Goal: Task Accomplishment & Management: Manage account settings

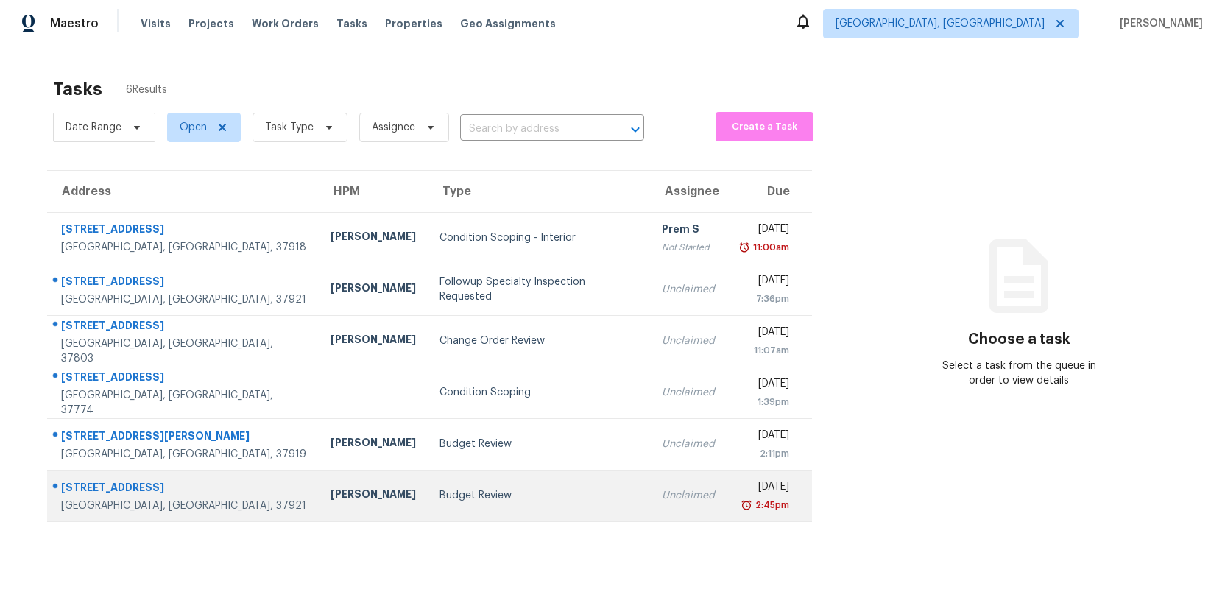
click at [435, 510] on td "Budget Review" at bounding box center [539, 496] width 223 height 52
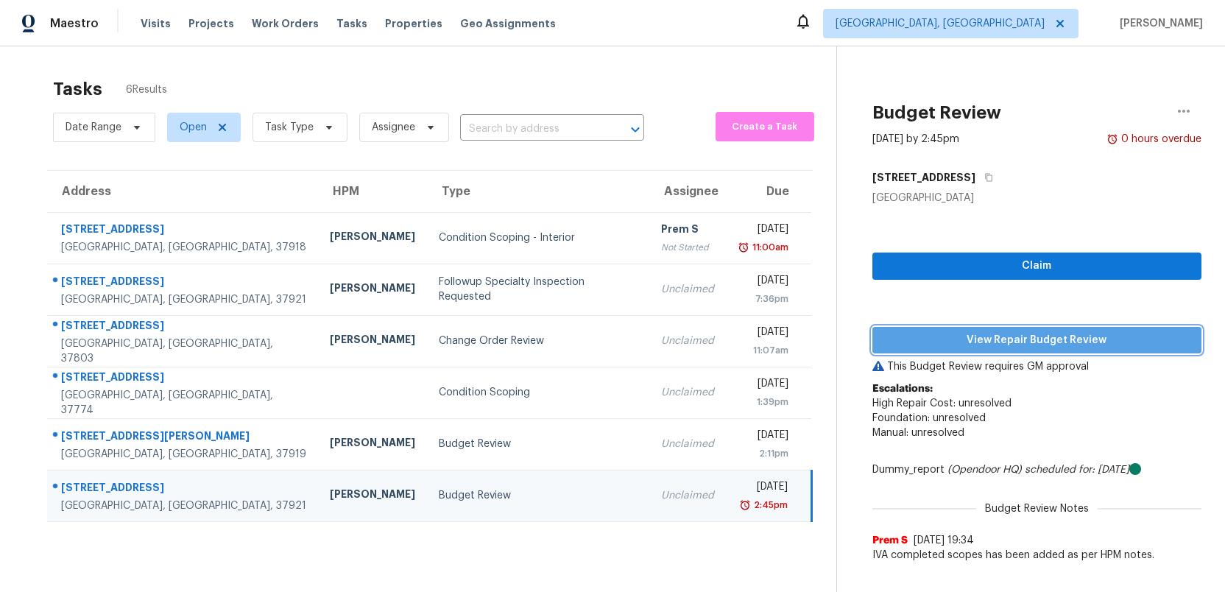
click at [1090, 338] on span "View Repair Budget Review" at bounding box center [1037, 340] width 306 height 18
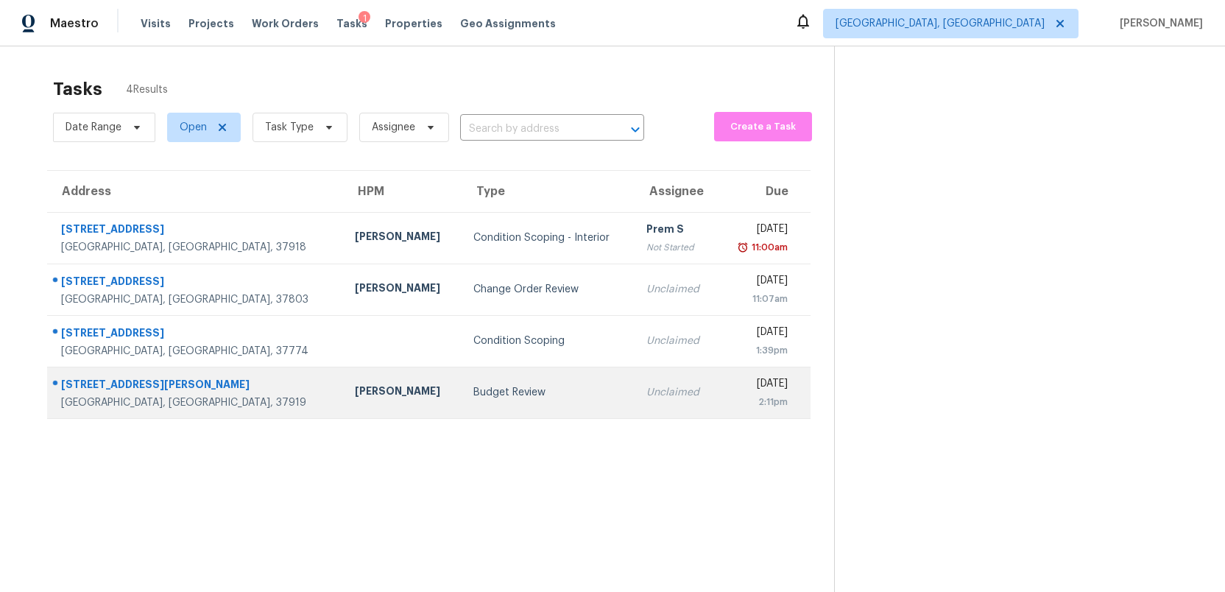
click at [489, 397] on div "Budget Review" at bounding box center [547, 392] width 149 height 15
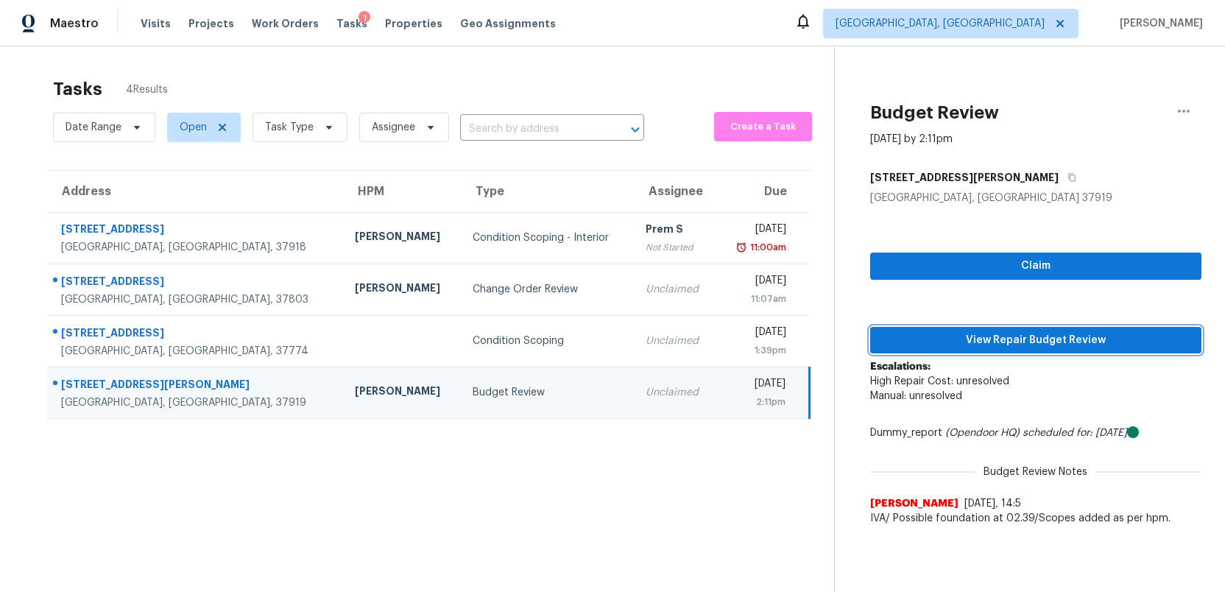
click at [1007, 345] on span "View Repair Budget Review" at bounding box center [1036, 340] width 308 height 18
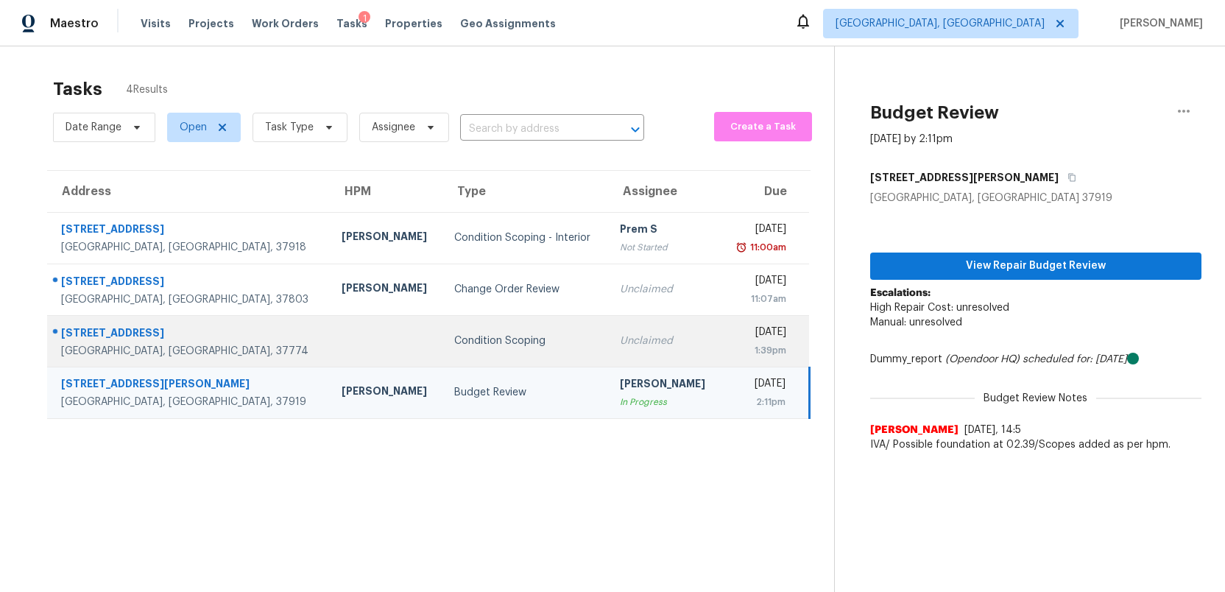
click at [733, 347] on div "1:39pm" at bounding box center [760, 350] width 54 height 15
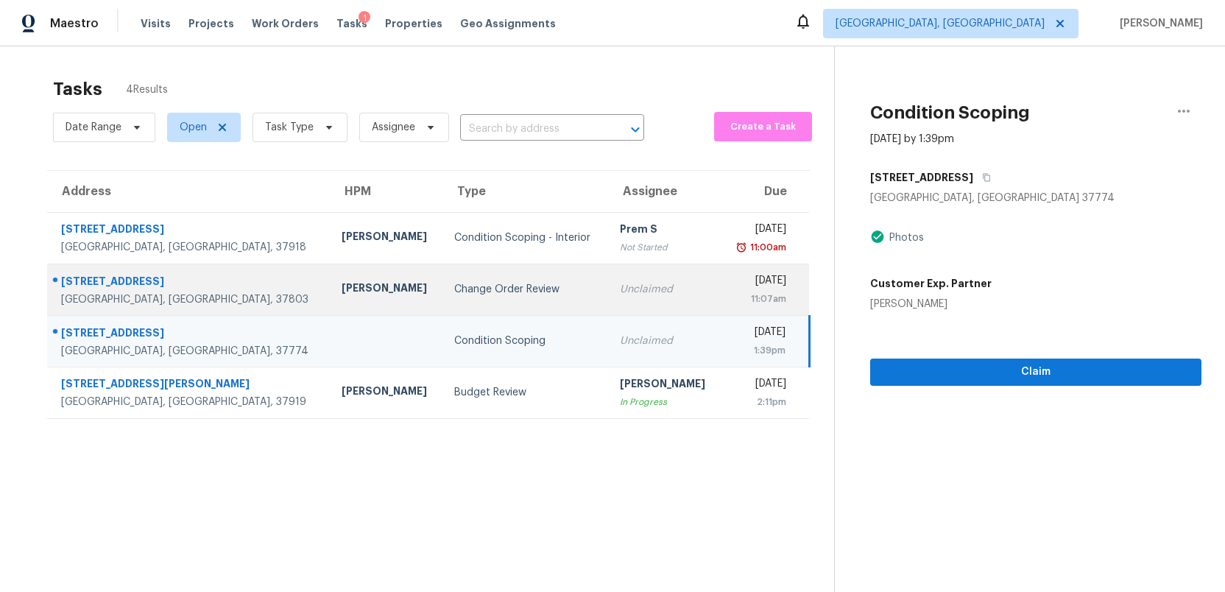
click at [721, 282] on td "[DATE] 11:07am" at bounding box center [765, 290] width 88 height 52
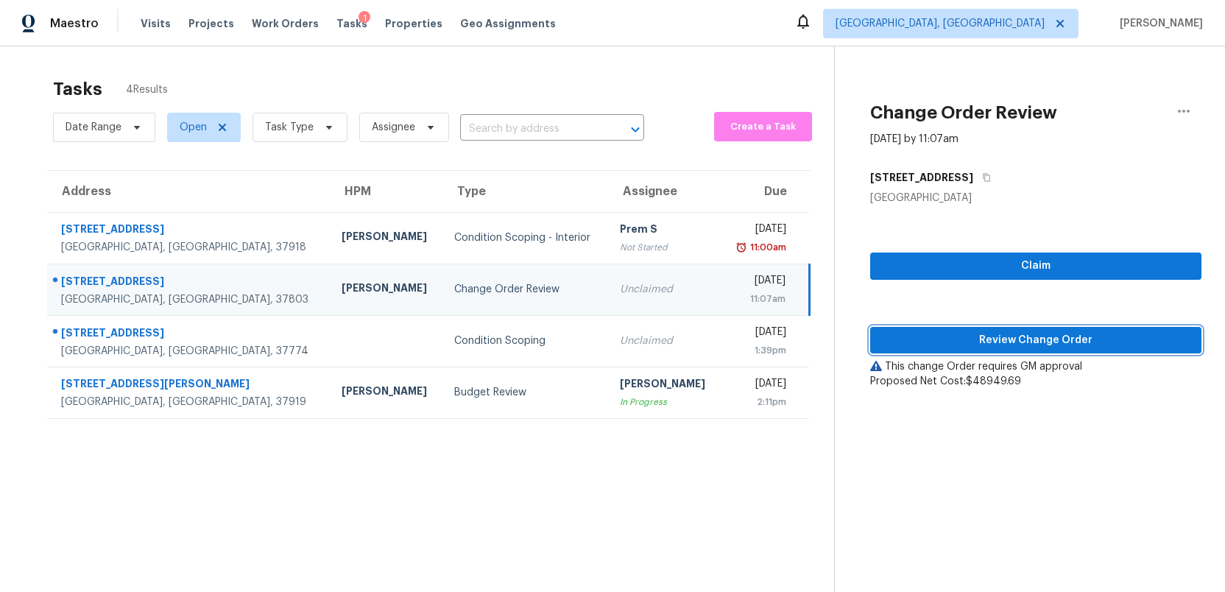
click at [1059, 342] on span "Review Change Order" at bounding box center [1036, 340] width 308 height 18
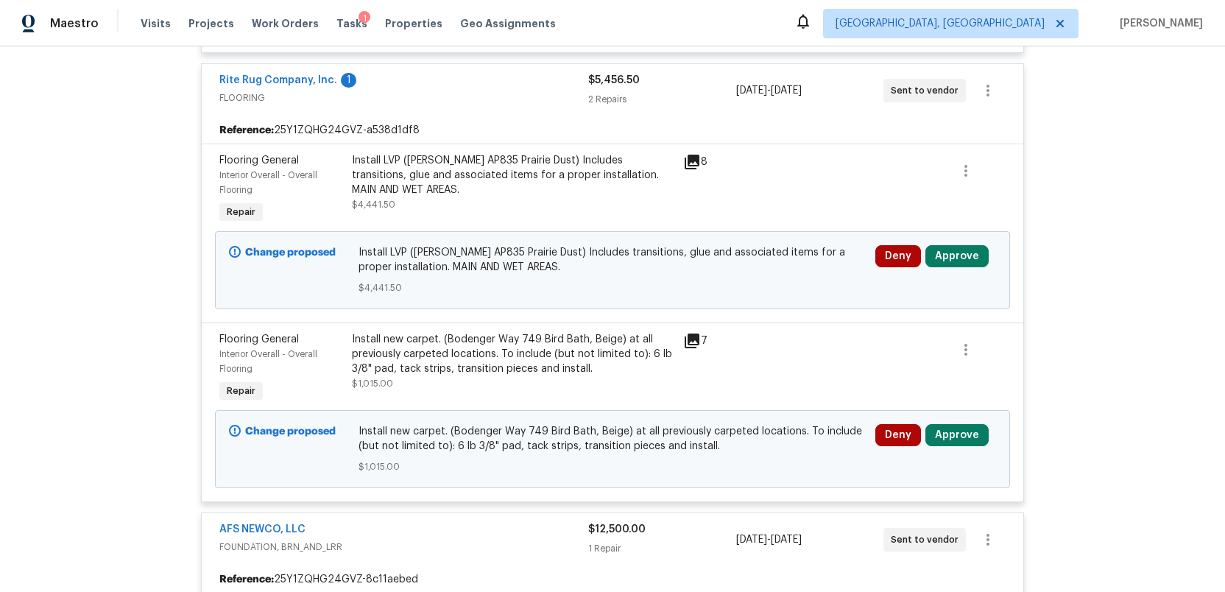
scroll to position [3083, 0]
click at [953, 265] on button "Approve" at bounding box center [956, 258] width 63 height 22
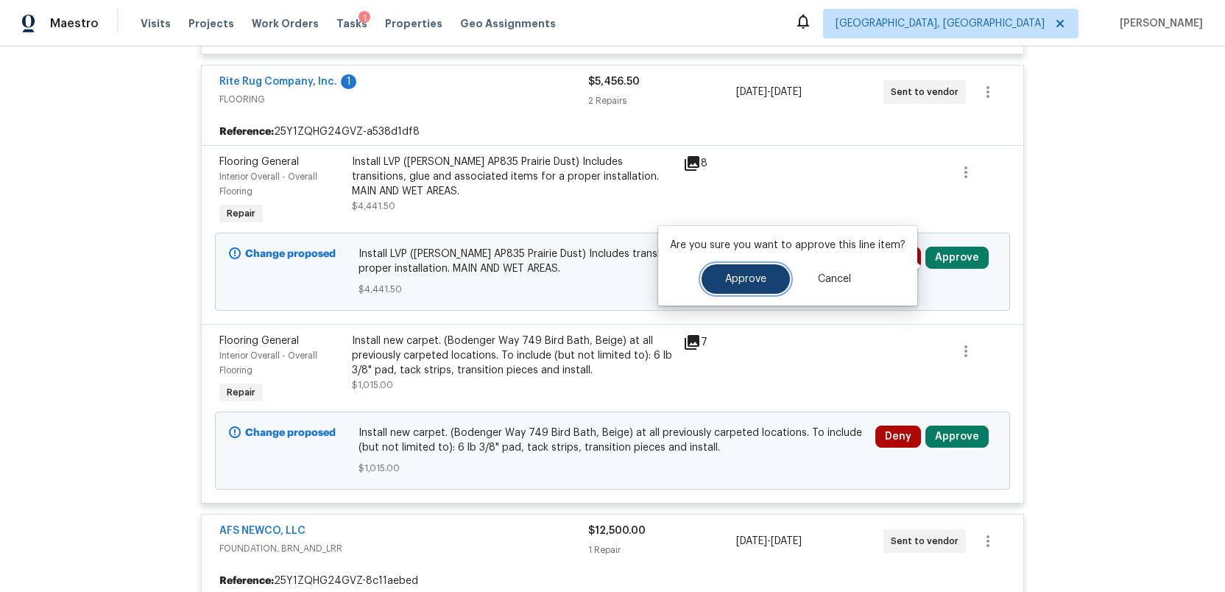
click at [744, 287] on button "Approve" at bounding box center [746, 278] width 88 height 29
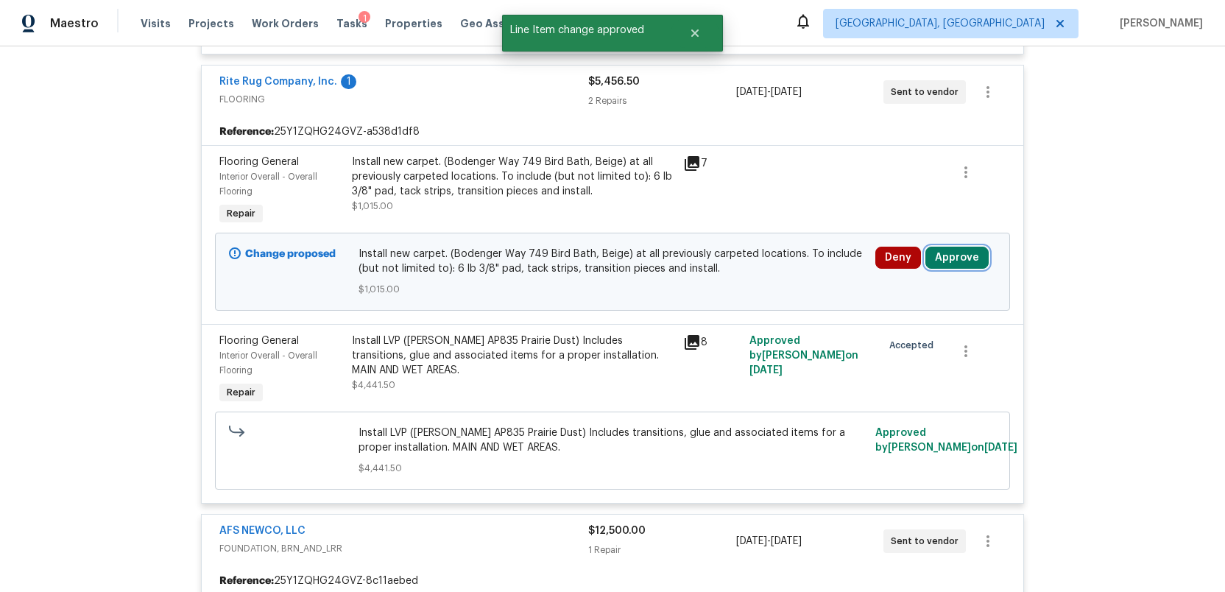
click at [945, 269] on button "Approve" at bounding box center [956, 258] width 63 height 22
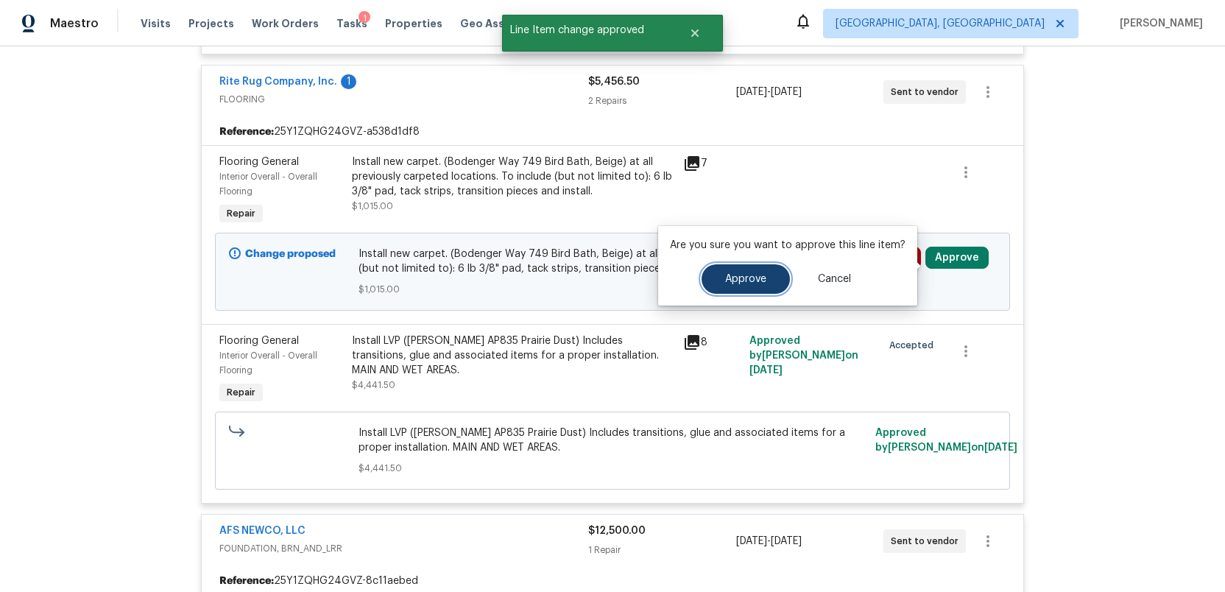
click at [747, 279] on span "Approve" at bounding box center [745, 279] width 41 height 11
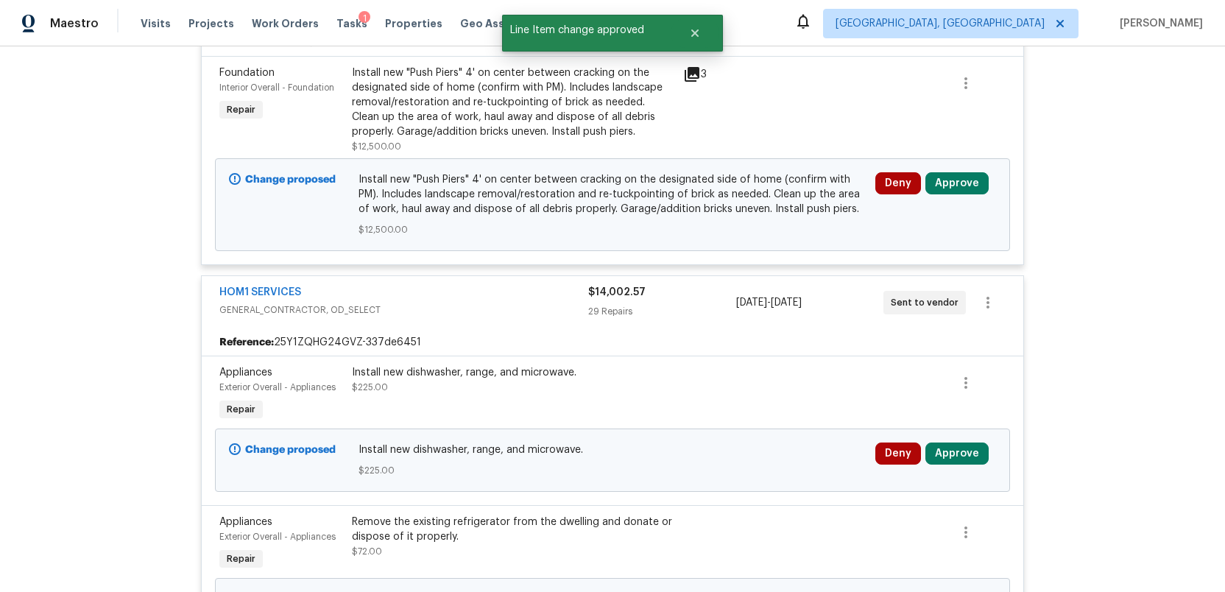
scroll to position [3385, 0]
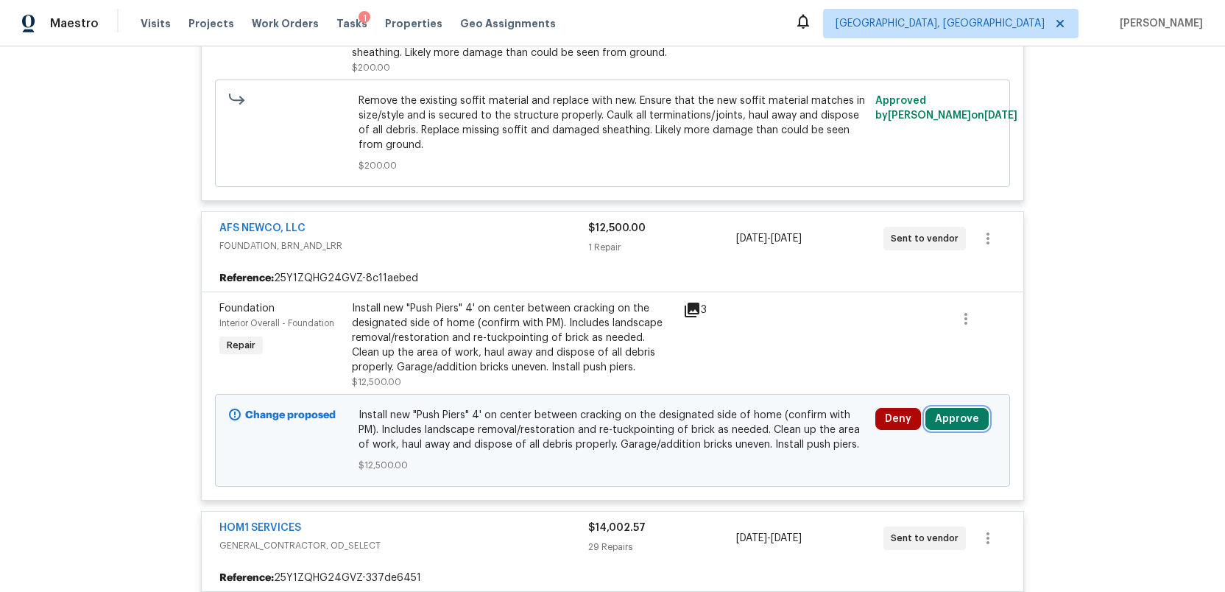
click at [950, 428] on button "Approve" at bounding box center [956, 419] width 63 height 22
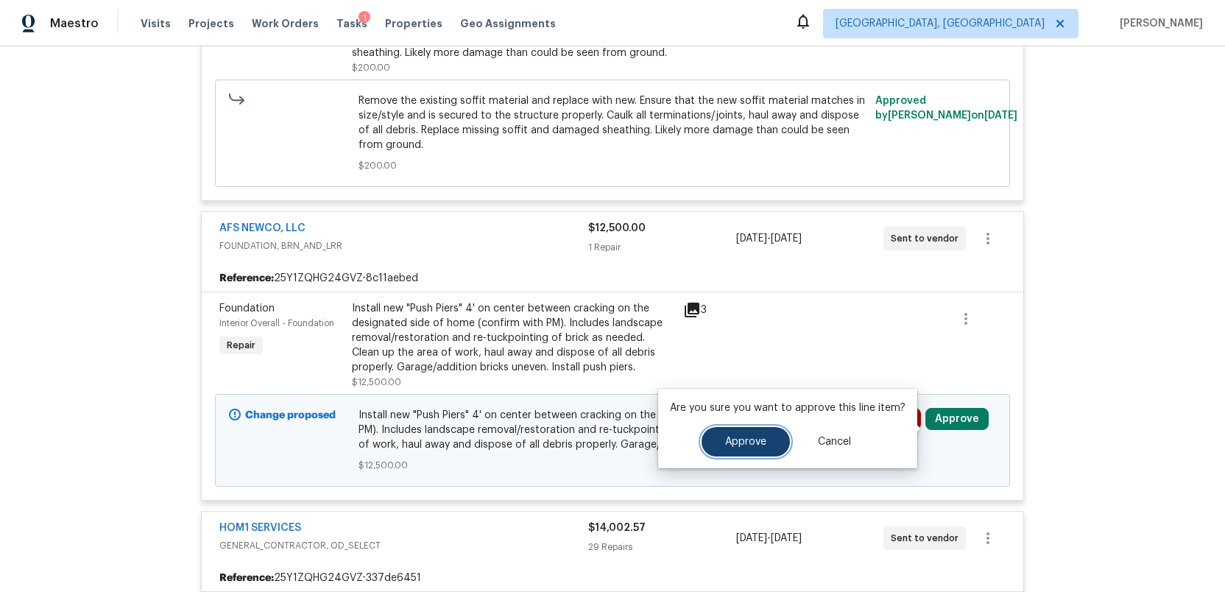
click at [738, 437] on span "Approve" at bounding box center [745, 442] width 41 height 11
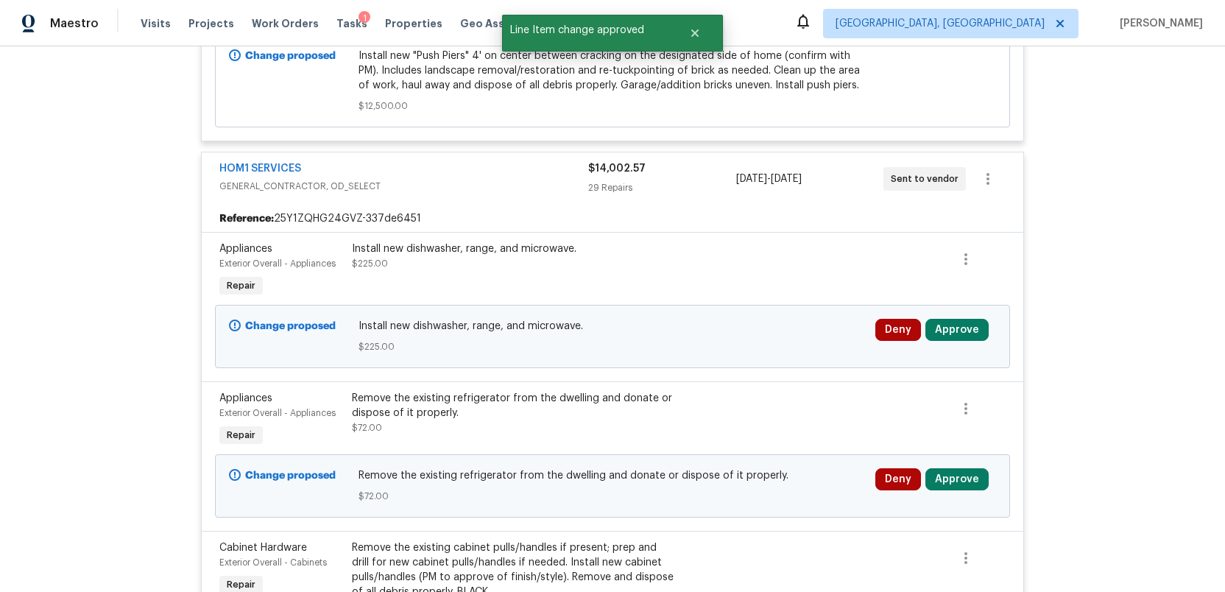
scroll to position [3746, 0]
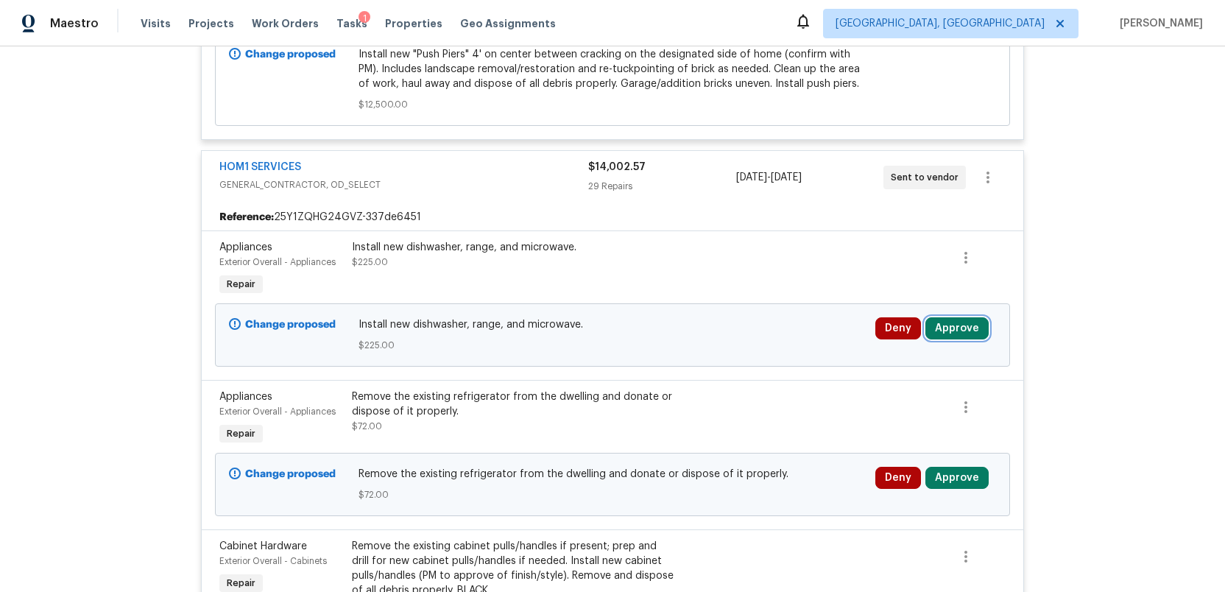
click at [959, 339] on button "Approve" at bounding box center [956, 328] width 63 height 22
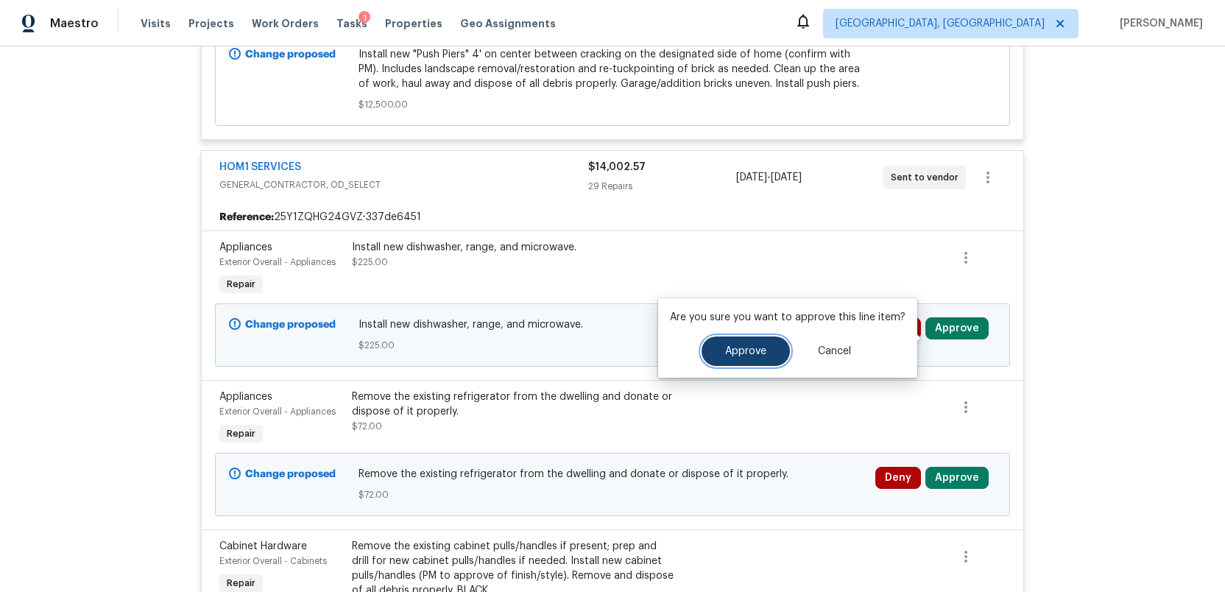
click at [733, 358] on button "Approve" at bounding box center [746, 350] width 88 height 29
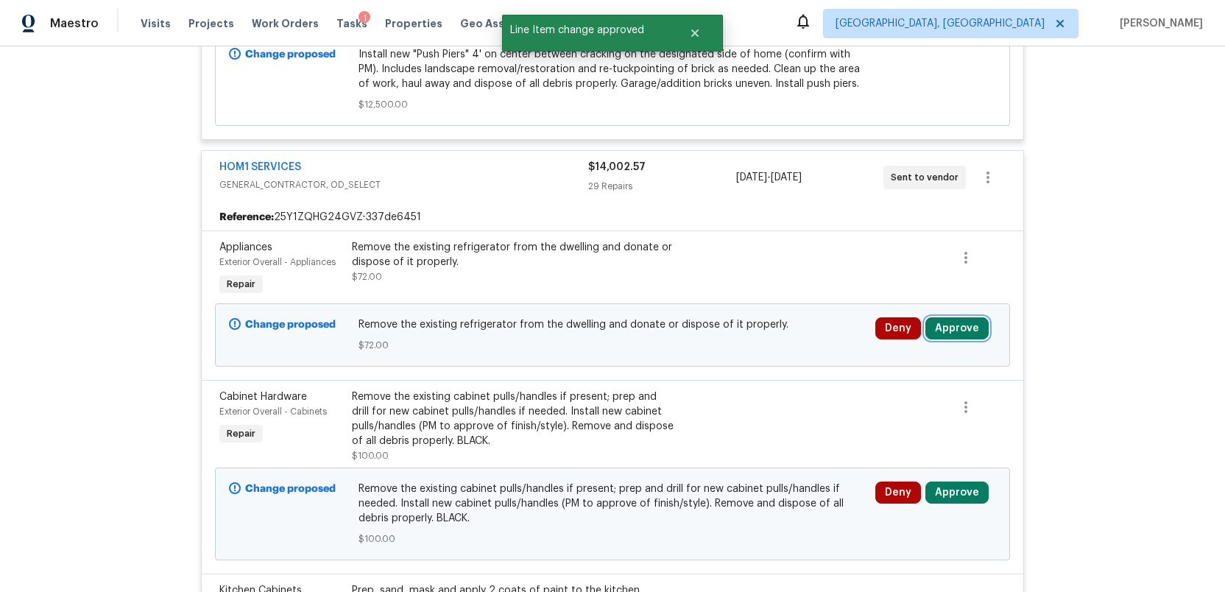
click at [952, 337] on button "Approve" at bounding box center [956, 328] width 63 height 22
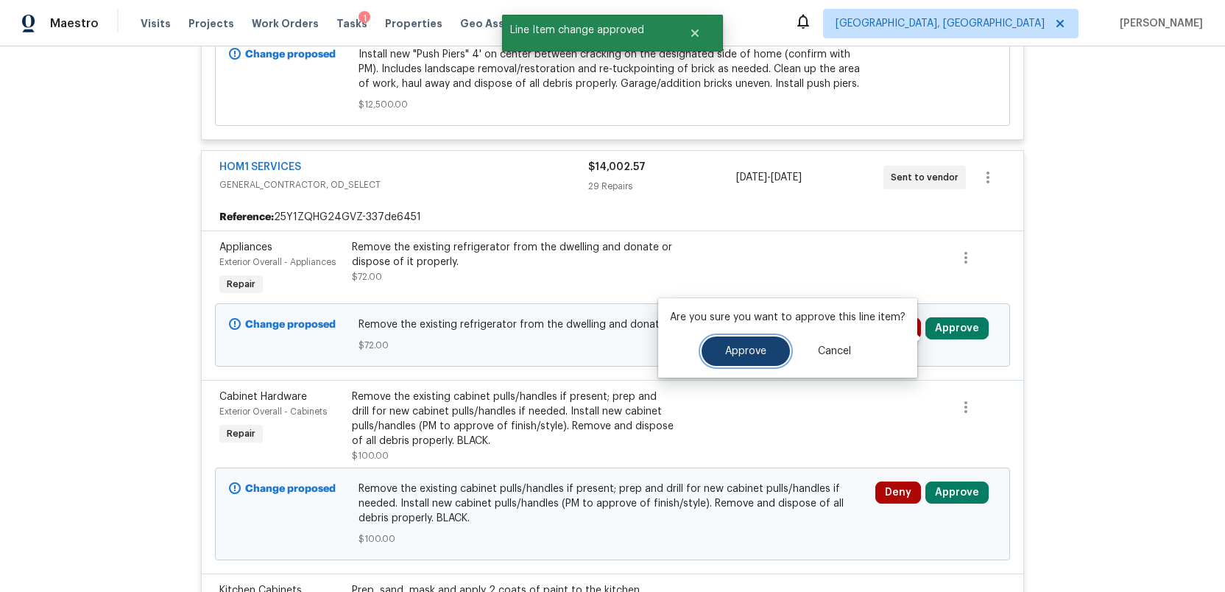
click at [745, 349] on span "Approve" at bounding box center [745, 351] width 41 height 11
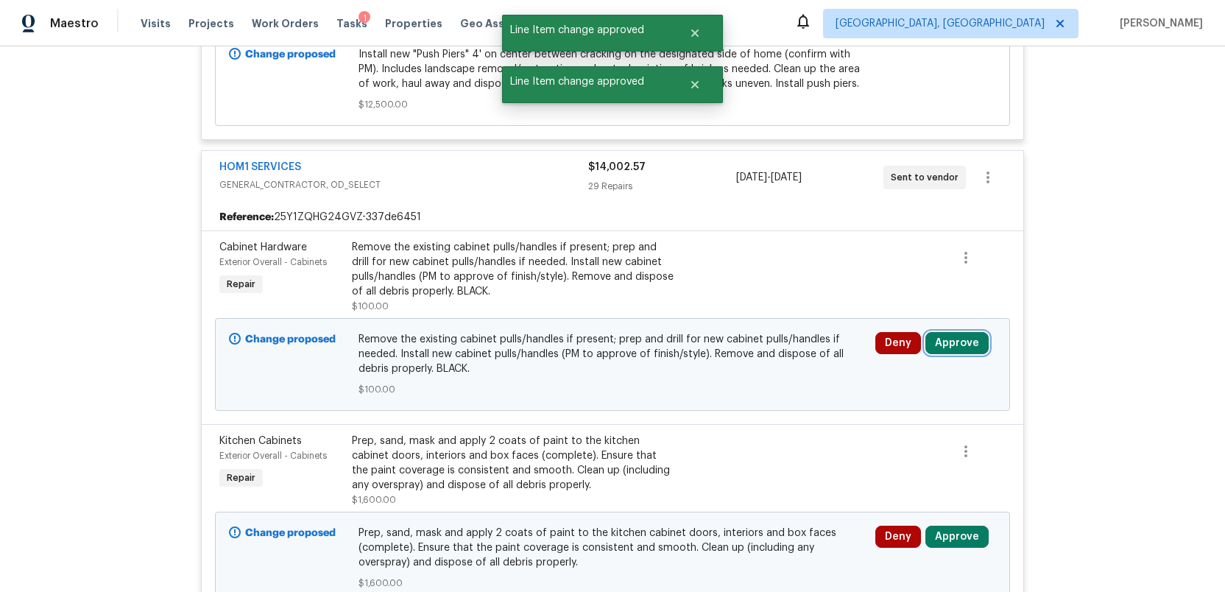
click at [955, 348] on button "Approve" at bounding box center [956, 343] width 63 height 22
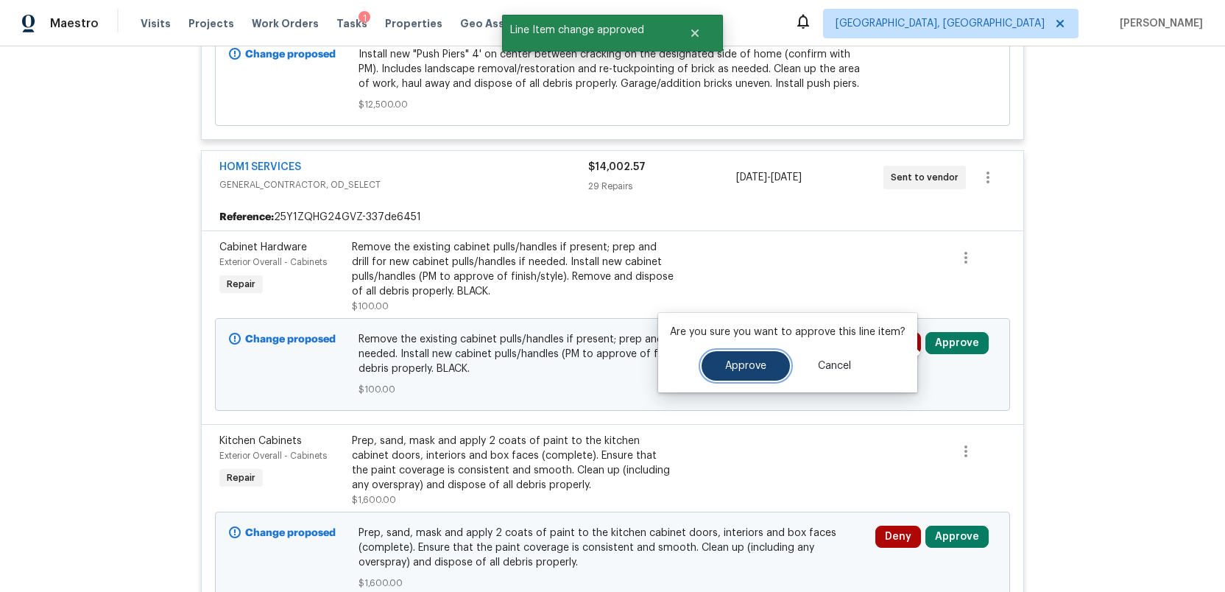
click at [725, 369] on span "Approve" at bounding box center [745, 366] width 41 height 11
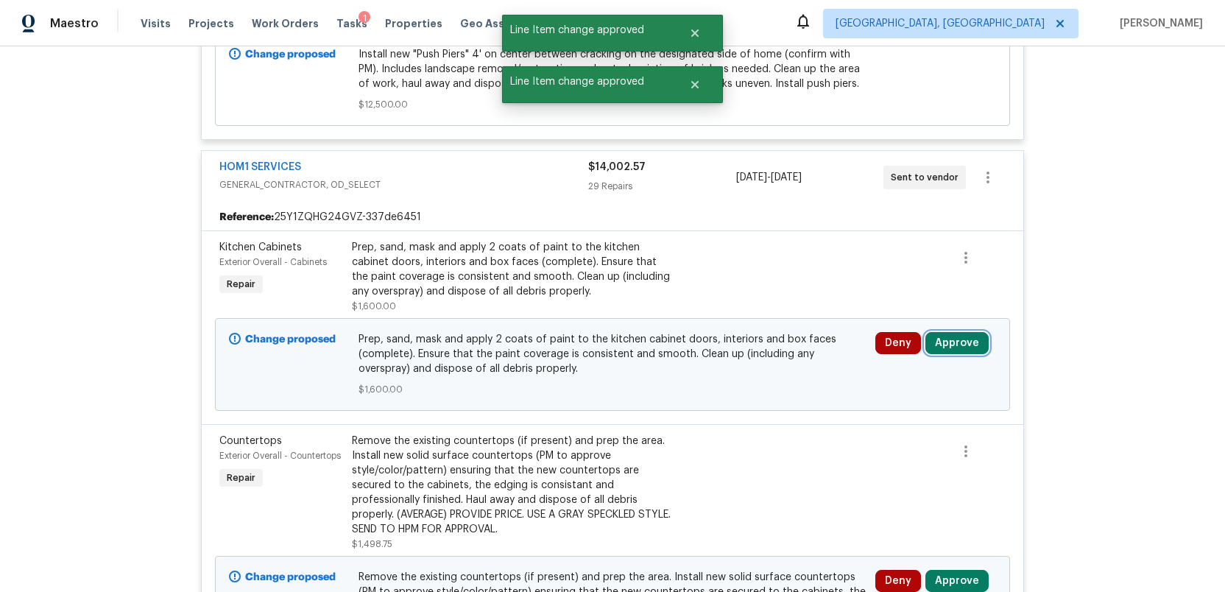
click at [948, 348] on button "Approve" at bounding box center [956, 343] width 63 height 22
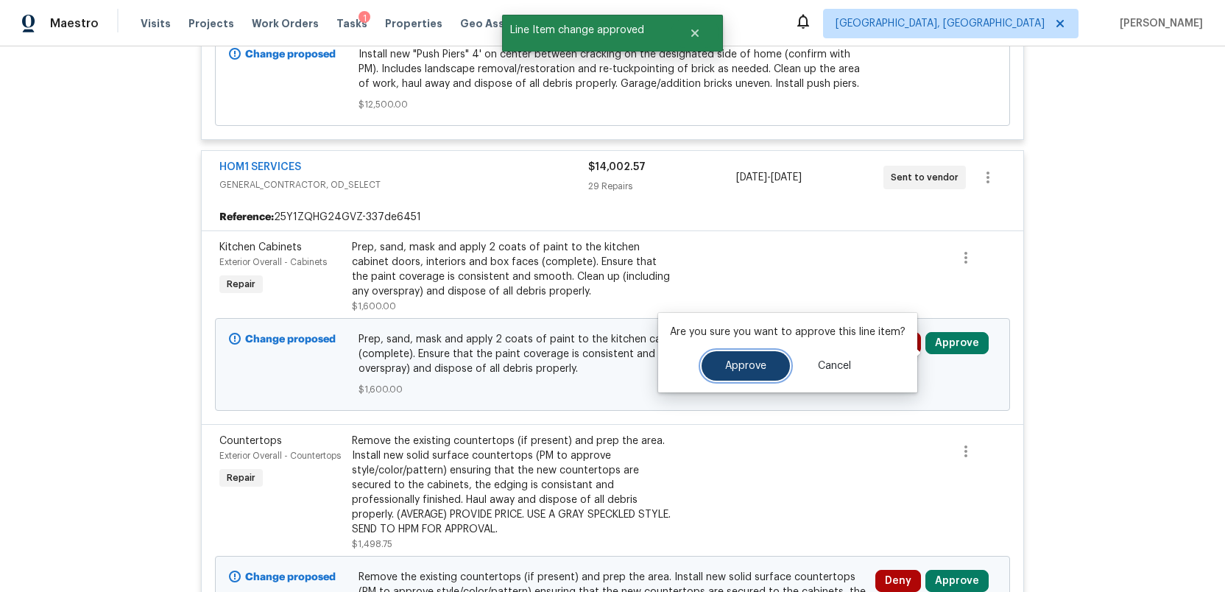
click at [716, 363] on button "Approve" at bounding box center [746, 365] width 88 height 29
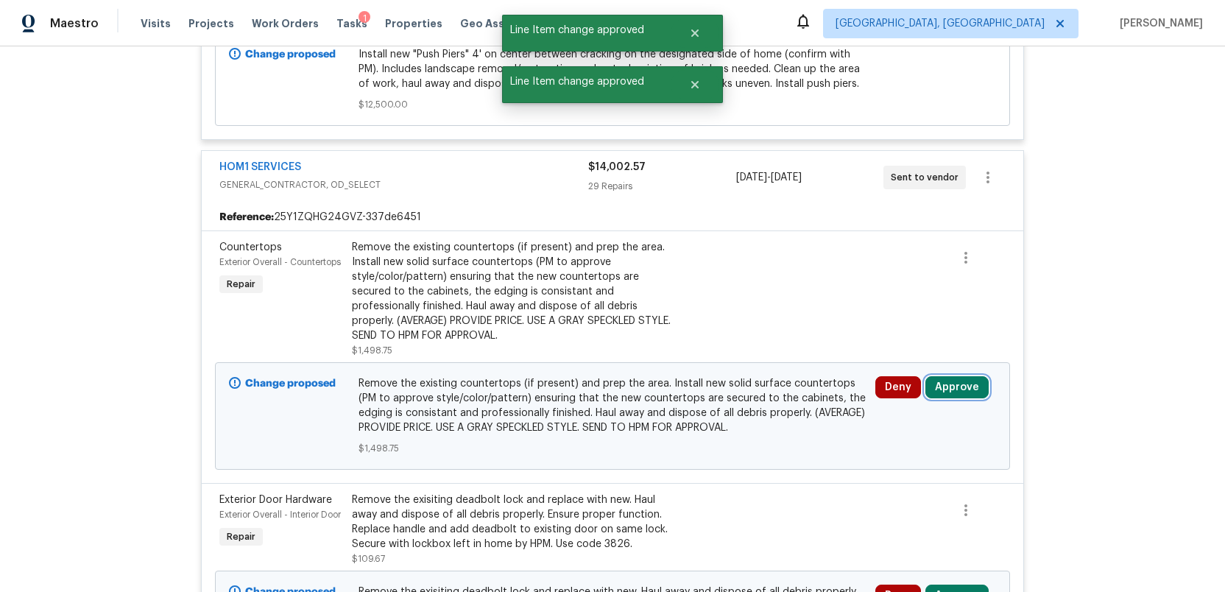
click at [951, 395] on button "Approve" at bounding box center [956, 387] width 63 height 22
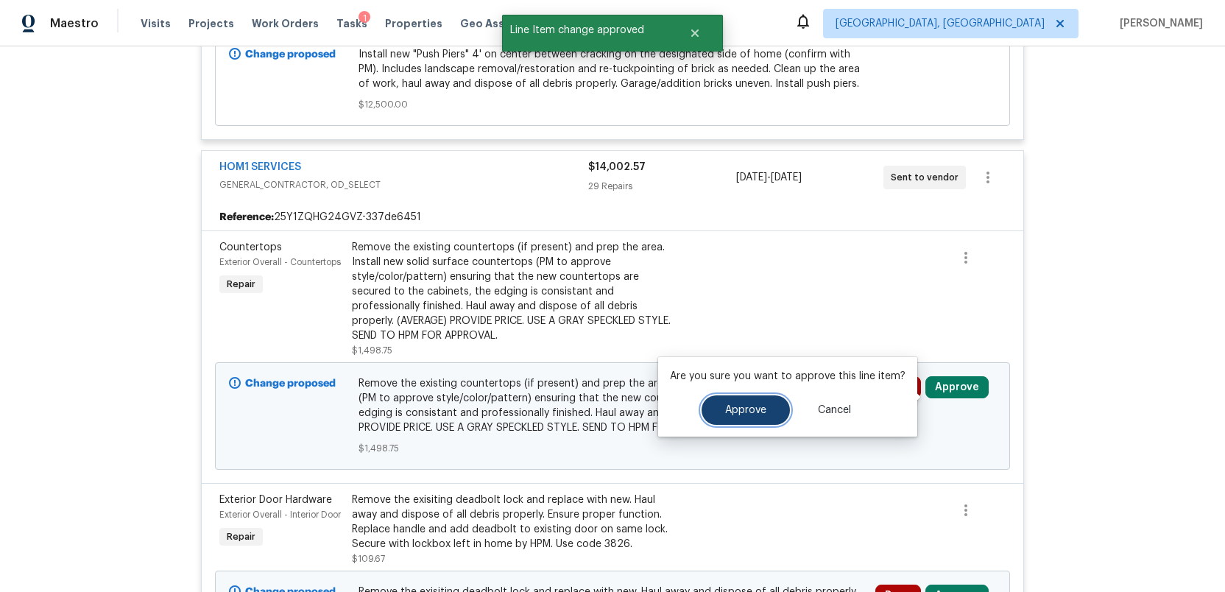
click at [725, 415] on span "Approve" at bounding box center [745, 410] width 41 height 11
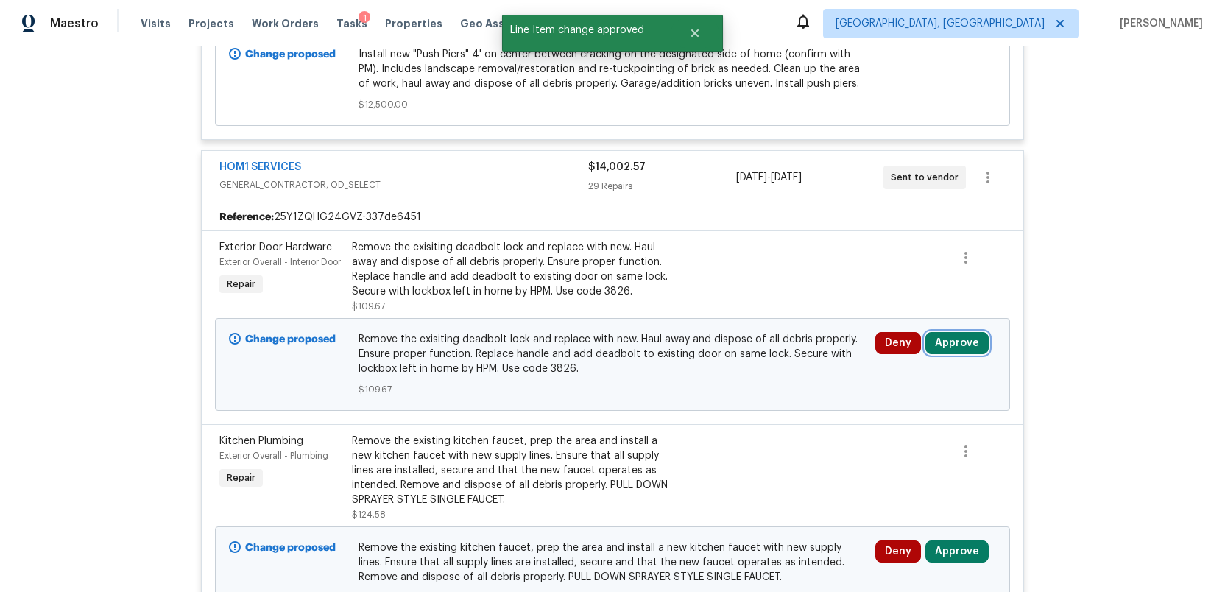
click at [954, 354] on button "Approve" at bounding box center [956, 343] width 63 height 22
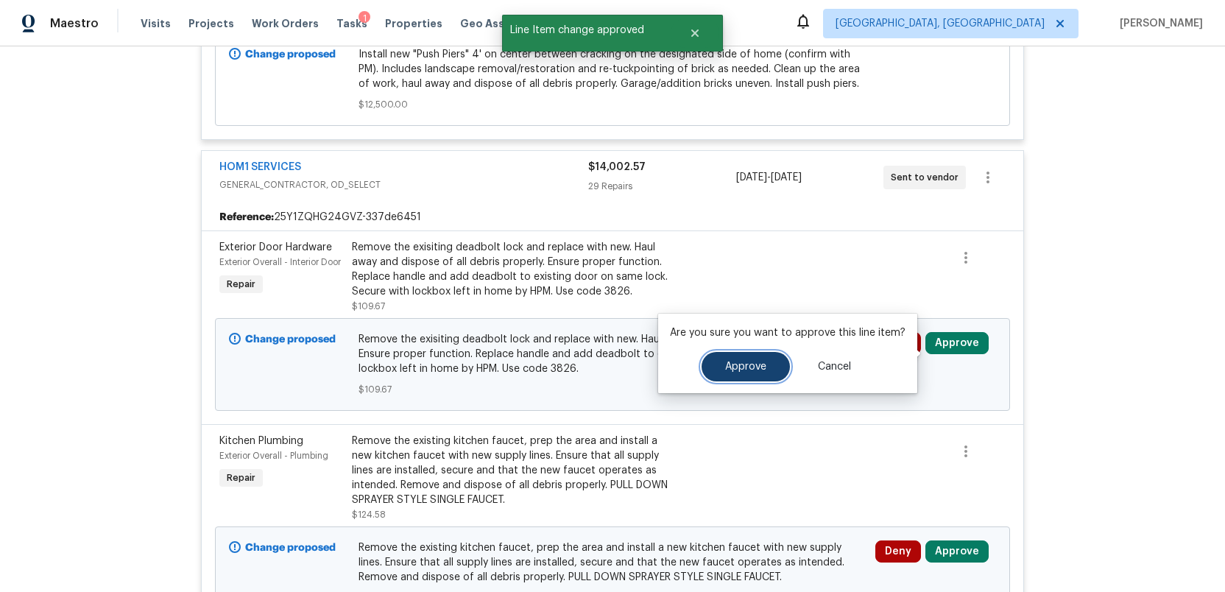
click at [744, 370] on span "Approve" at bounding box center [745, 367] width 41 height 11
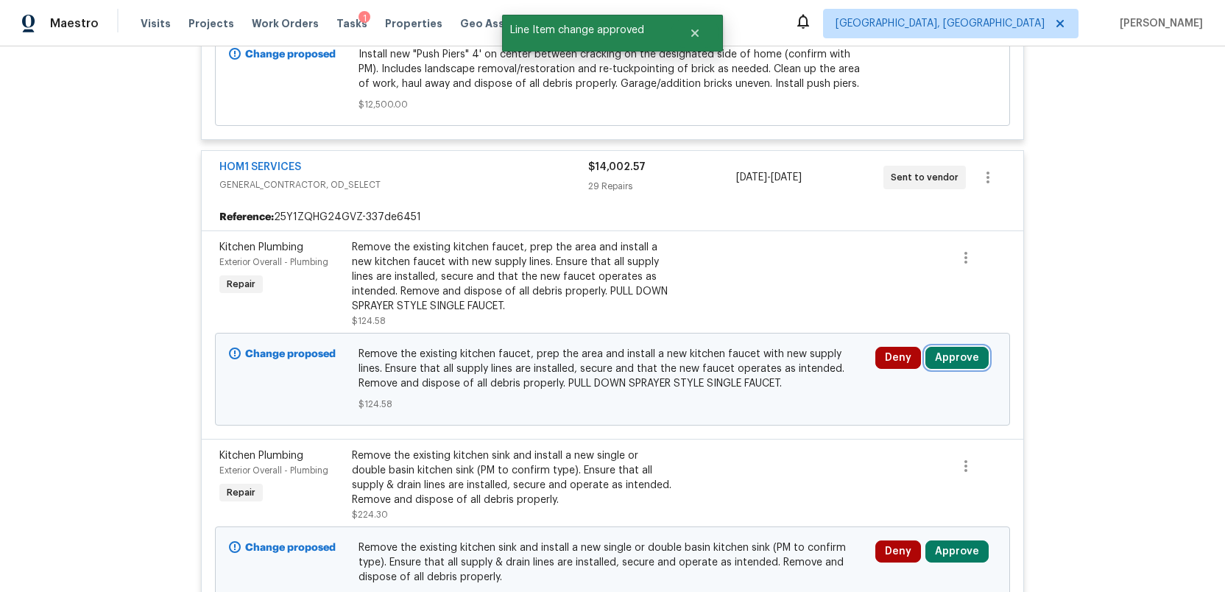
click at [966, 366] on button "Approve" at bounding box center [956, 358] width 63 height 22
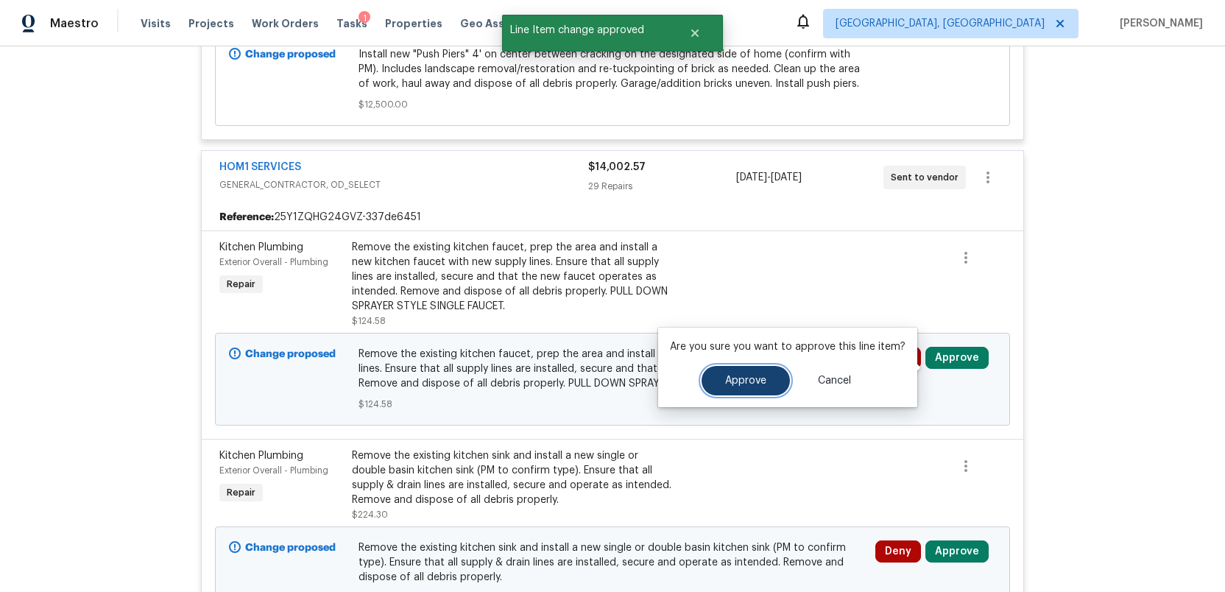
click at [754, 375] on span "Approve" at bounding box center [745, 380] width 41 height 11
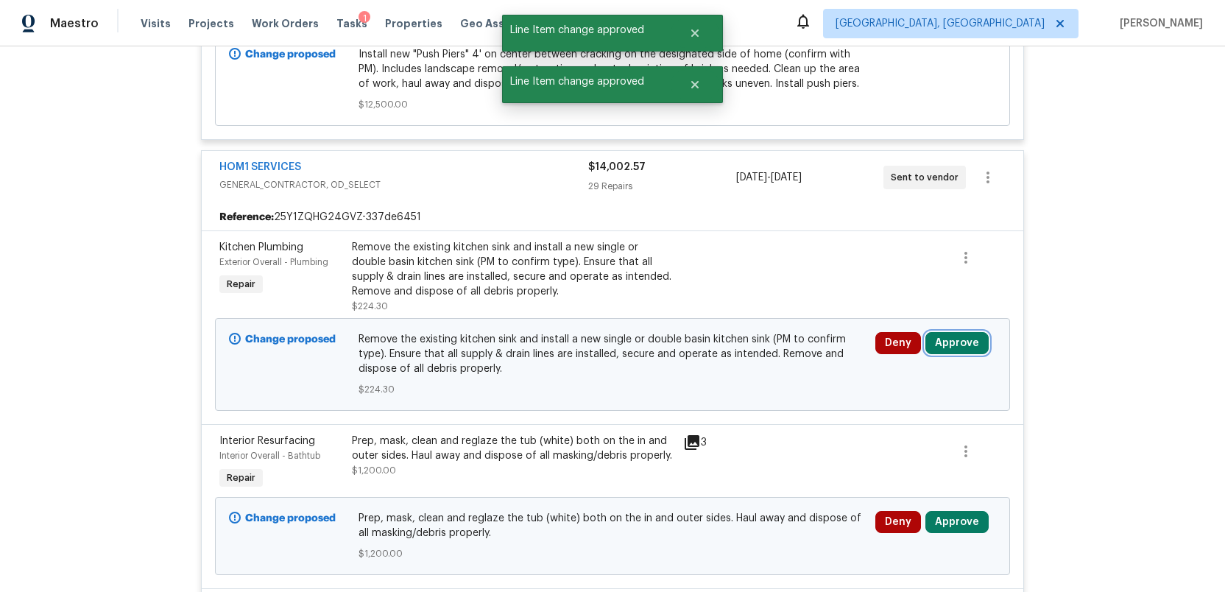
click at [970, 354] on button "Approve" at bounding box center [956, 343] width 63 height 22
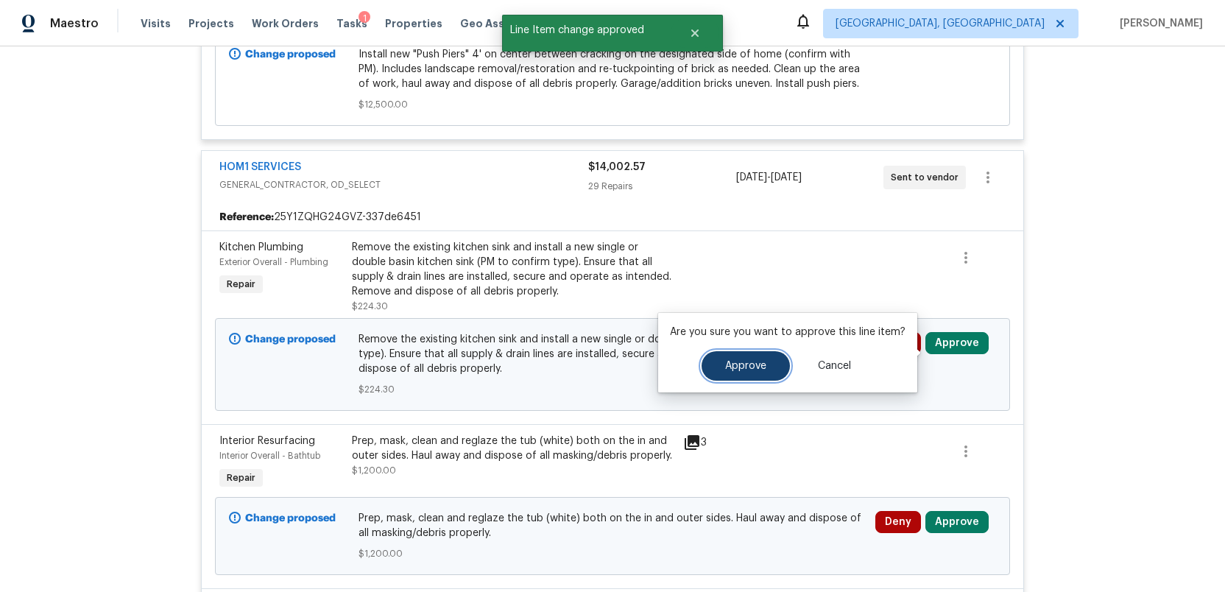
click at [733, 367] on span "Approve" at bounding box center [745, 366] width 41 height 11
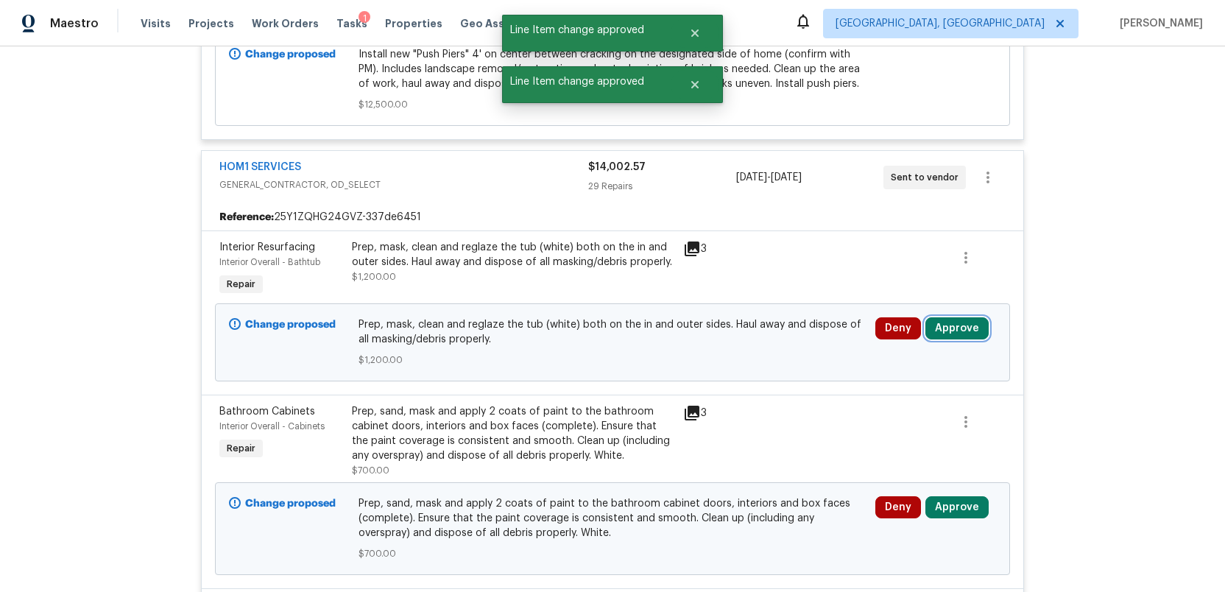
click at [962, 337] on button "Approve" at bounding box center [956, 328] width 63 height 22
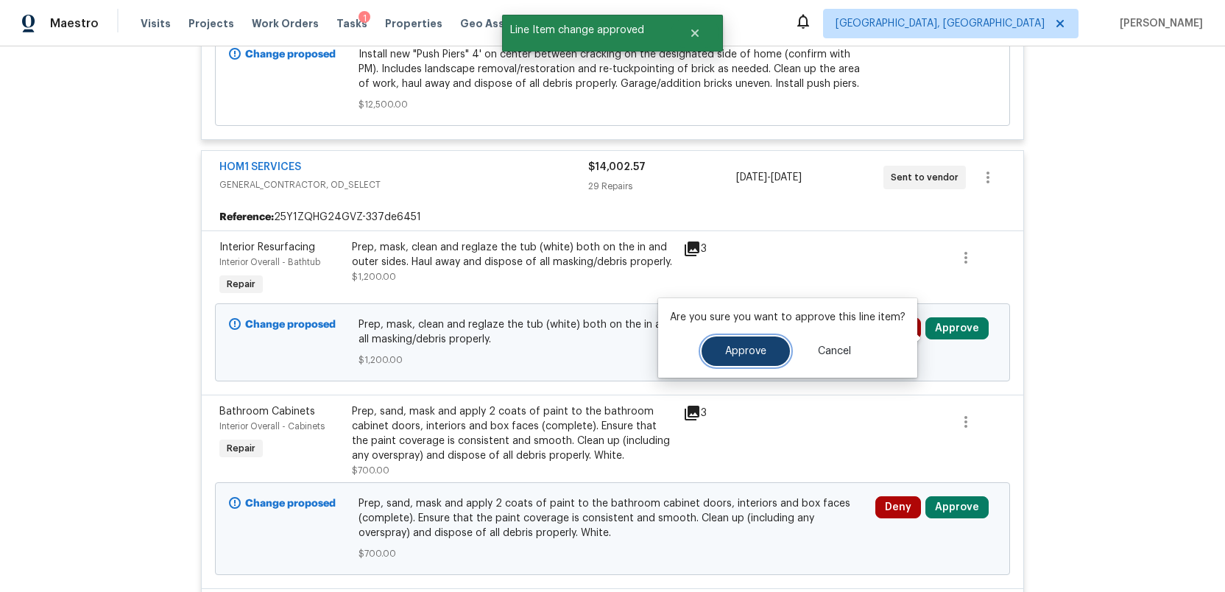
click at [763, 348] on span "Approve" at bounding box center [745, 351] width 41 height 11
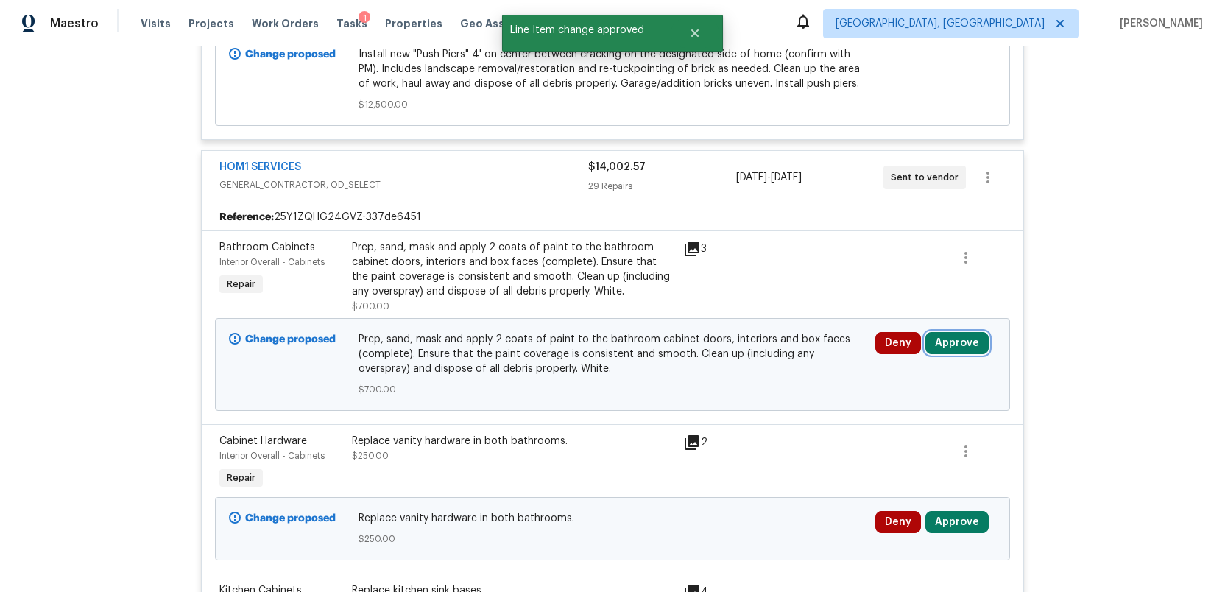
click at [970, 354] on button "Approve" at bounding box center [956, 343] width 63 height 22
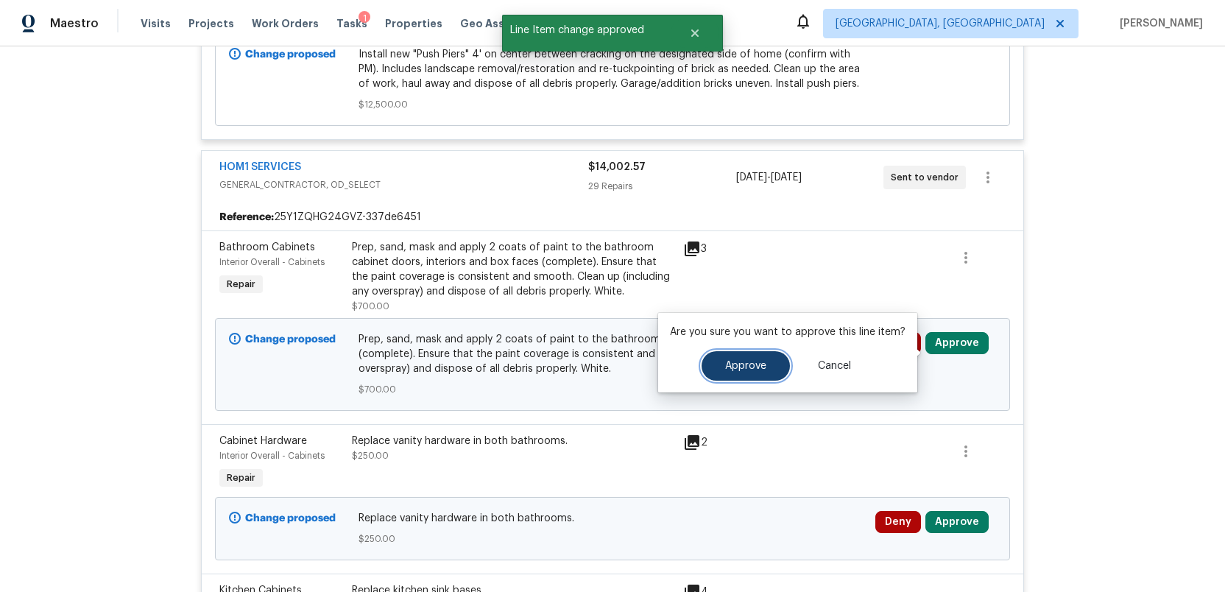
click at [752, 356] on button "Approve" at bounding box center [746, 365] width 88 height 29
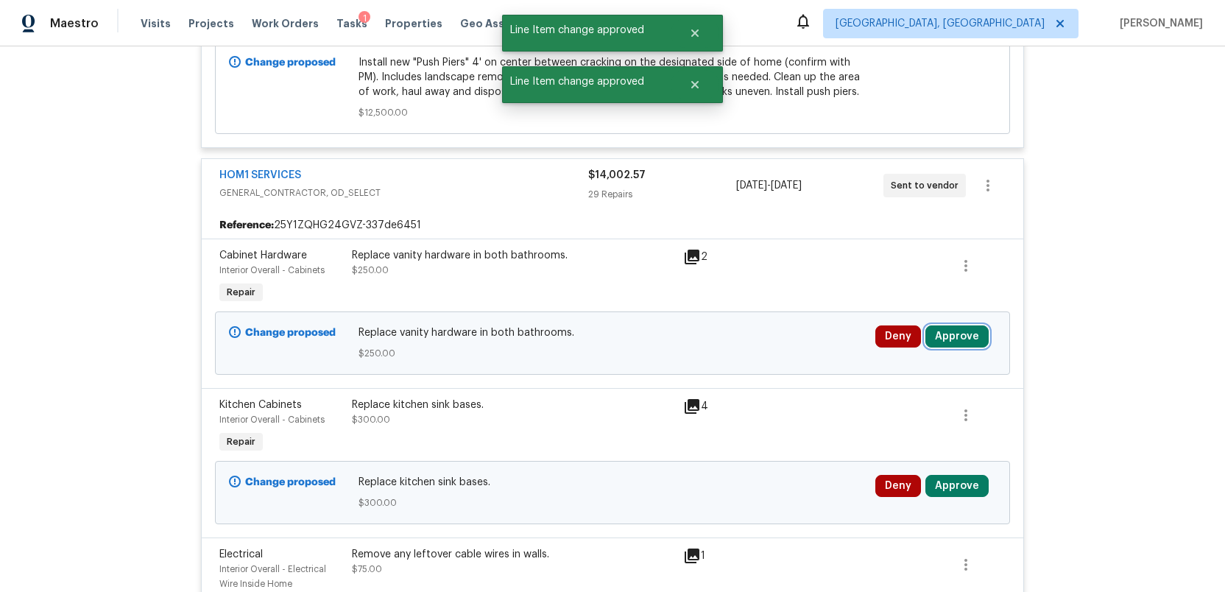
scroll to position [3734, 0]
click at [945, 345] on button "Approve" at bounding box center [956, 336] width 63 height 22
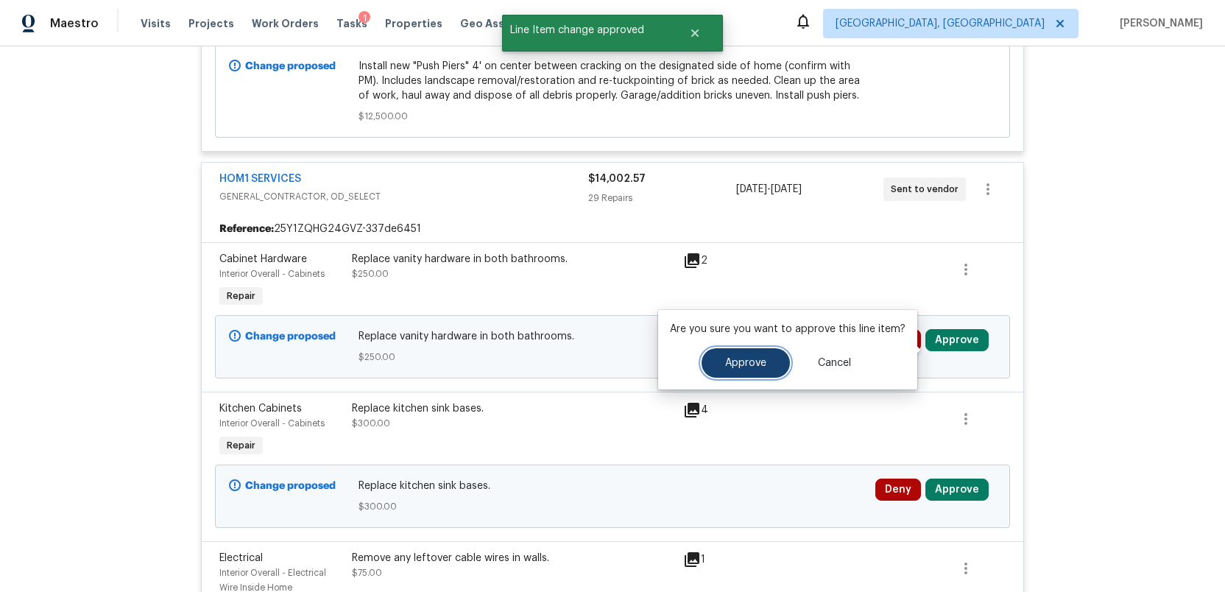
click at [740, 356] on button "Approve" at bounding box center [746, 362] width 88 height 29
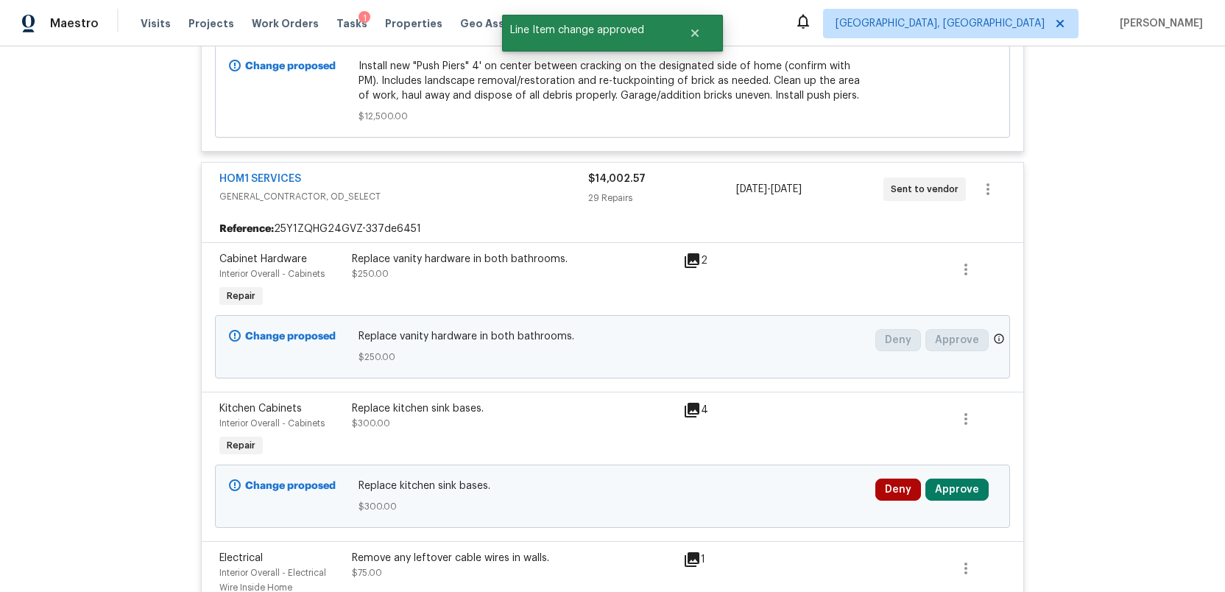
scroll to position [3732, 0]
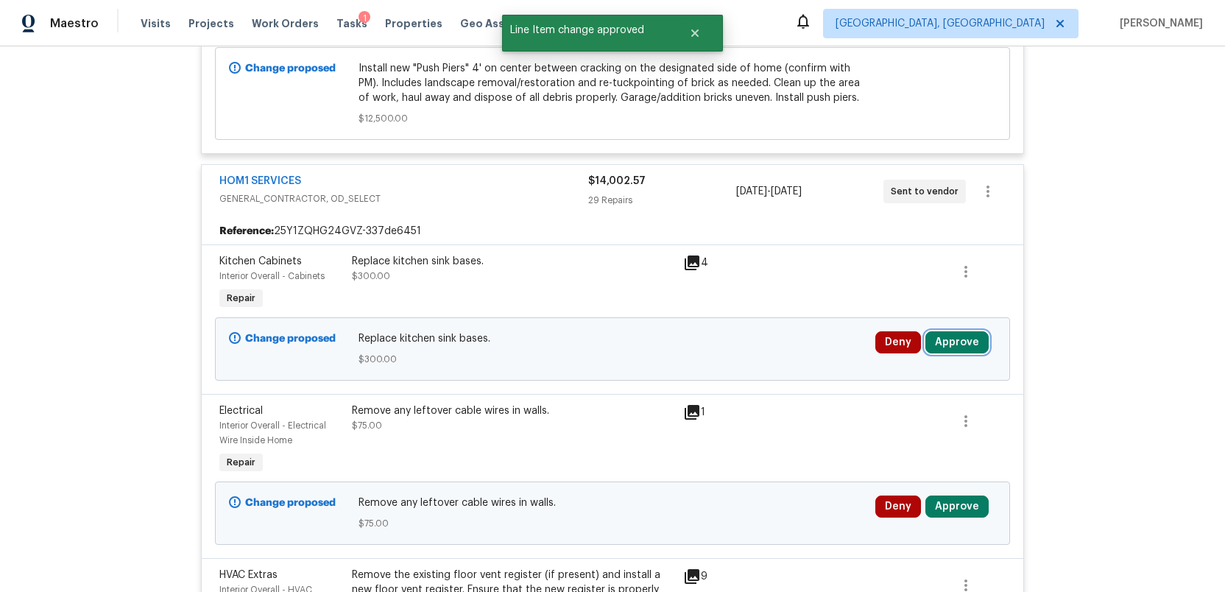
click at [958, 353] on button "Approve" at bounding box center [956, 342] width 63 height 22
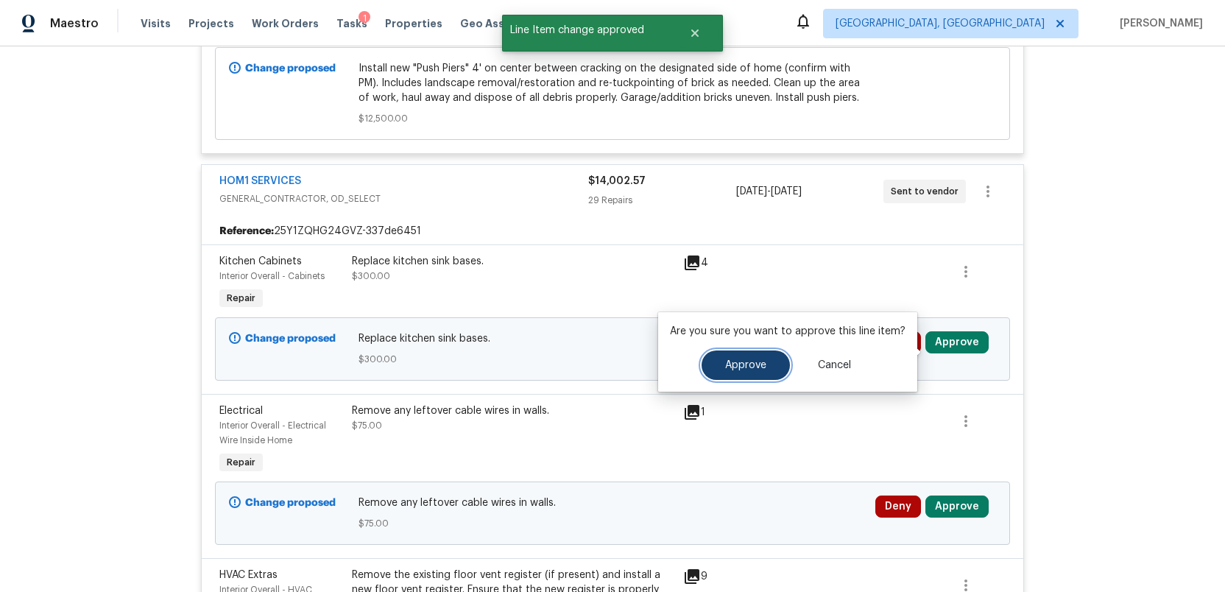
click at [747, 367] on span "Approve" at bounding box center [745, 365] width 41 height 11
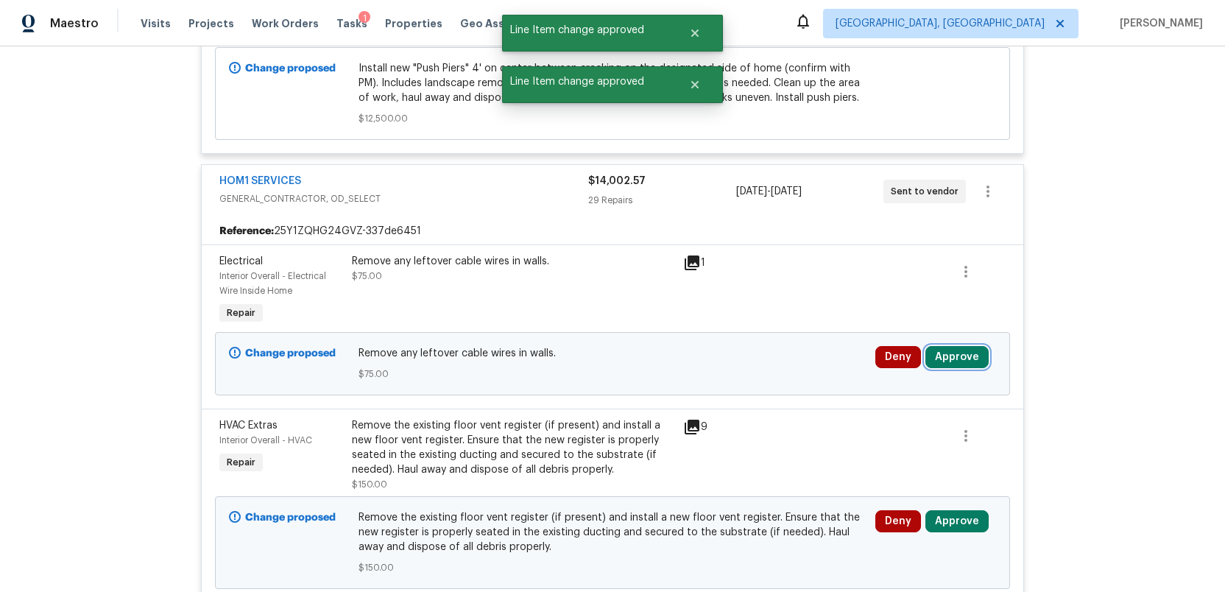
click at [941, 362] on button "Approve" at bounding box center [956, 357] width 63 height 22
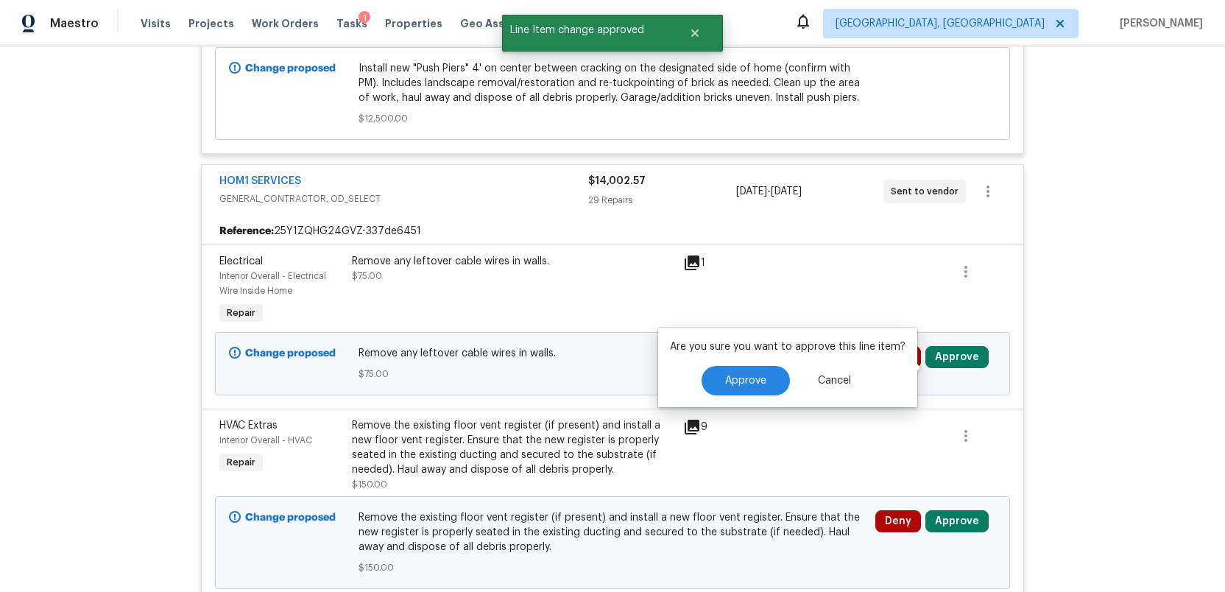
scroll to position [3731, 0]
click at [744, 386] on span "Approve" at bounding box center [745, 381] width 41 height 11
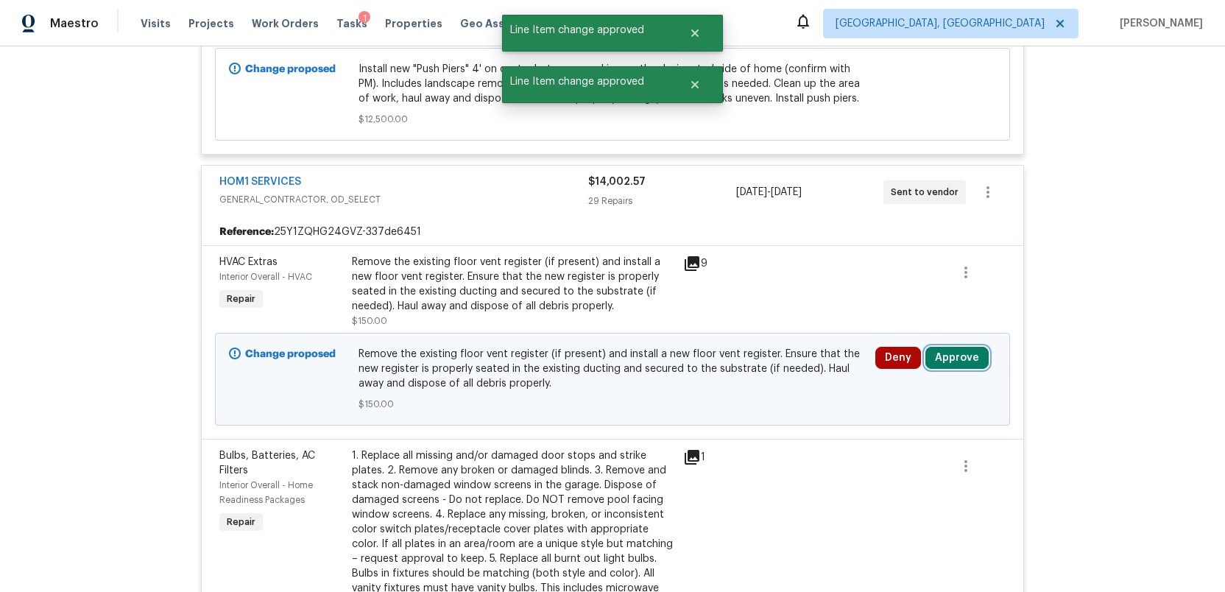
click at [951, 364] on button "Approve" at bounding box center [956, 358] width 63 height 22
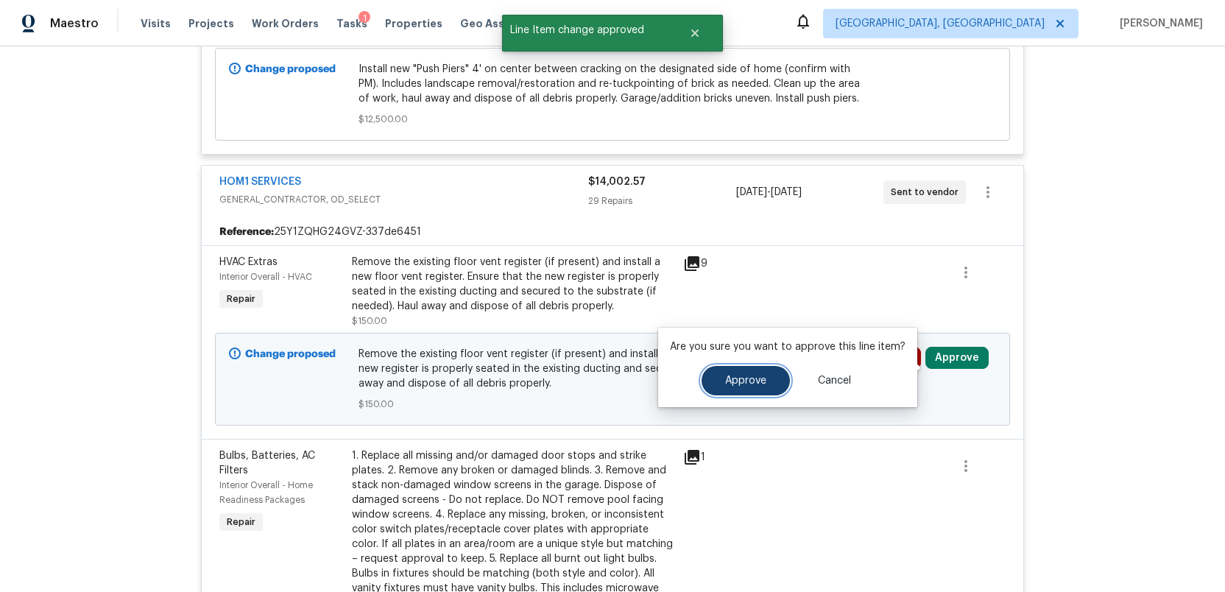
click at [758, 387] on button "Approve" at bounding box center [746, 380] width 88 height 29
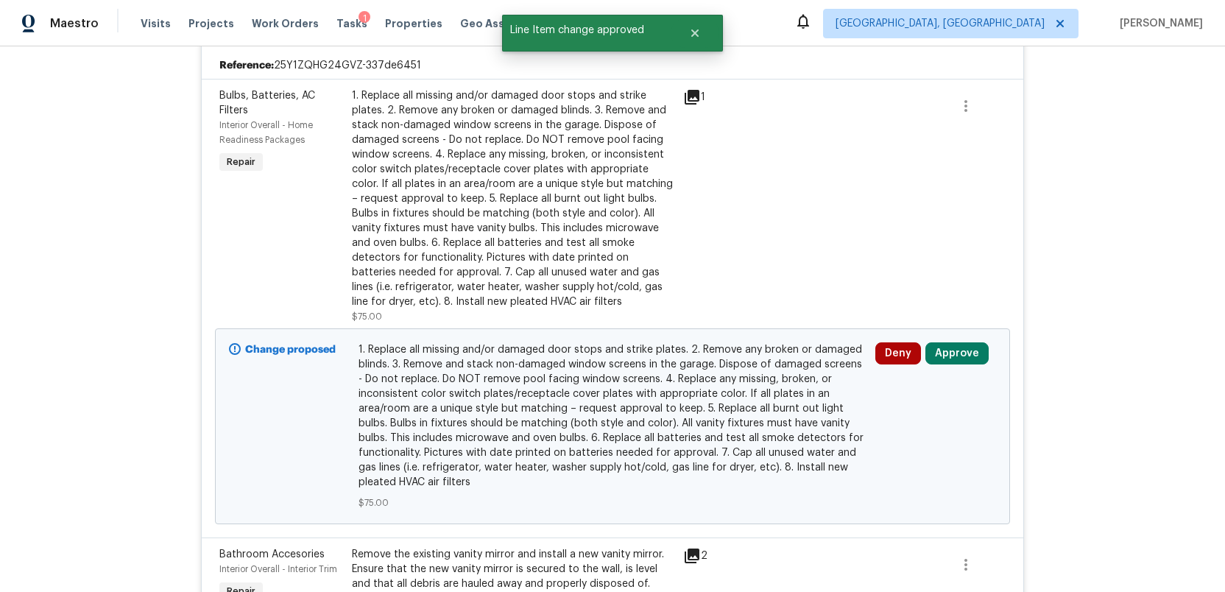
scroll to position [3919, 0]
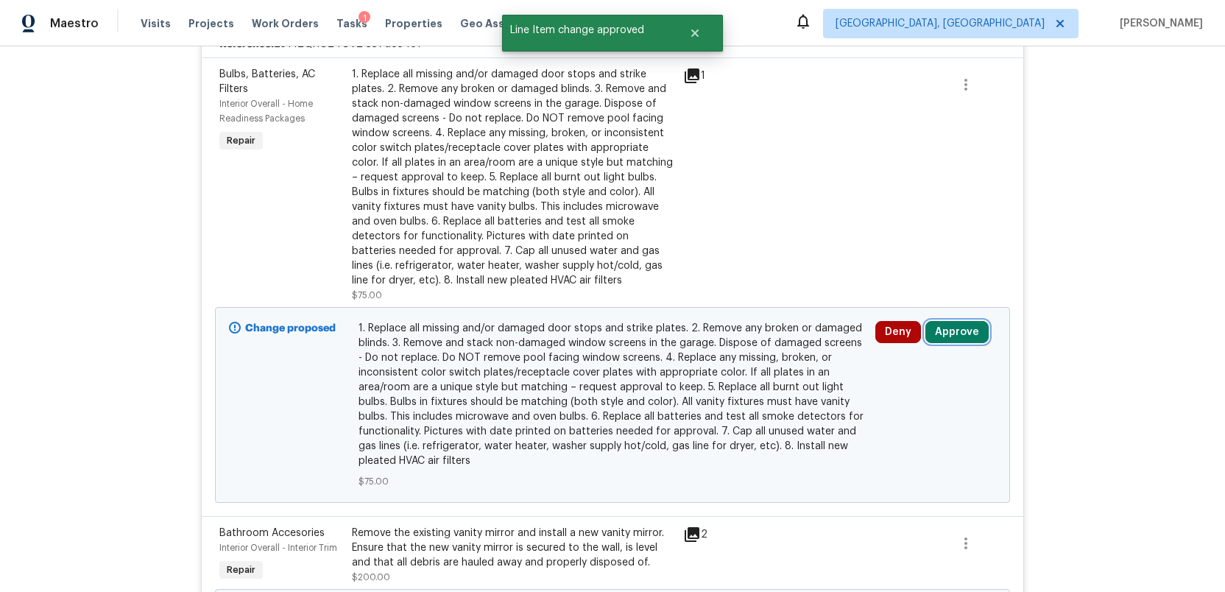
click at [938, 337] on button "Approve" at bounding box center [956, 332] width 63 height 22
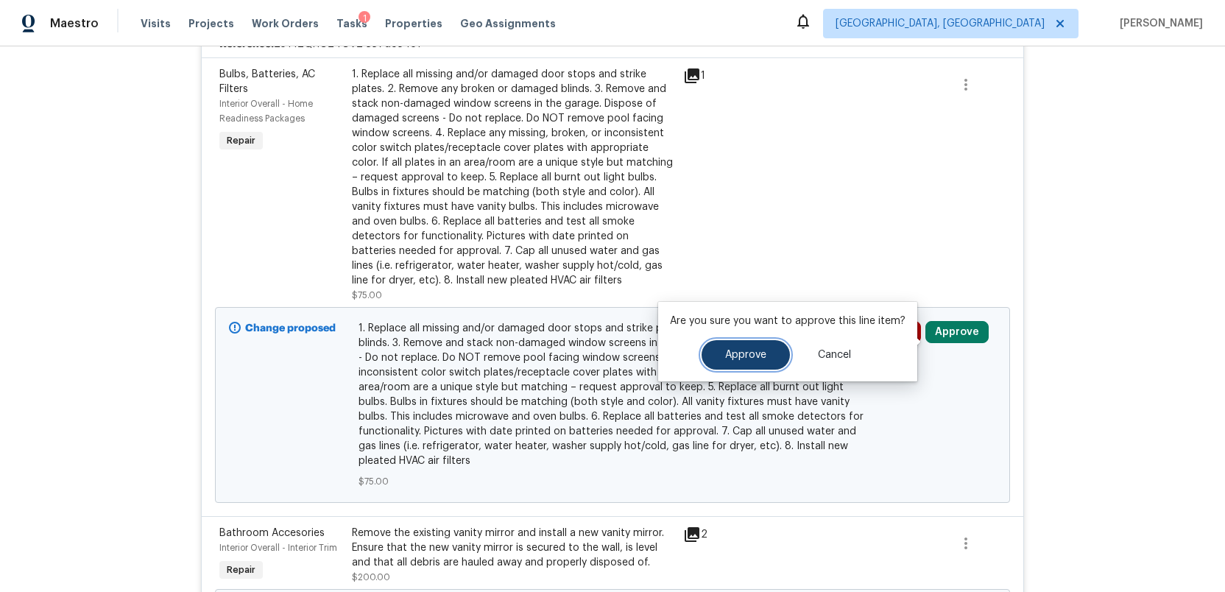
click at [739, 359] on span "Approve" at bounding box center [745, 355] width 41 height 11
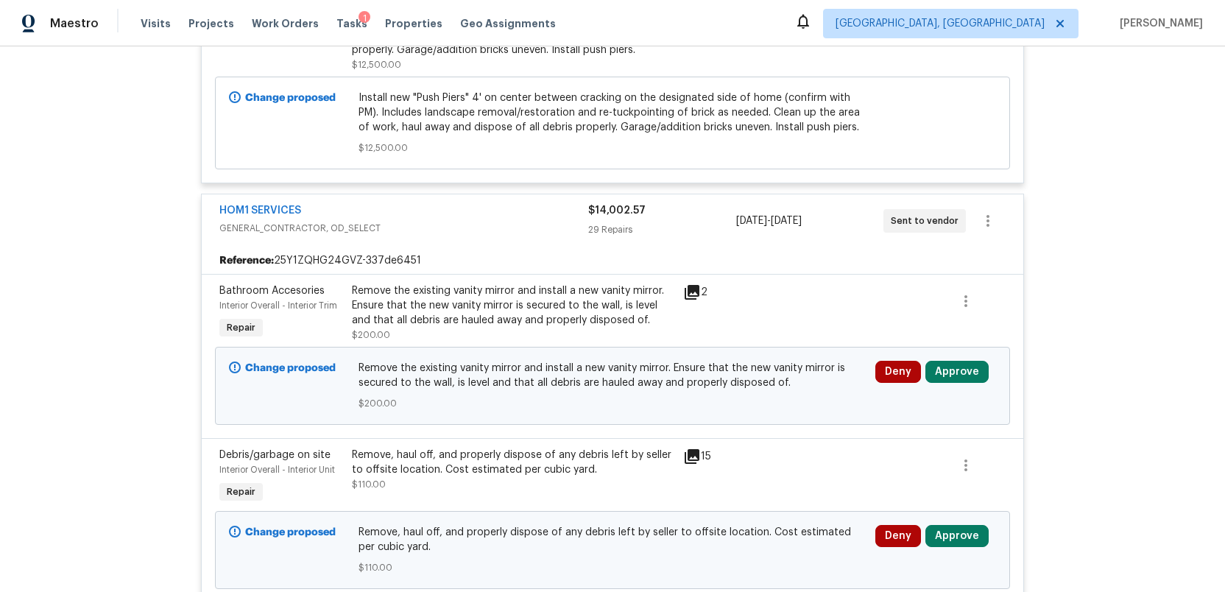
scroll to position [3706, 0]
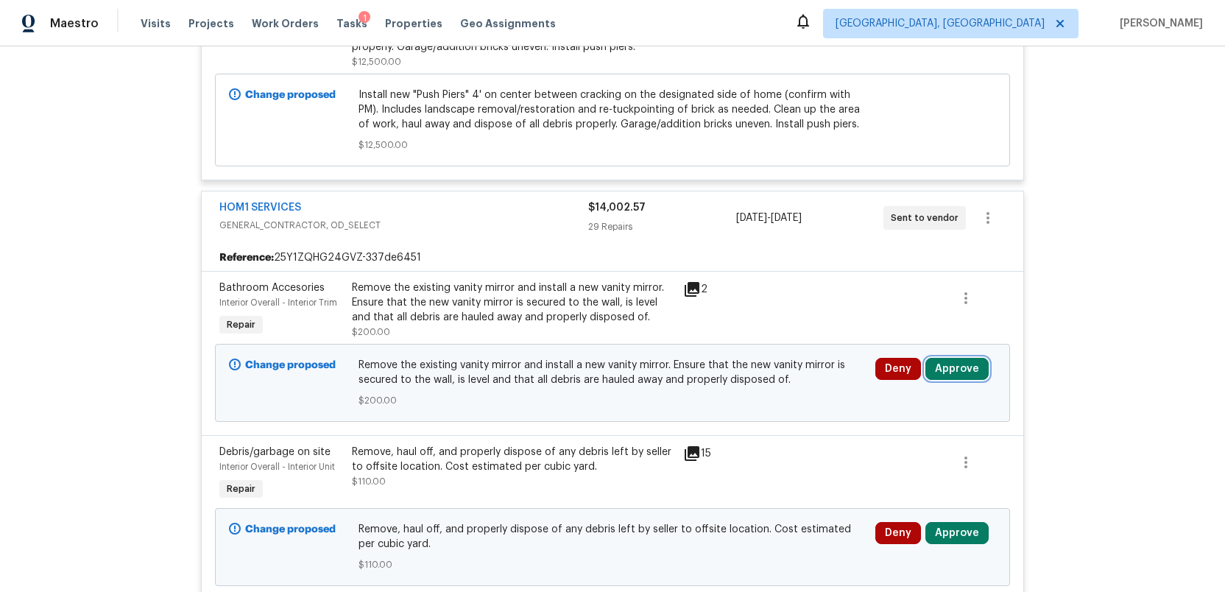
click at [953, 380] on button "Approve" at bounding box center [956, 369] width 63 height 22
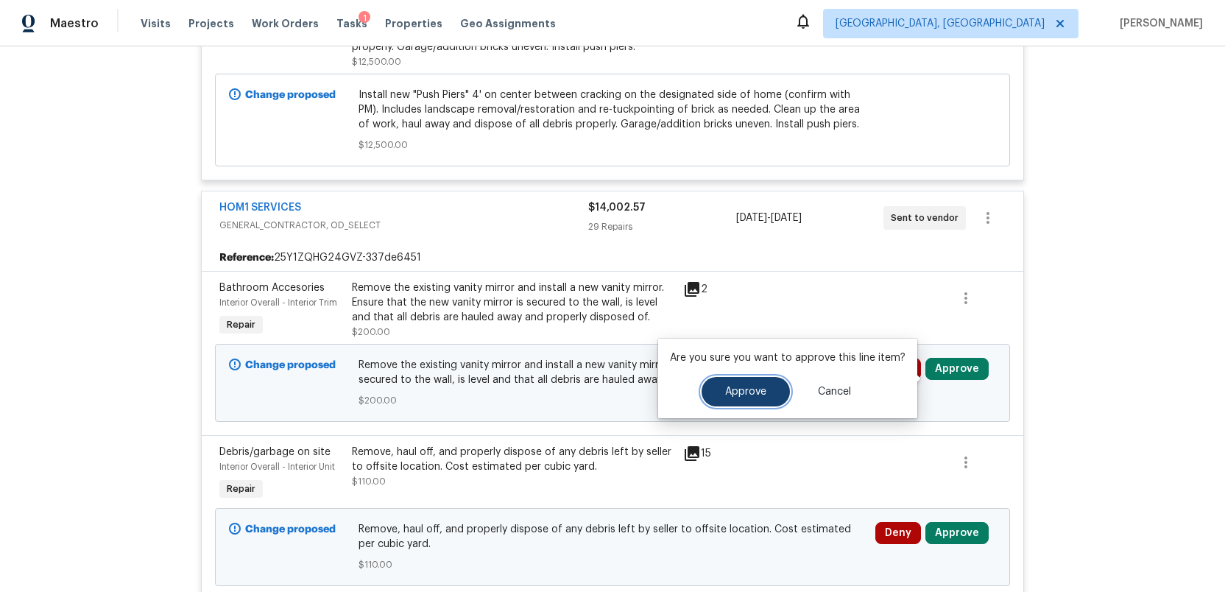
click at [738, 395] on span "Approve" at bounding box center [745, 392] width 41 height 11
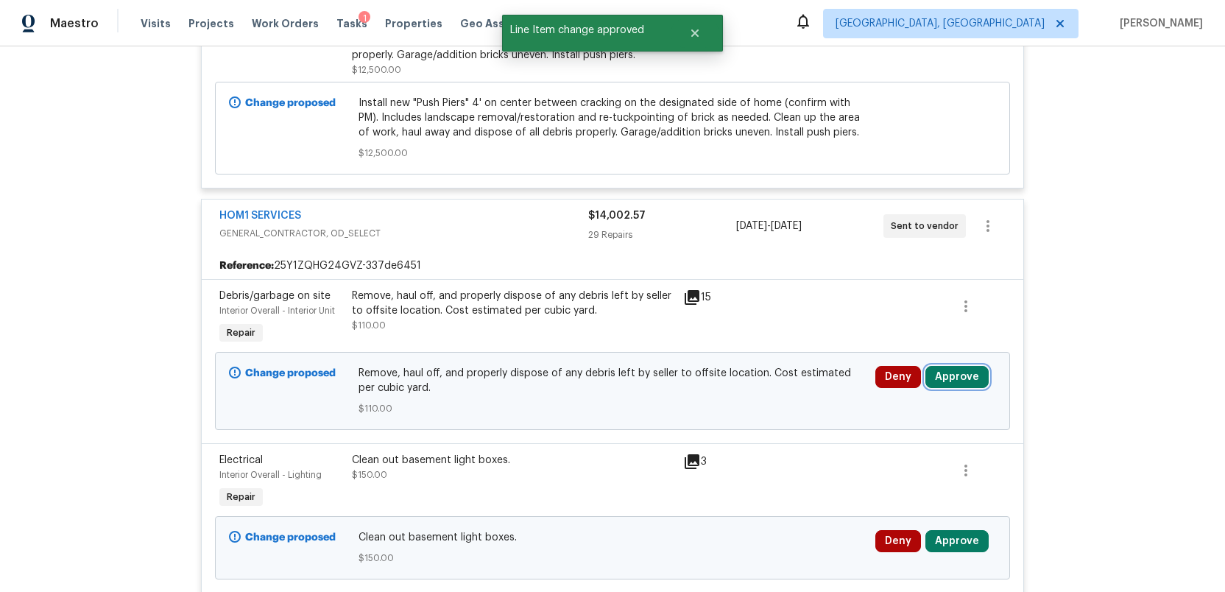
scroll to position [3698, 0]
click at [967, 387] on button "Approve" at bounding box center [956, 376] width 63 height 22
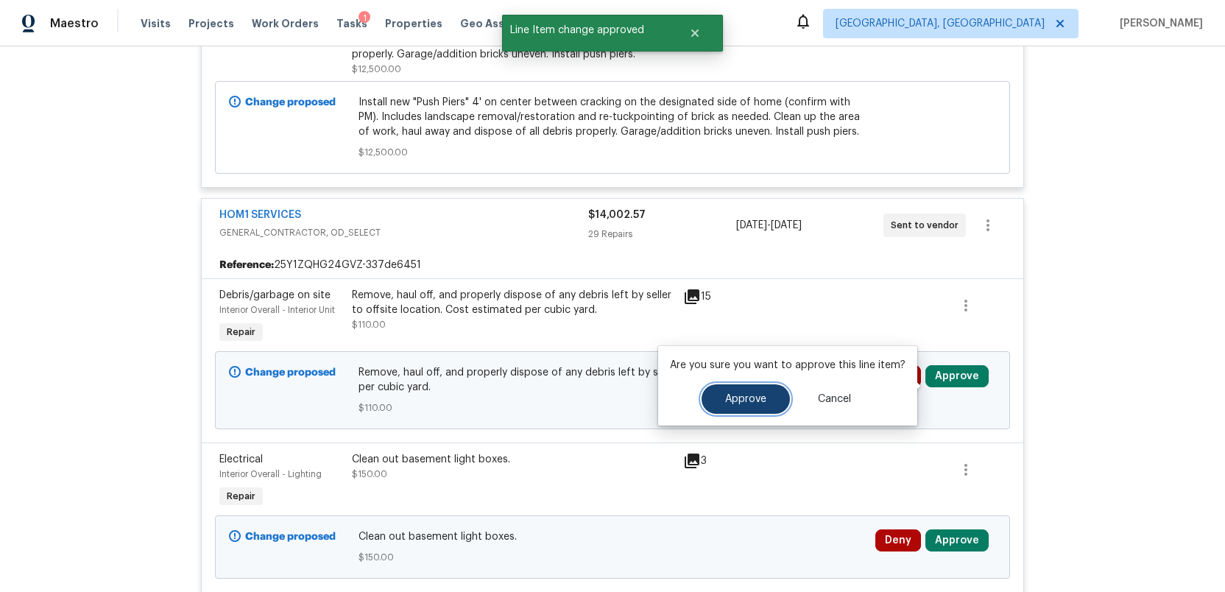
click at [735, 398] on span "Approve" at bounding box center [745, 399] width 41 height 11
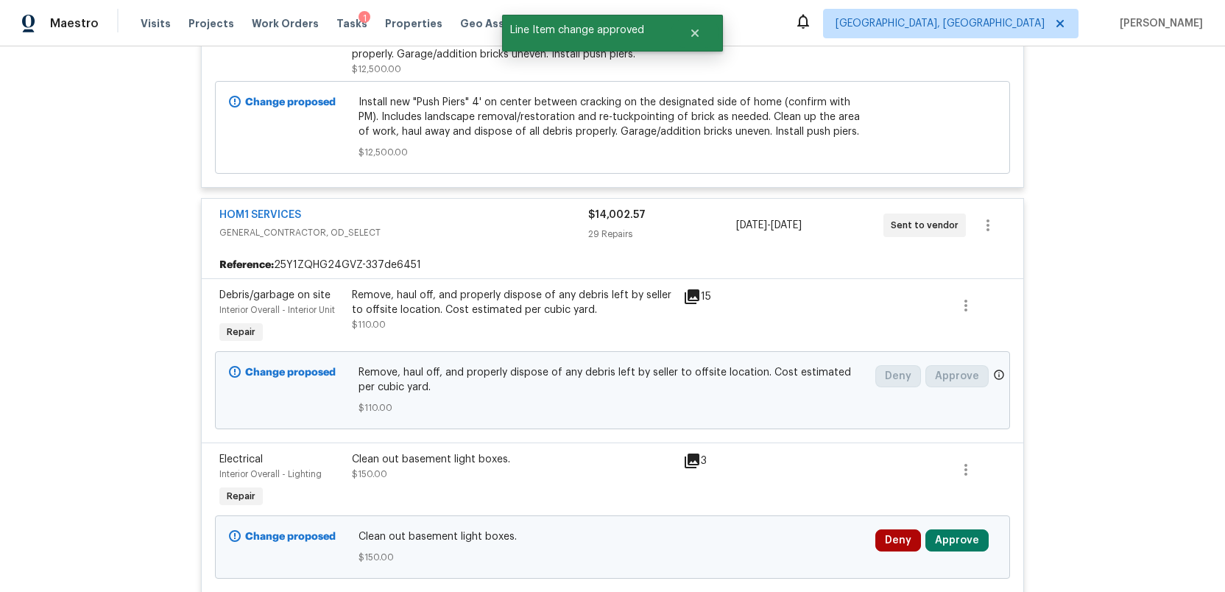
scroll to position [3698, 0]
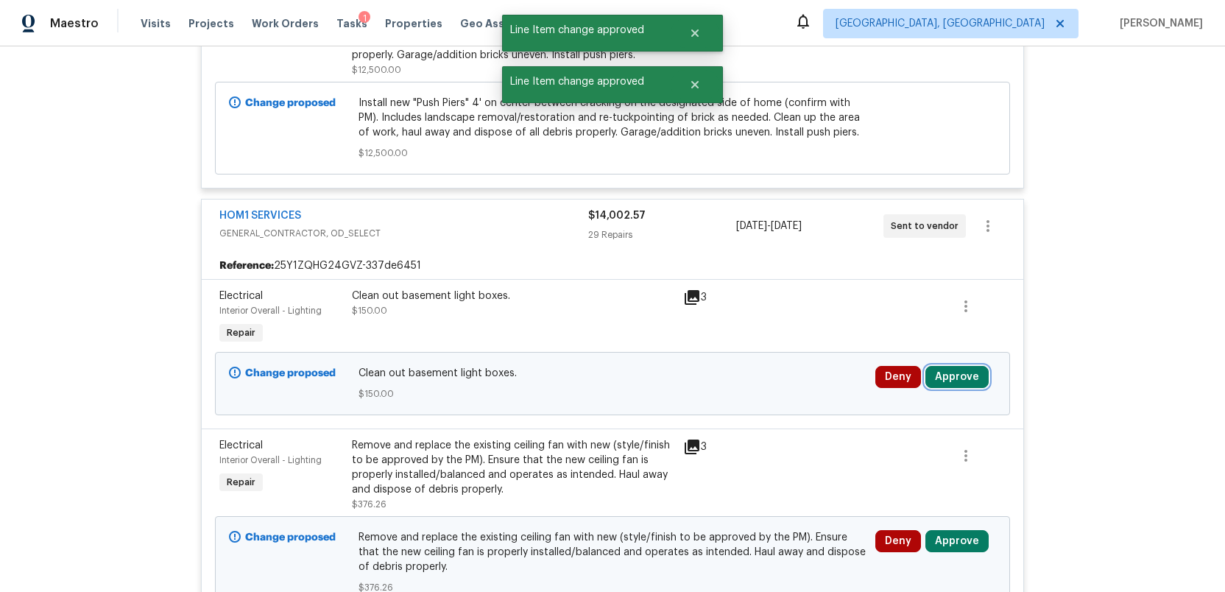
click at [965, 378] on button "Approve" at bounding box center [956, 377] width 63 height 22
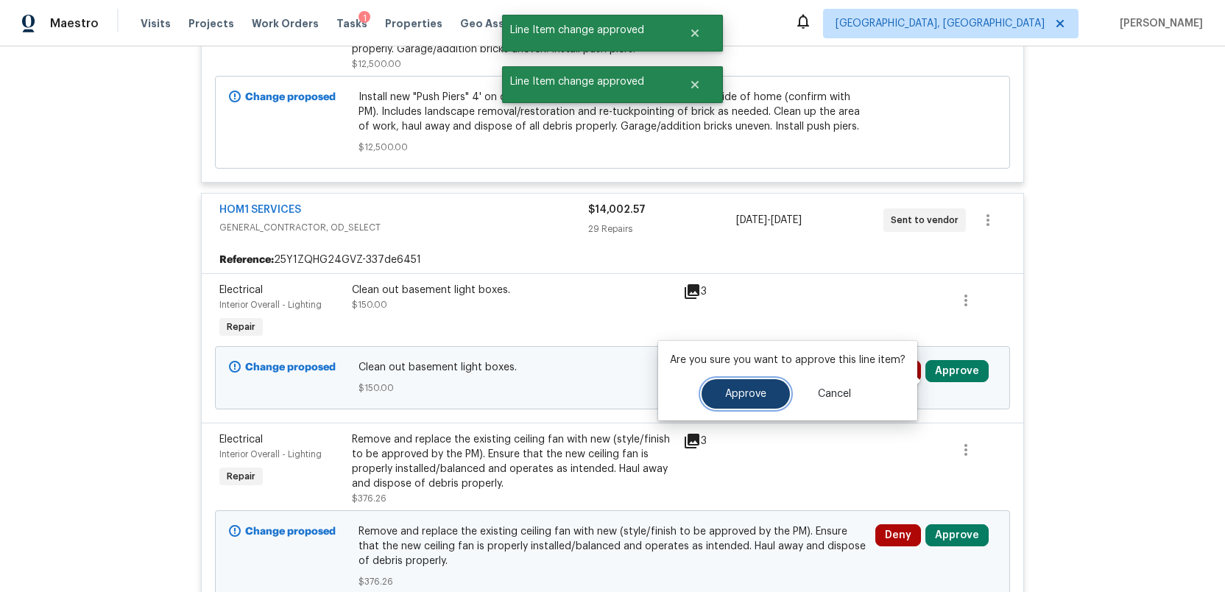
click at [707, 397] on button "Approve" at bounding box center [746, 393] width 88 height 29
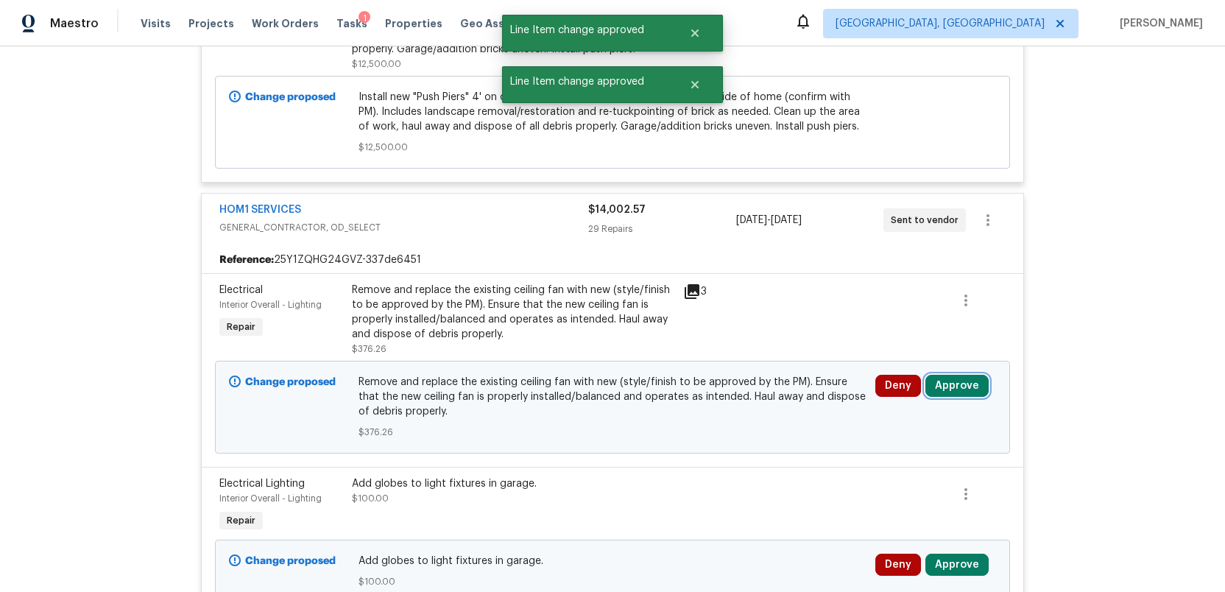
click at [946, 389] on button "Approve" at bounding box center [956, 386] width 63 height 22
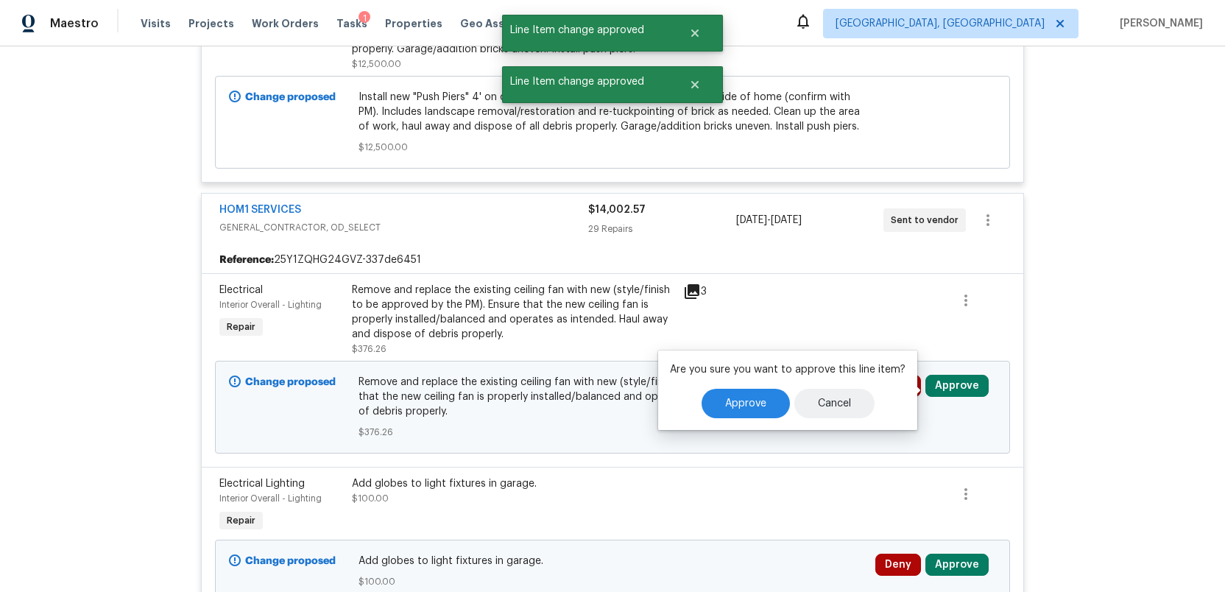
scroll to position [3709, 0]
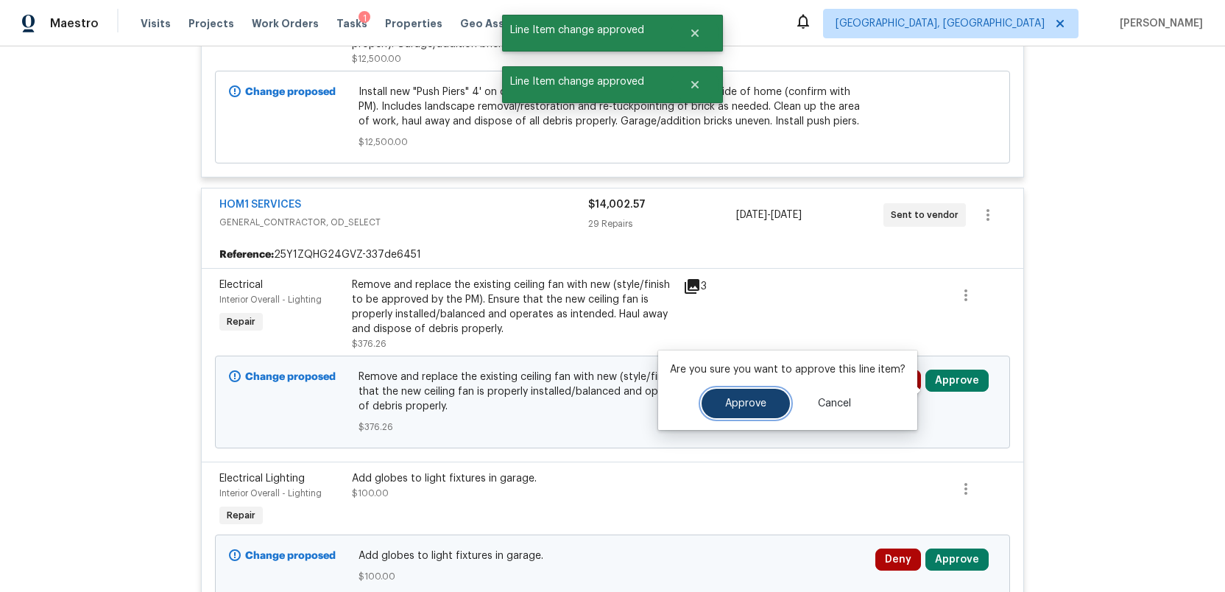
click at [748, 404] on span "Approve" at bounding box center [745, 403] width 41 height 11
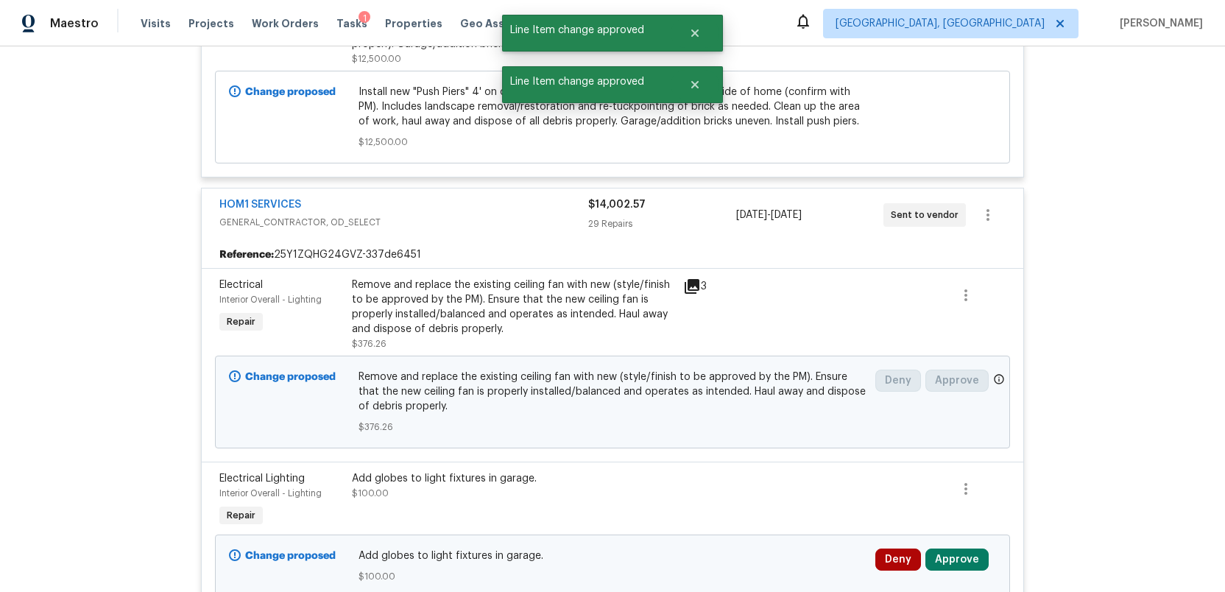
scroll to position [3707, 0]
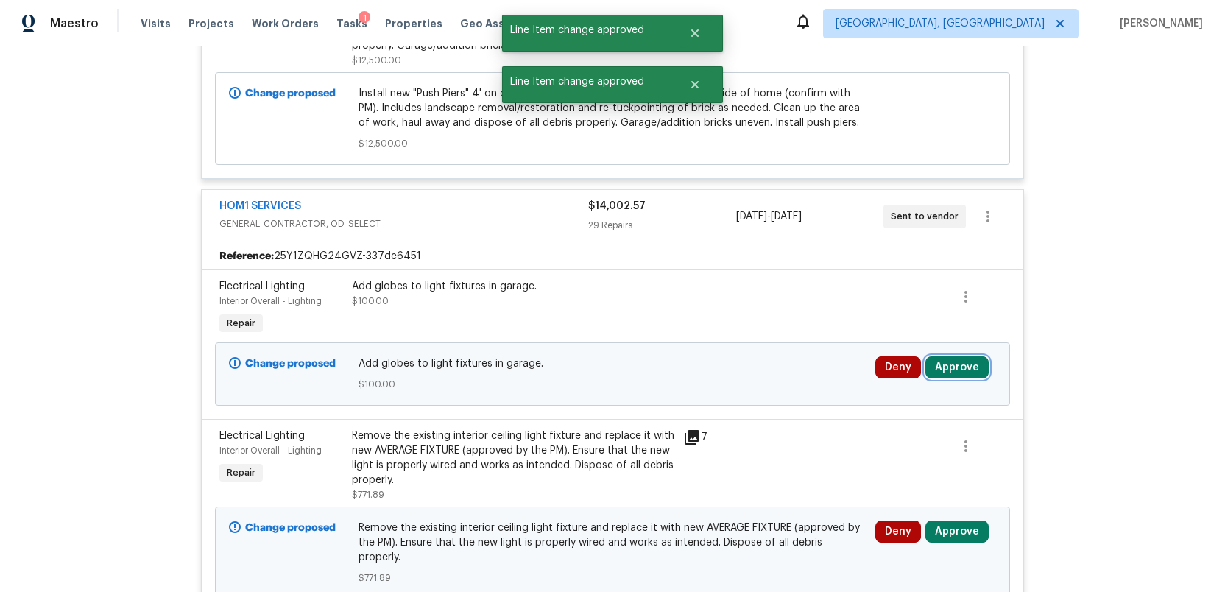
click at [964, 378] on button "Approve" at bounding box center [956, 367] width 63 height 22
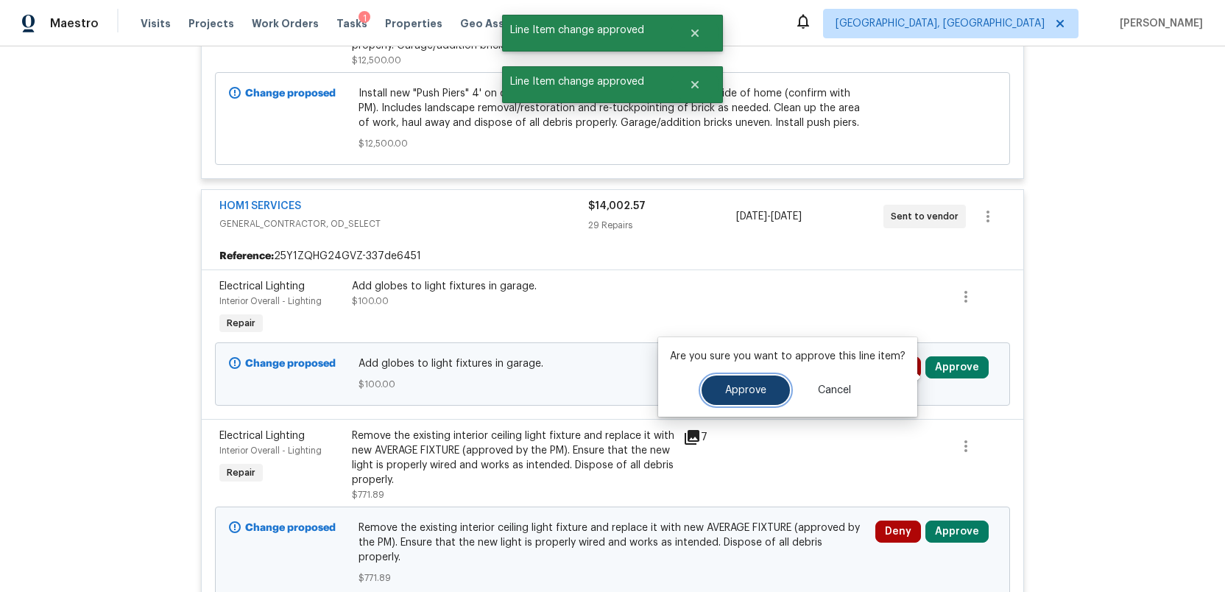
click at [744, 390] on span "Approve" at bounding box center [745, 390] width 41 height 11
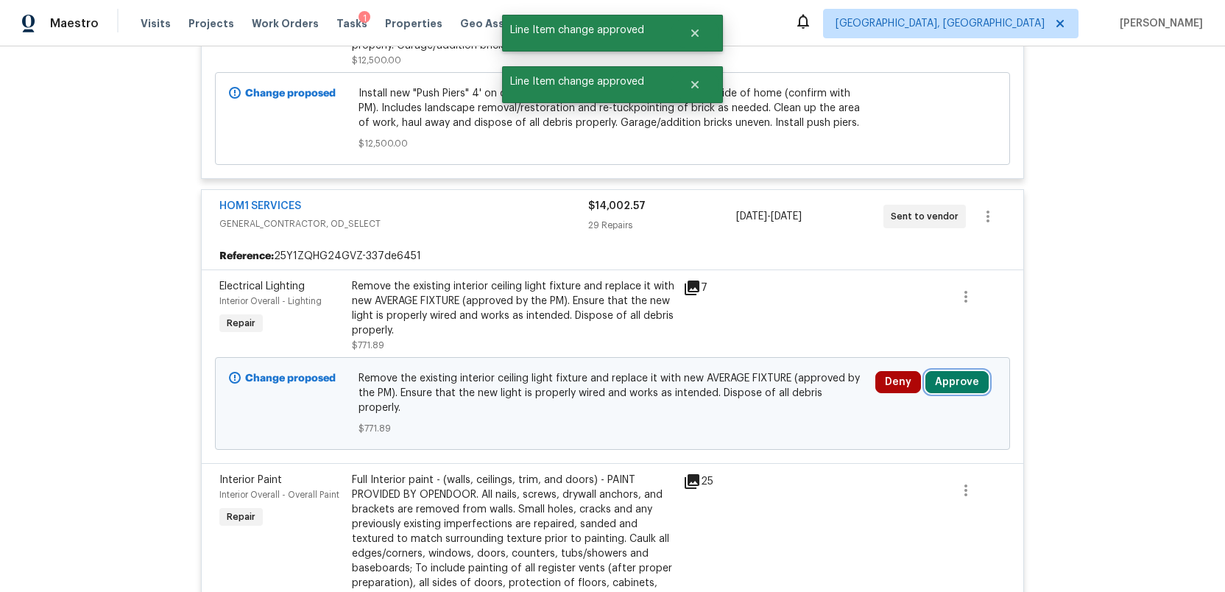
click at [963, 389] on button "Approve" at bounding box center [956, 382] width 63 height 22
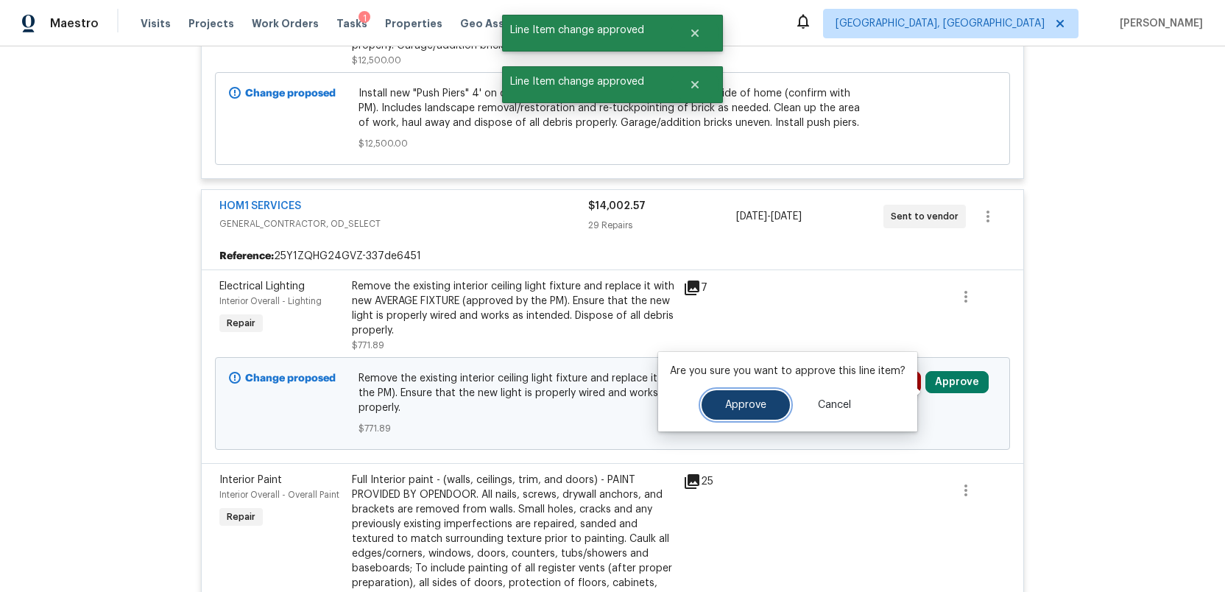
click at [746, 406] on span "Approve" at bounding box center [745, 405] width 41 height 11
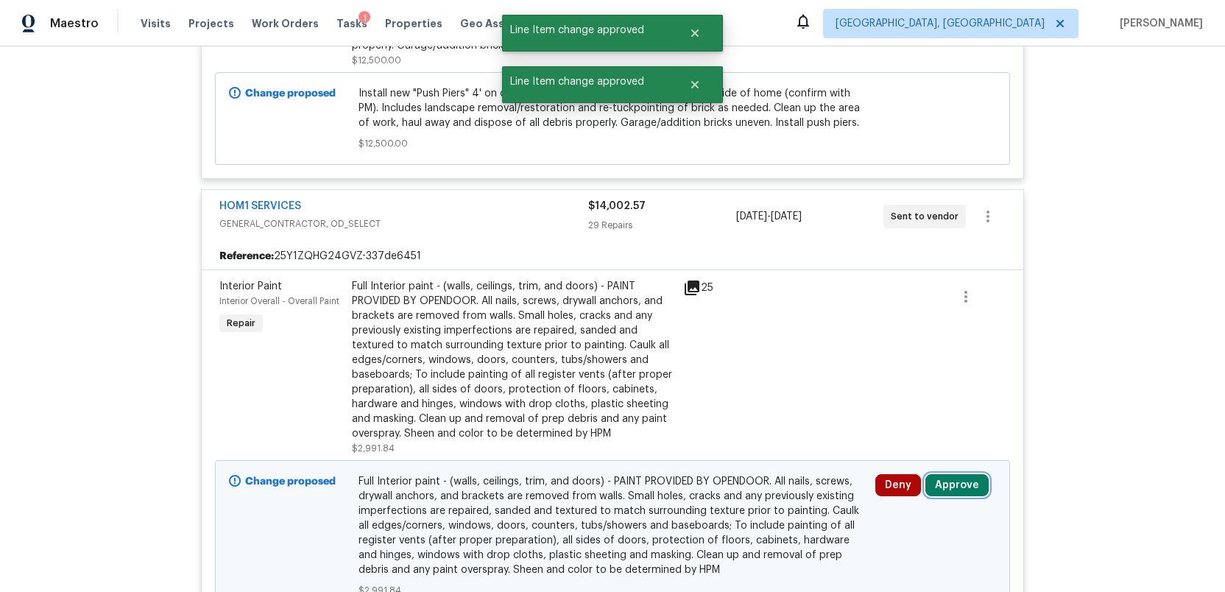
click at [954, 496] on button "Approve" at bounding box center [956, 485] width 63 height 22
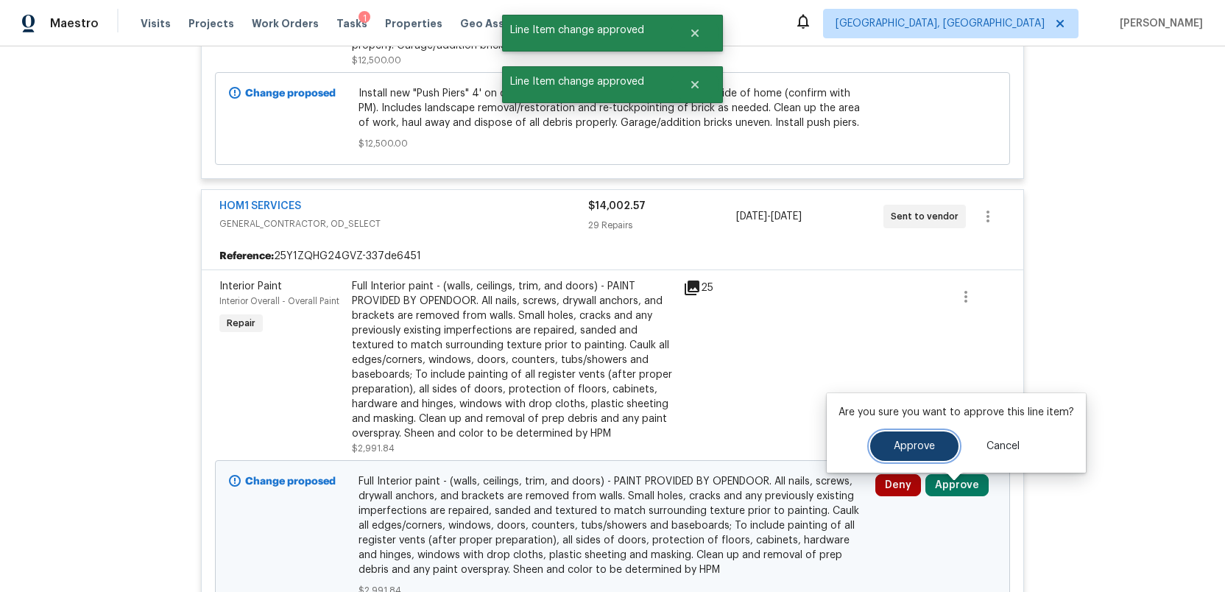
click at [884, 452] on button "Approve" at bounding box center [914, 445] width 88 height 29
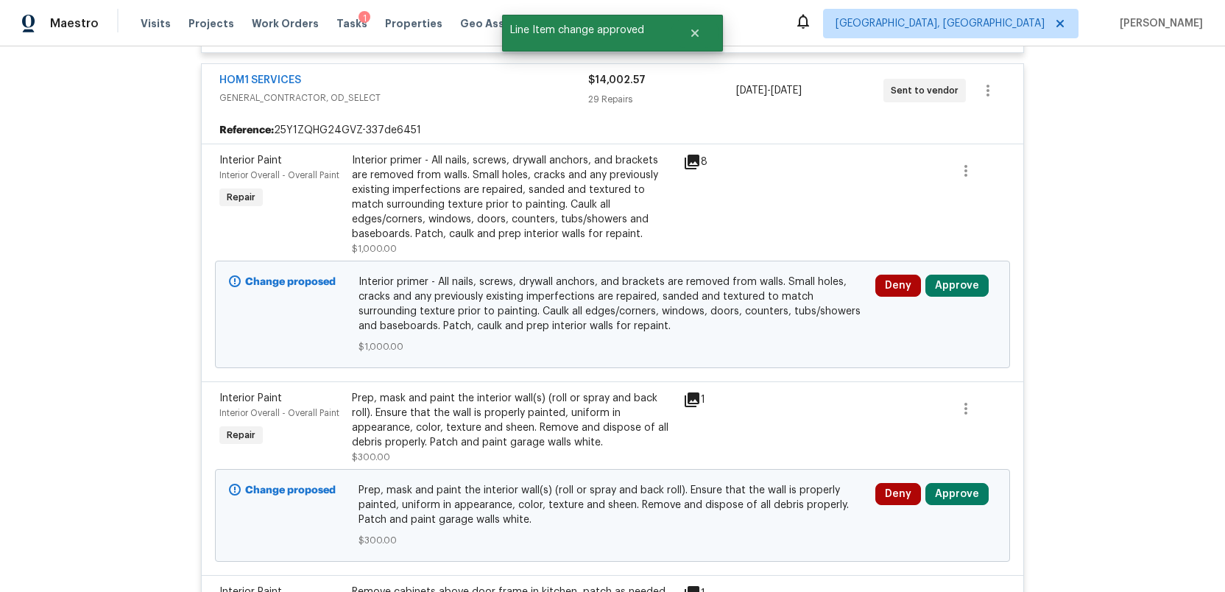
scroll to position [3847, 0]
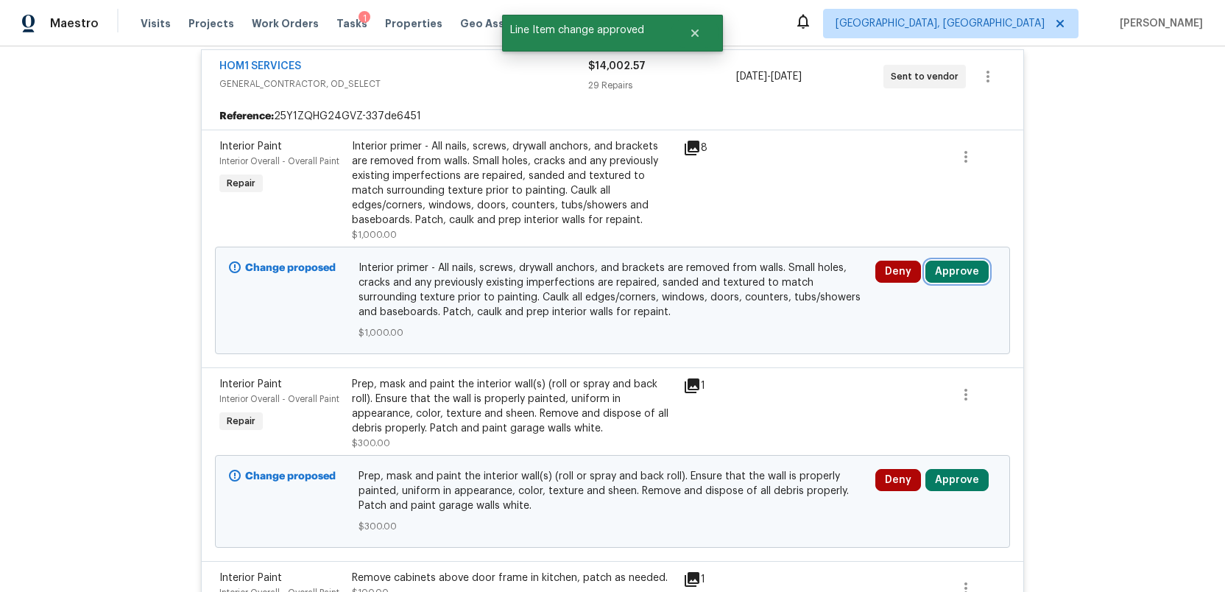
click at [953, 283] on button "Approve" at bounding box center [956, 272] width 63 height 22
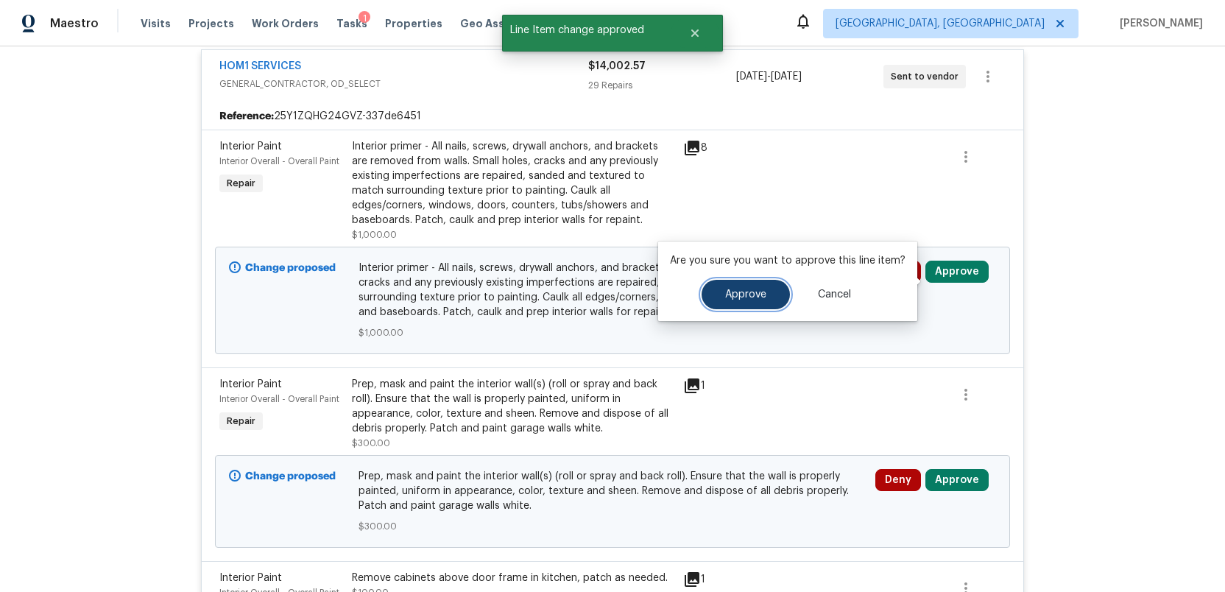
click at [753, 301] on button "Approve" at bounding box center [746, 294] width 88 height 29
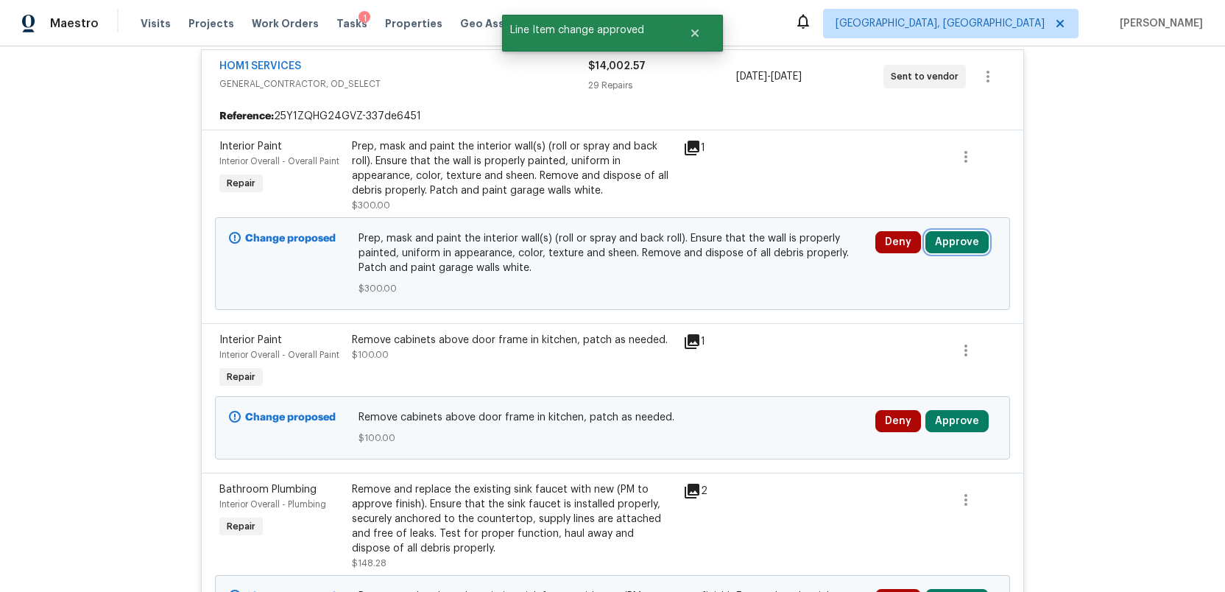
click at [959, 253] on button "Approve" at bounding box center [956, 242] width 63 height 22
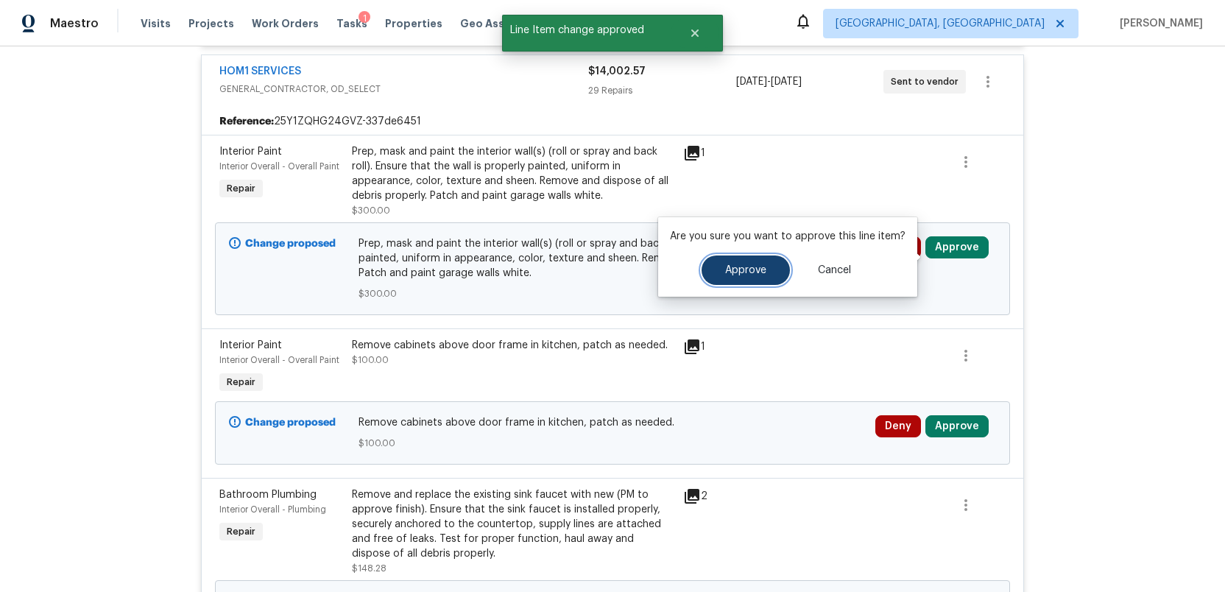
click at [742, 269] on span "Approve" at bounding box center [745, 270] width 41 height 11
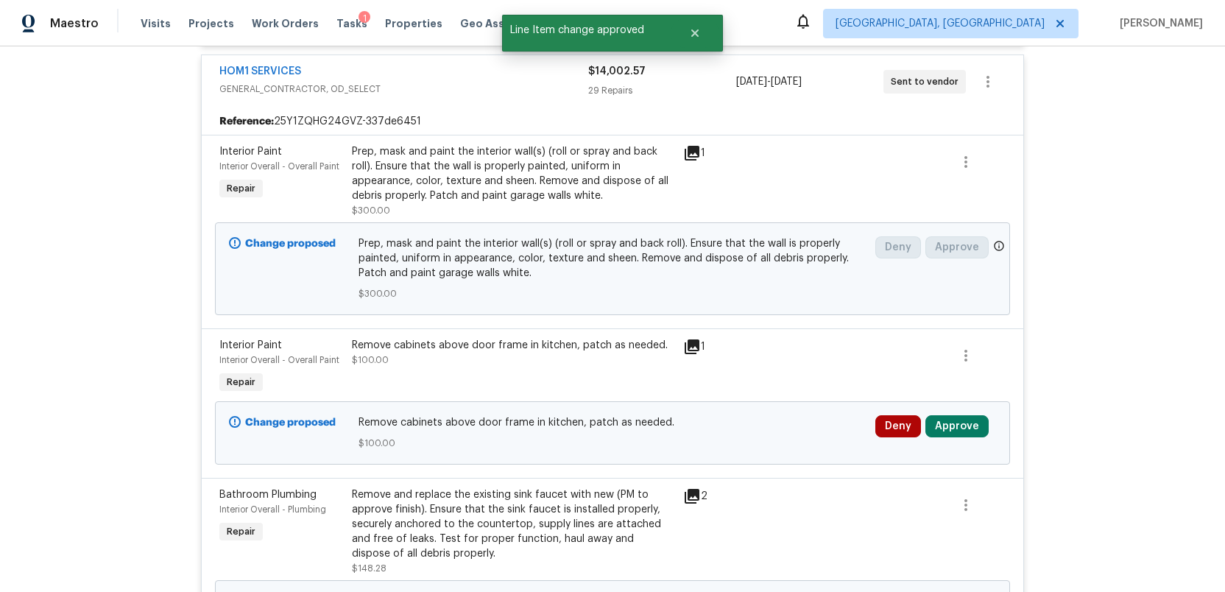
scroll to position [3837, 0]
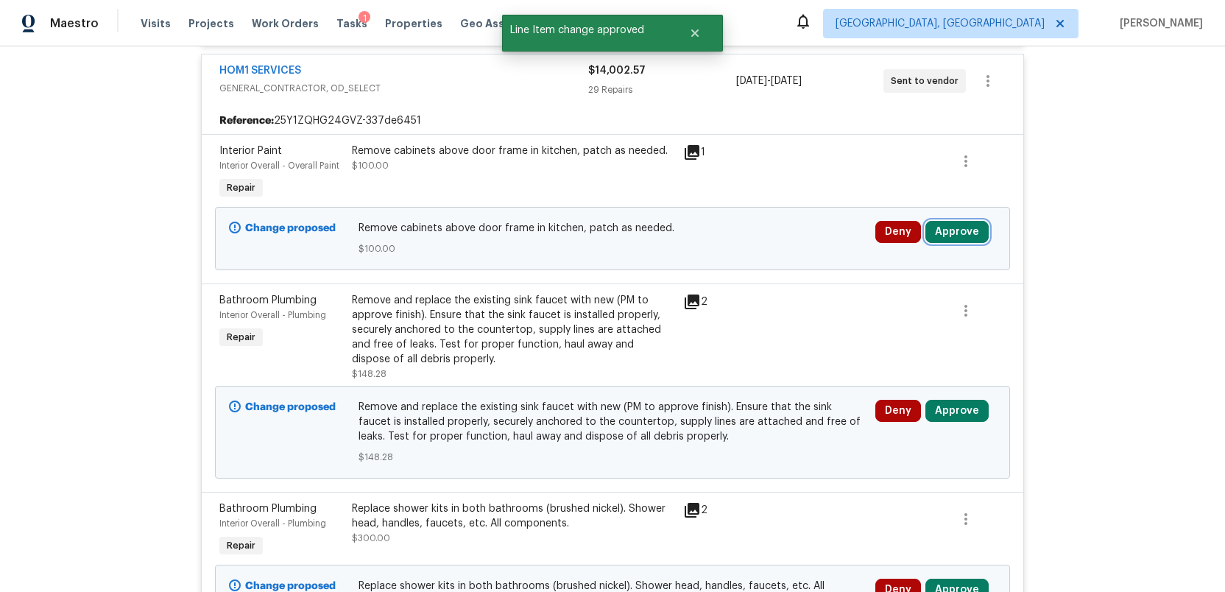
click at [968, 243] on button "Approve" at bounding box center [956, 232] width 63 height 22
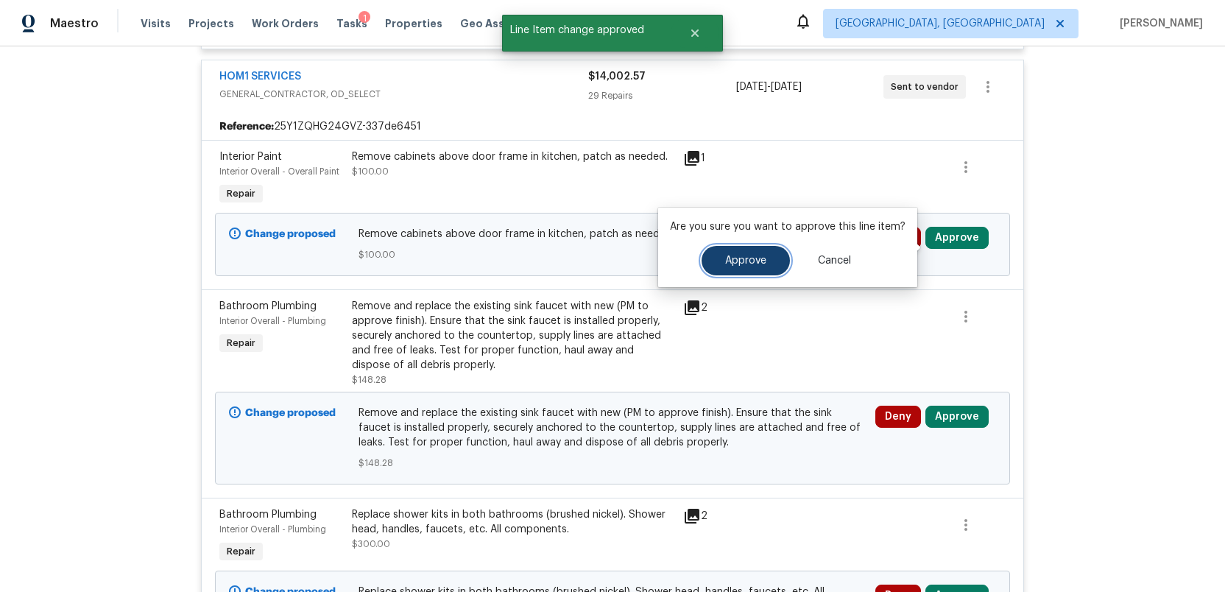
click at [757, 263] on span "Approve" at bounding box center [745, 260] width 41 height 11
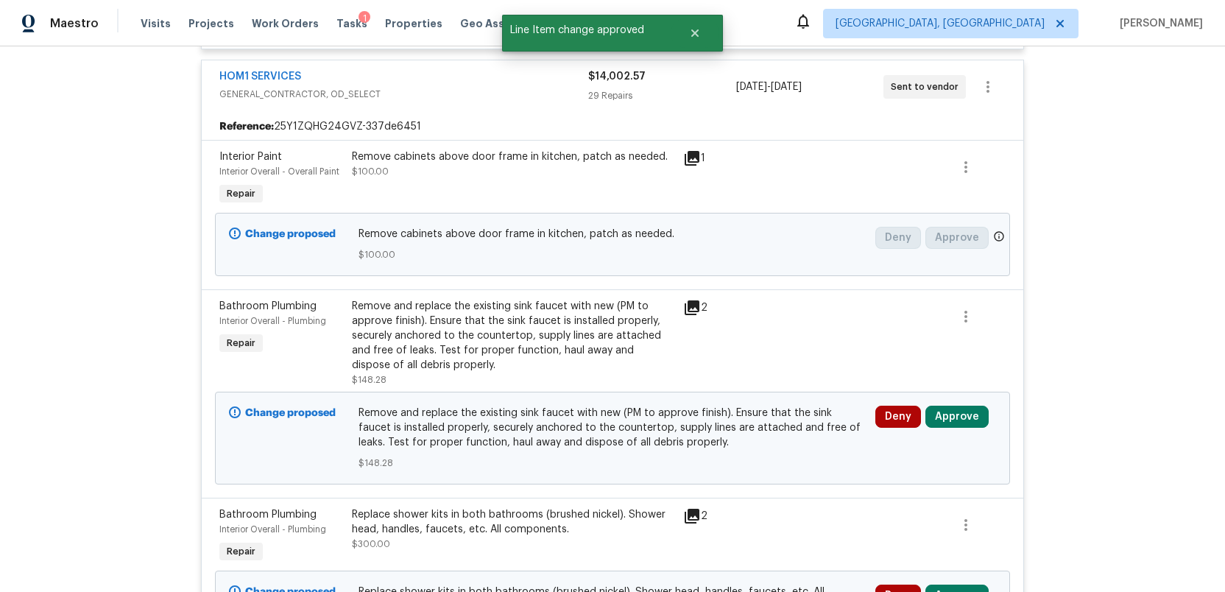
scroll to position [3831, 0]
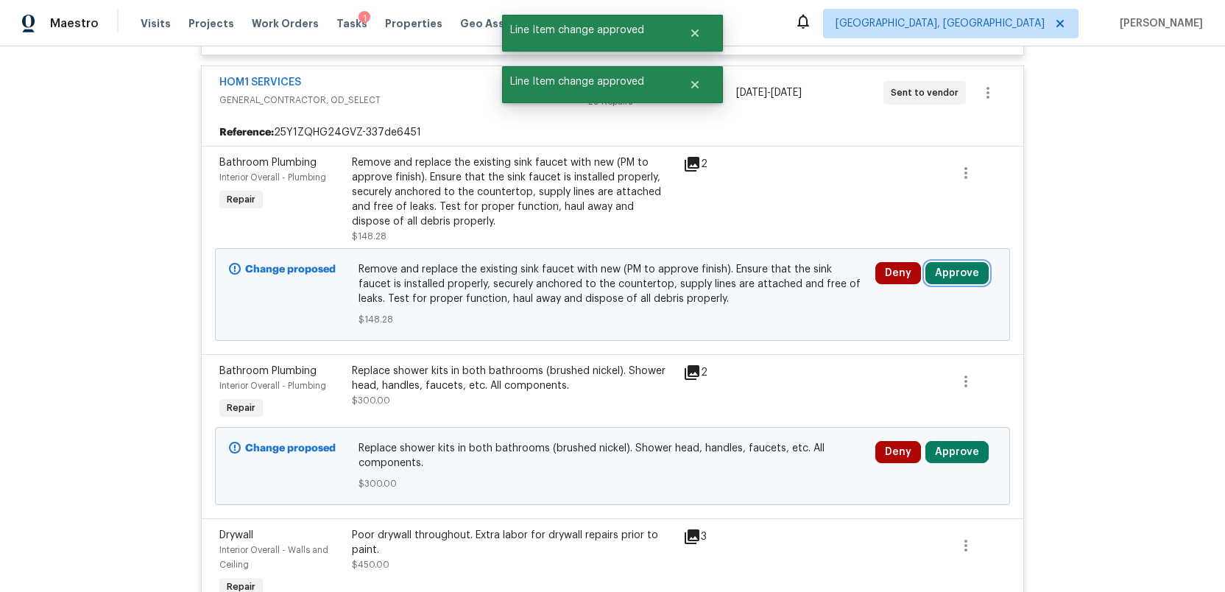
click at [953, 281] on button "Approve" at bounding box center [956, 273] width 63 height 22
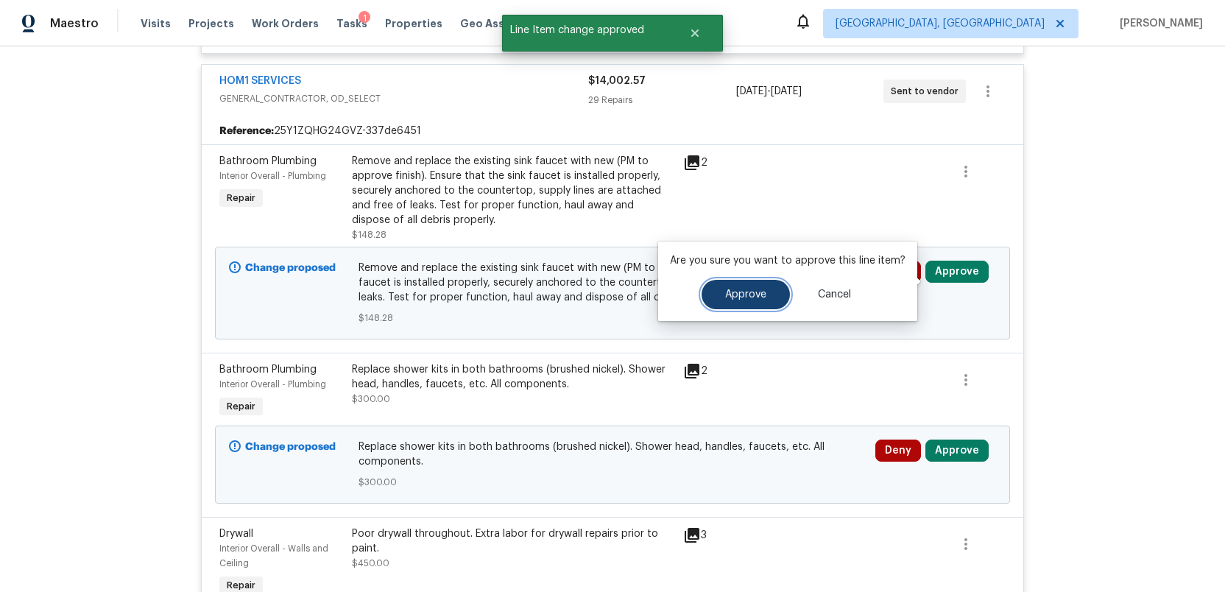
click at [744, 297] on span "Approve" at bounding box center [745, 294] width 41 height 11
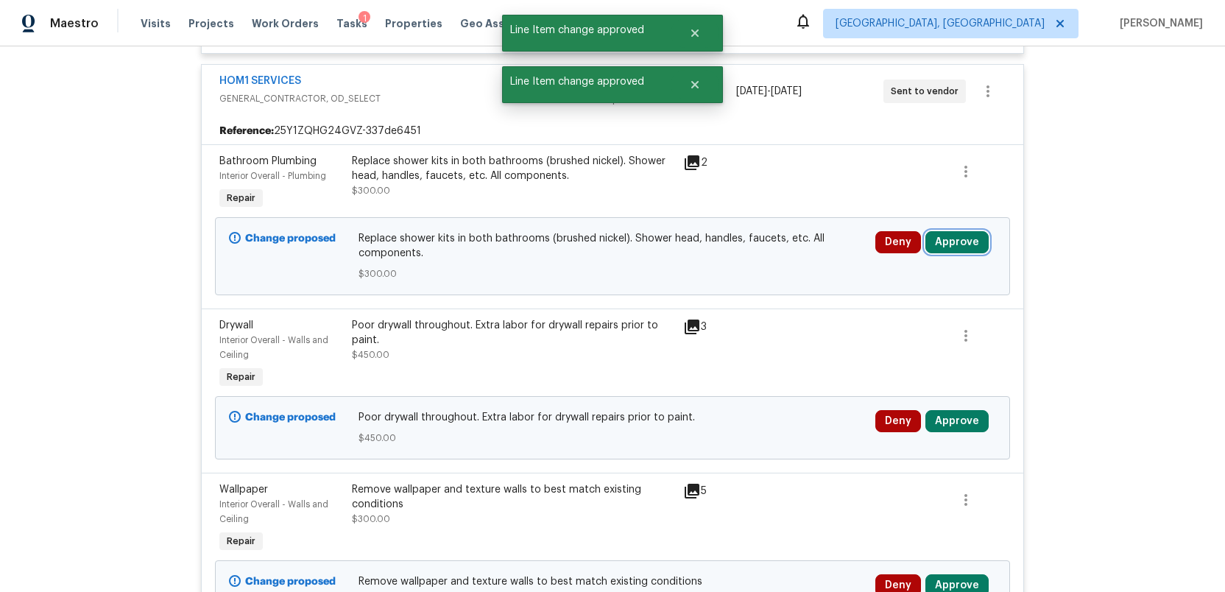
click at [965, 261] on div "Deny Approve" at bounding box center [936, 256] width 130 height 59
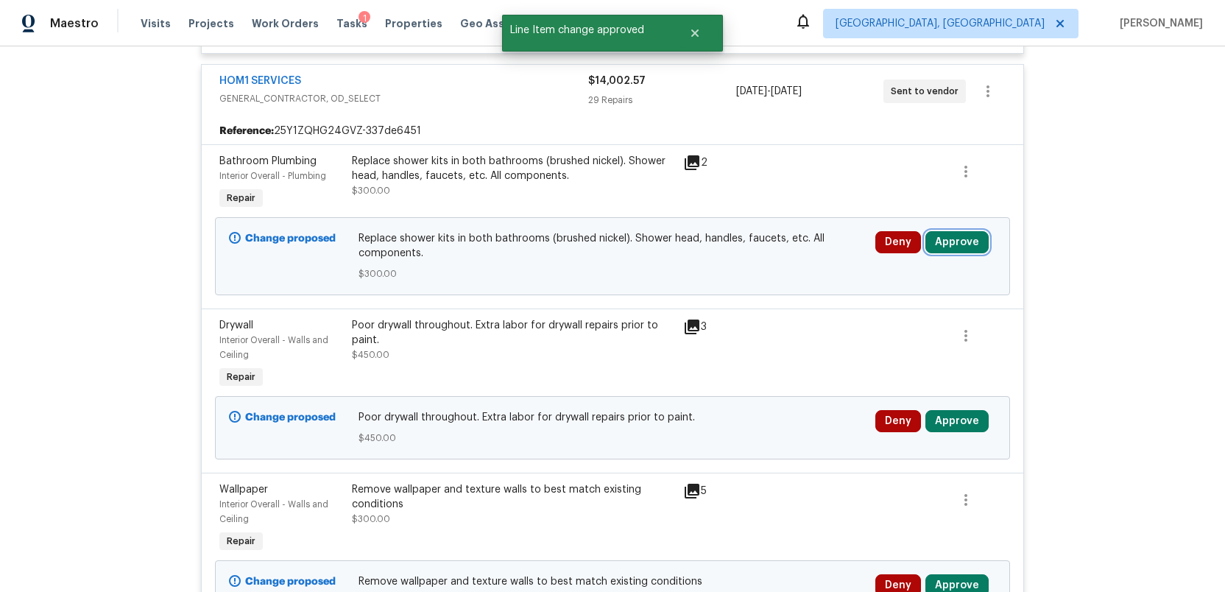
click at [941, 253] on button "Approve" at bounding box center [956, 242] width 63 height 22
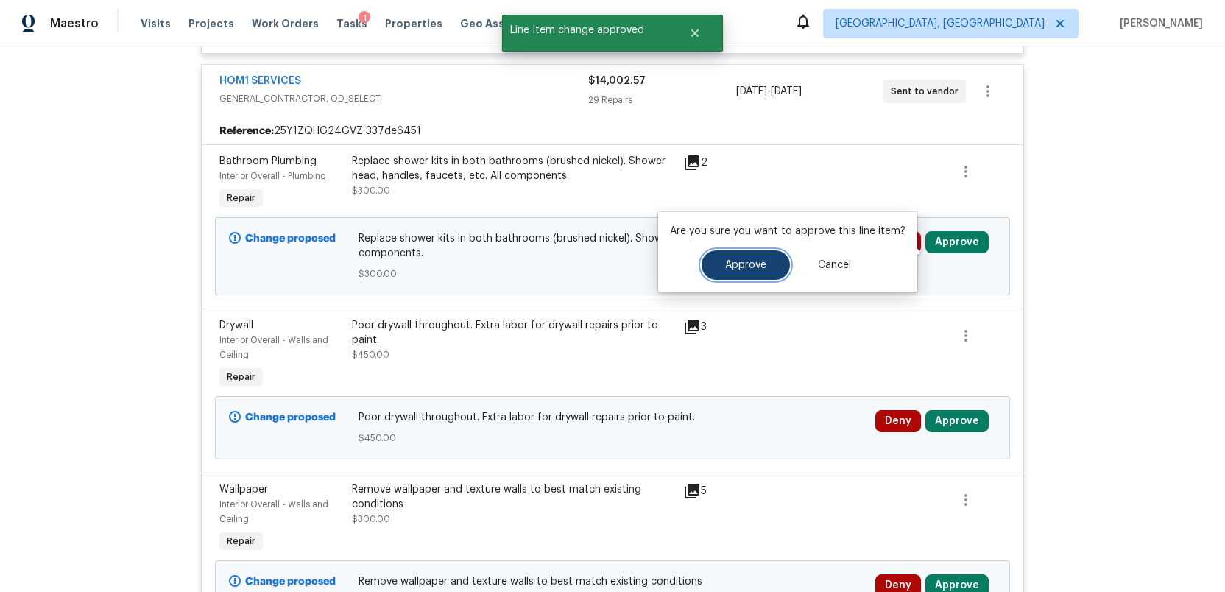
click at [725, 261] on span "Approve" at bounding box center [745, 265] width 41 height 11
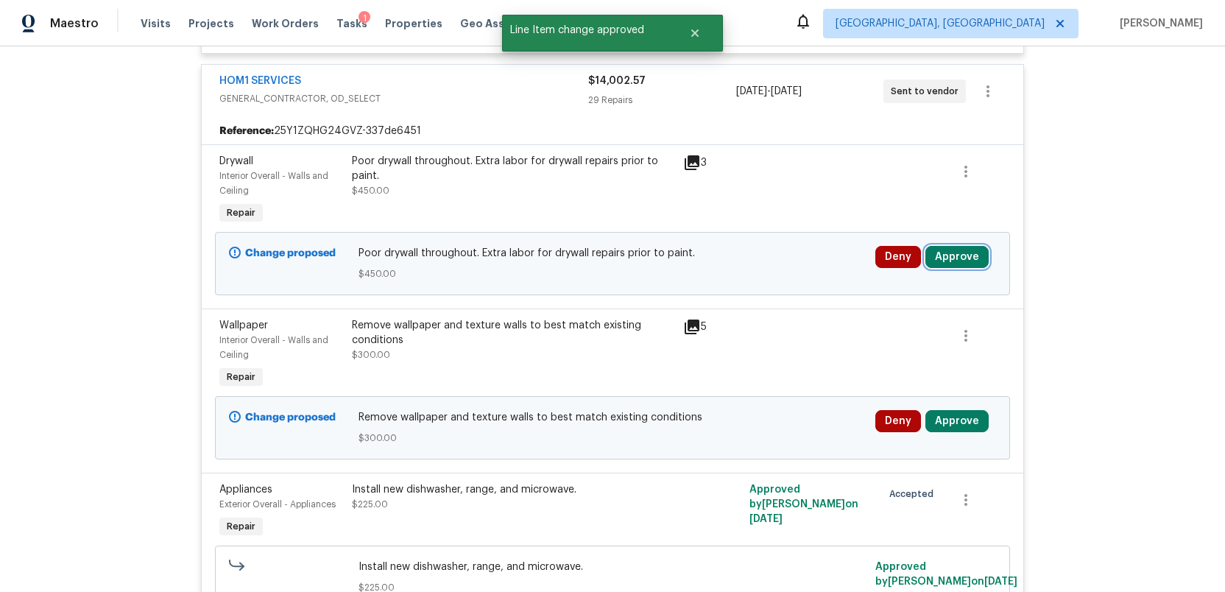
click at [962, 266] on button "Approve" at bounding box center [956, 257] width 63 height 22
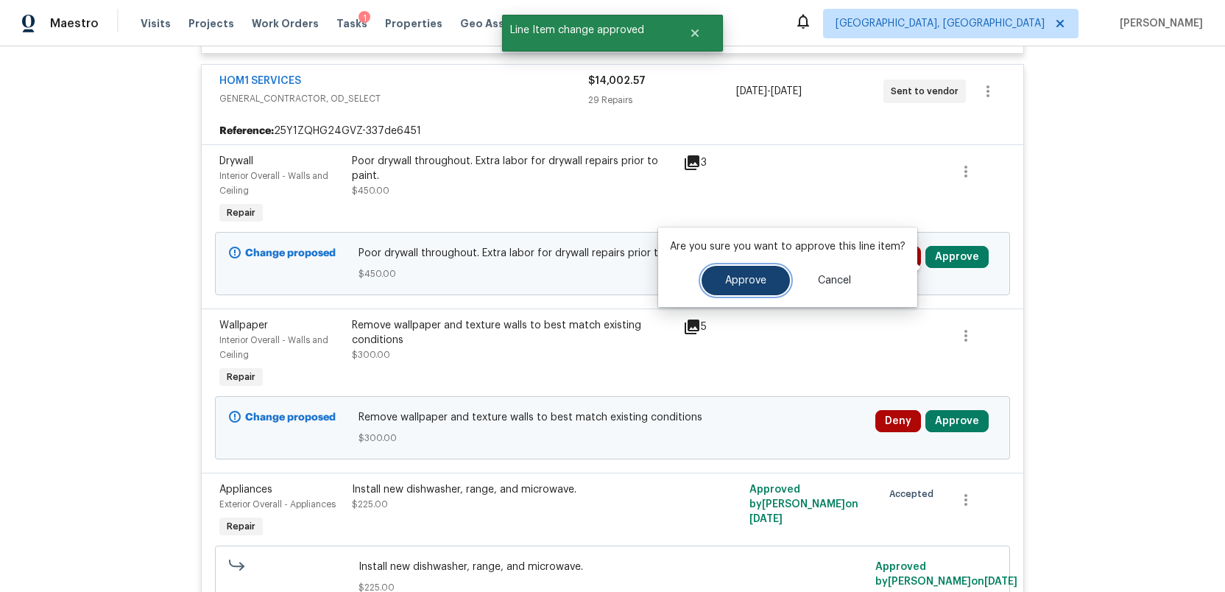
click at [741, 283] on span "Approve" at bounding box center [745, 280] width 41 height 11
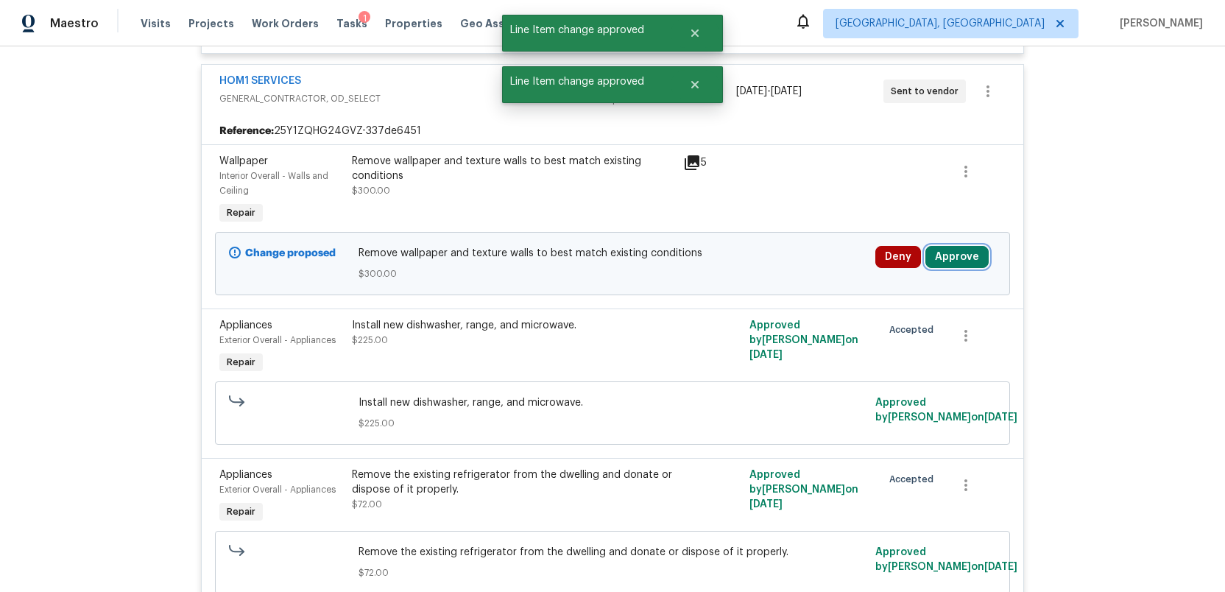
click at [944, 264] on button "Approve" at bounding box center [956, 257] width 63 height 22
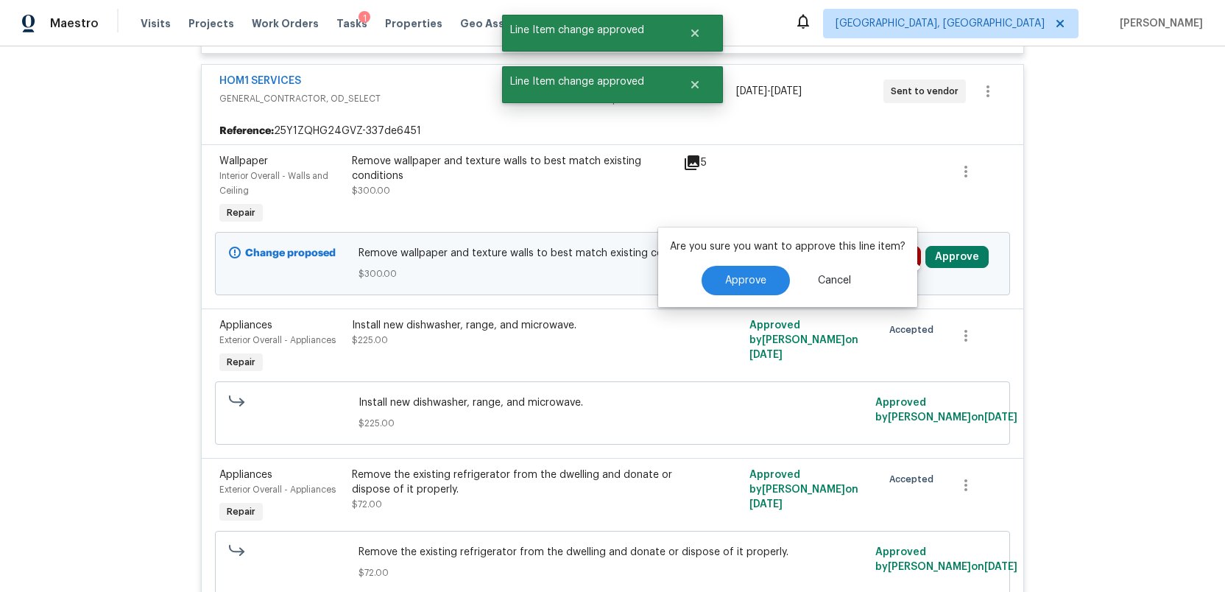
scroll to position [3829, 0]
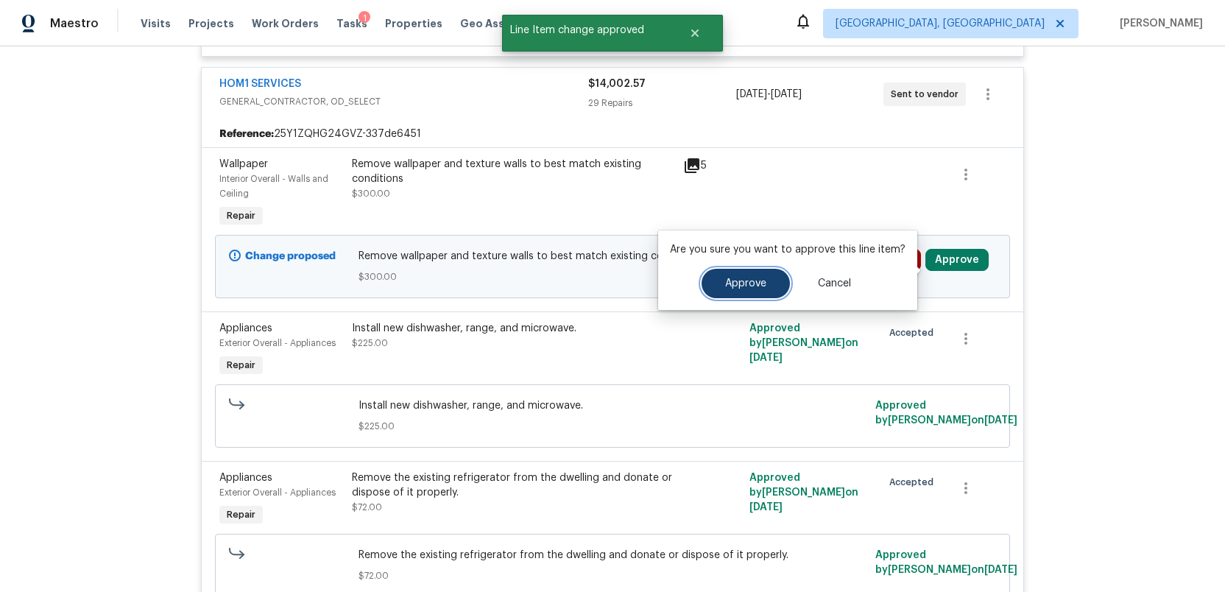
click at [736, 284] on span "Approve" at bounding box center [745, 283] width 41 height 11
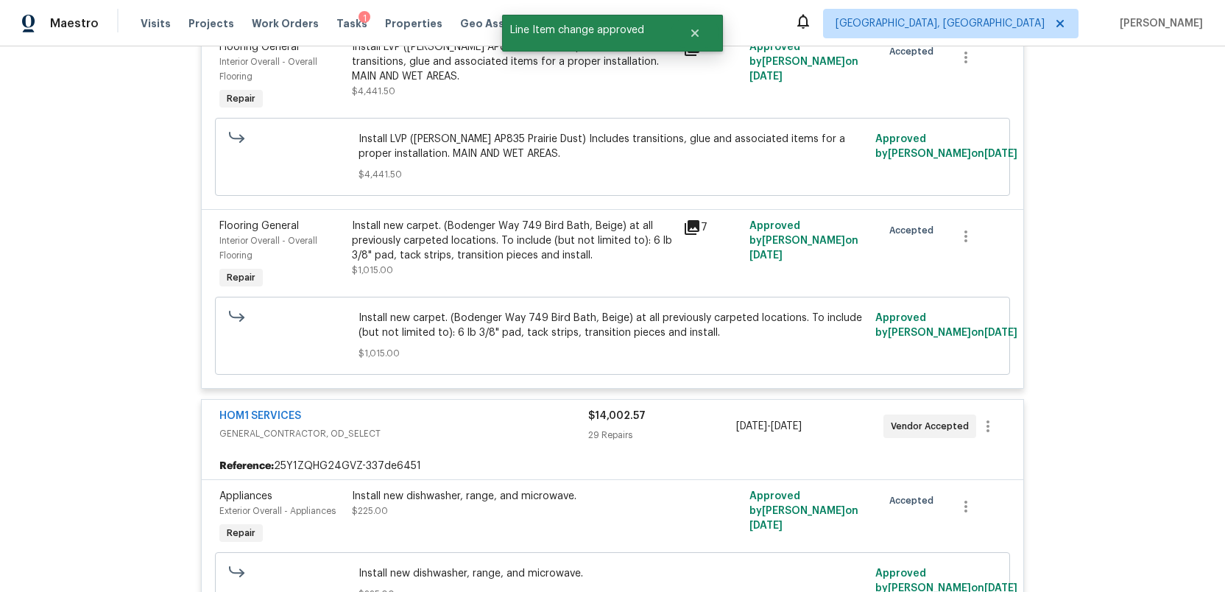
scroll to position [0, 0]
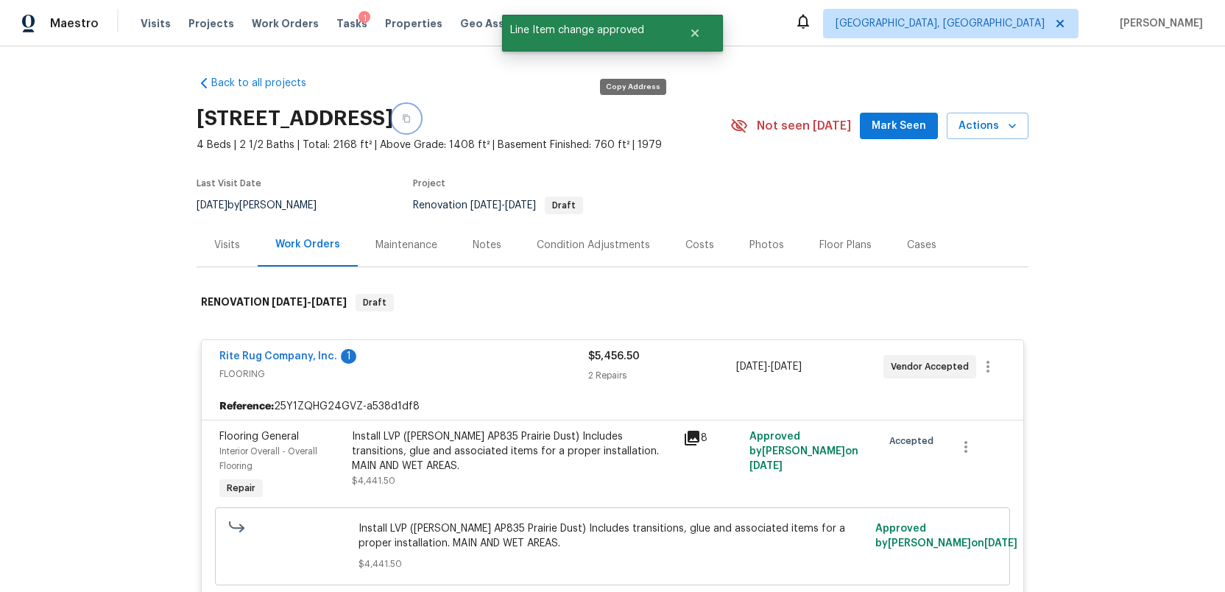
click at [411, 119] on icon "button" at bounding box center [406, 118] width 9 height 9
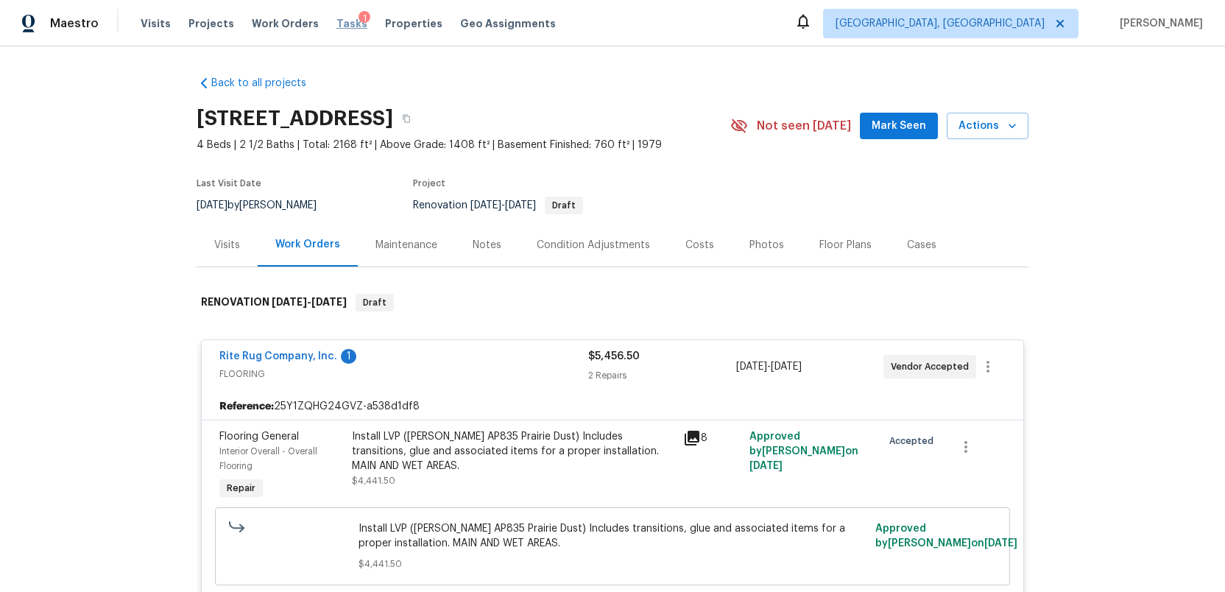
click at [336, 22] on span "Tasks" at bounding box center [351, 23] width 31 height 10
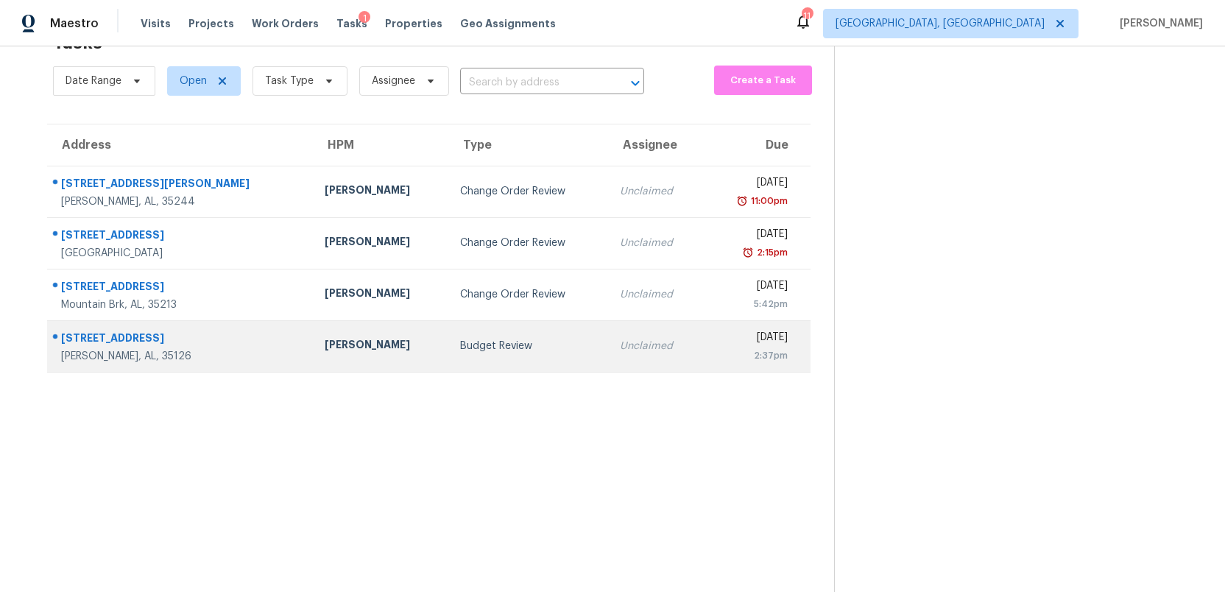
scroll to position [43, 0]
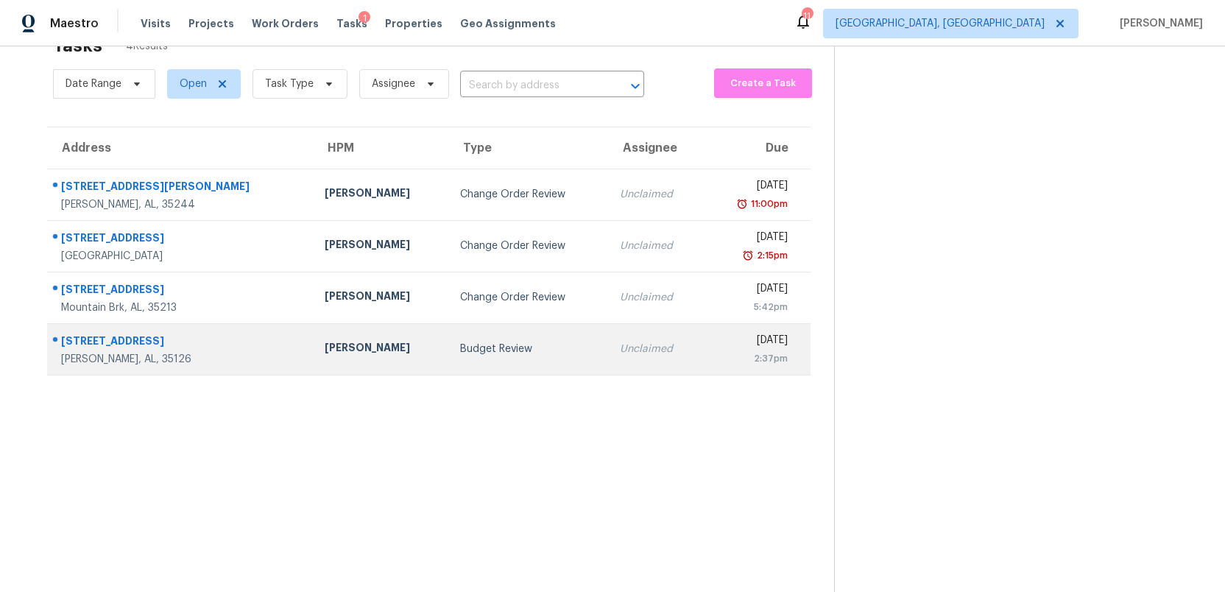
click at [460, 352] on div "Budget Review" at bounding box center [528, 349] width 136 height 15
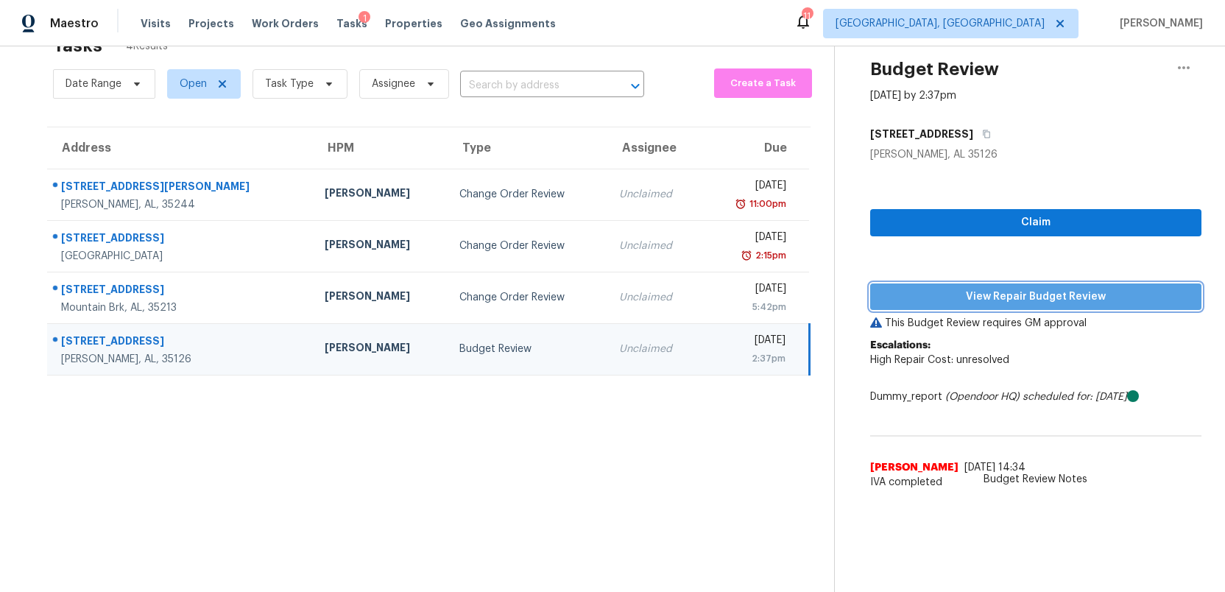
click at [1037, 300] on span "View Repair Budget Review" at bounding box center [1036, 297] width 308 height 18
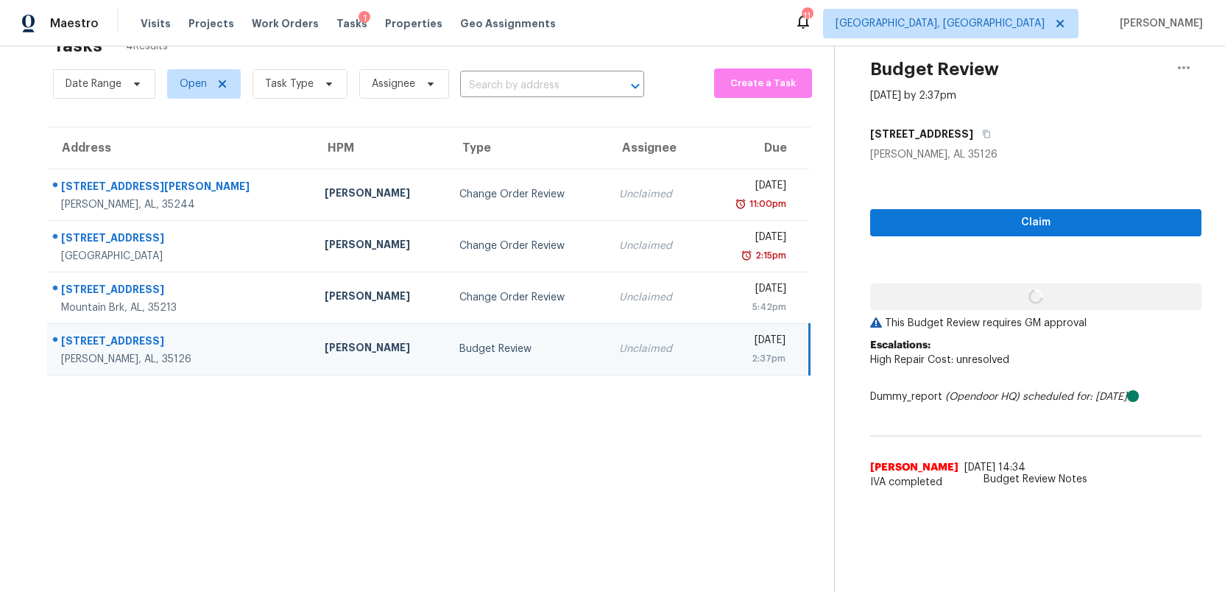
scroll to position [43, 0]
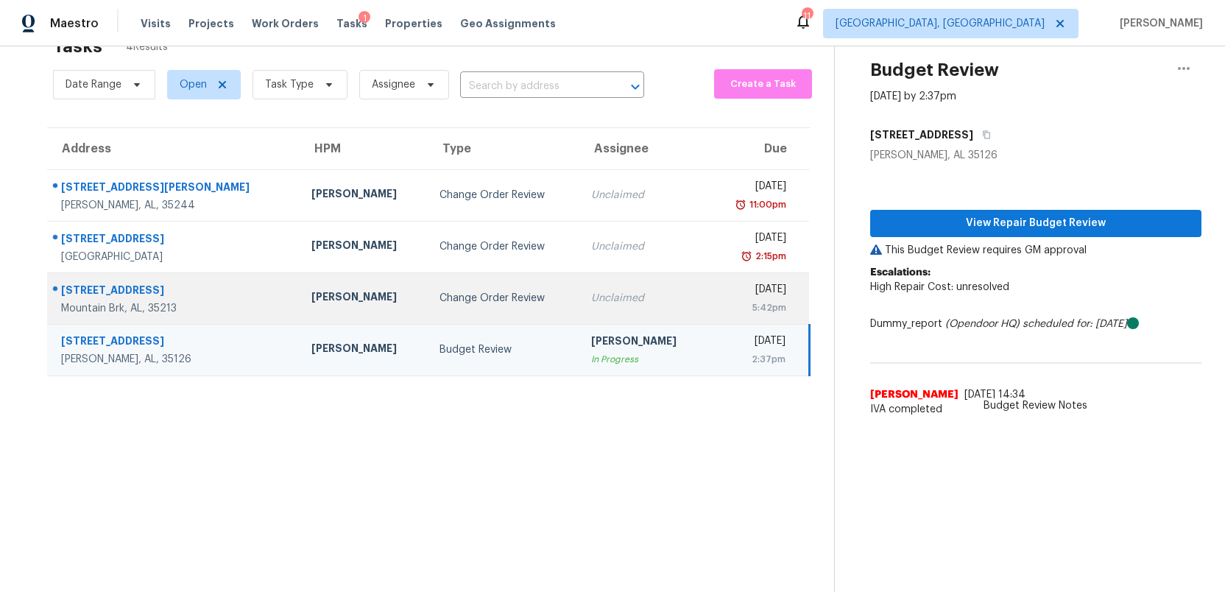
click at [708, 303] on td "Wed, Oct 1st 2025 5:42pm" at bounding box center [759, 298] width 102 height 52
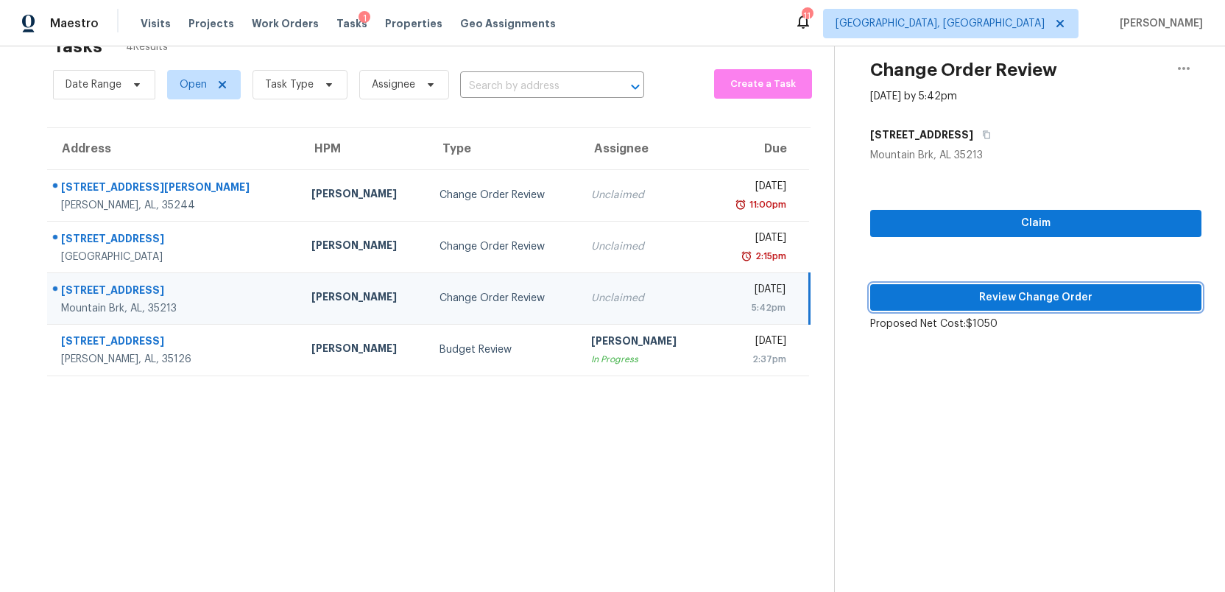
click at [1067, 297] on span "Review Change Order" at bounding box center [1036, 298] width 308 height 18
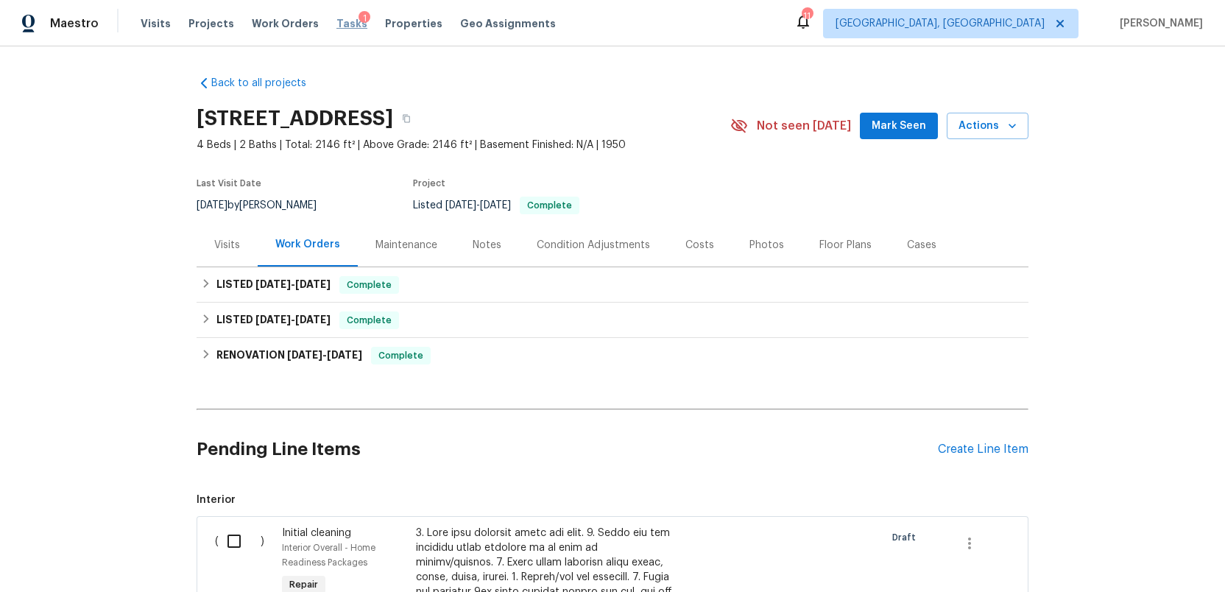
click at [336, 23] on span "Tasks" at bounding box center [351, 23] width 31 height 10
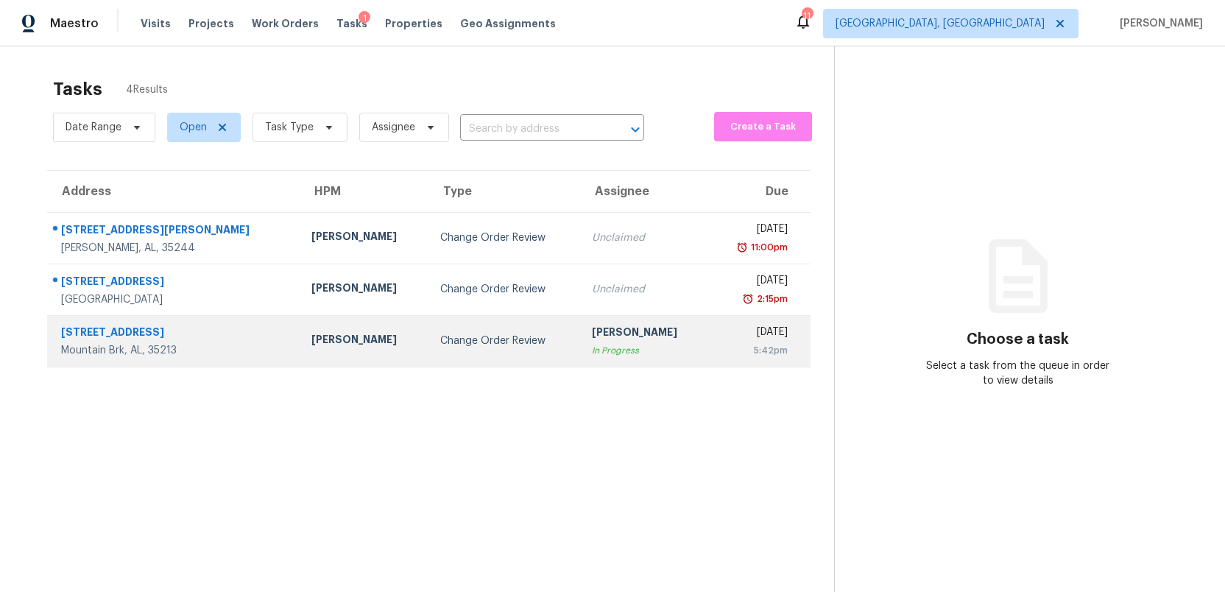
click at [721, 344] on div "5:42pm" at bounding box center [754, 350] width 67 height 15
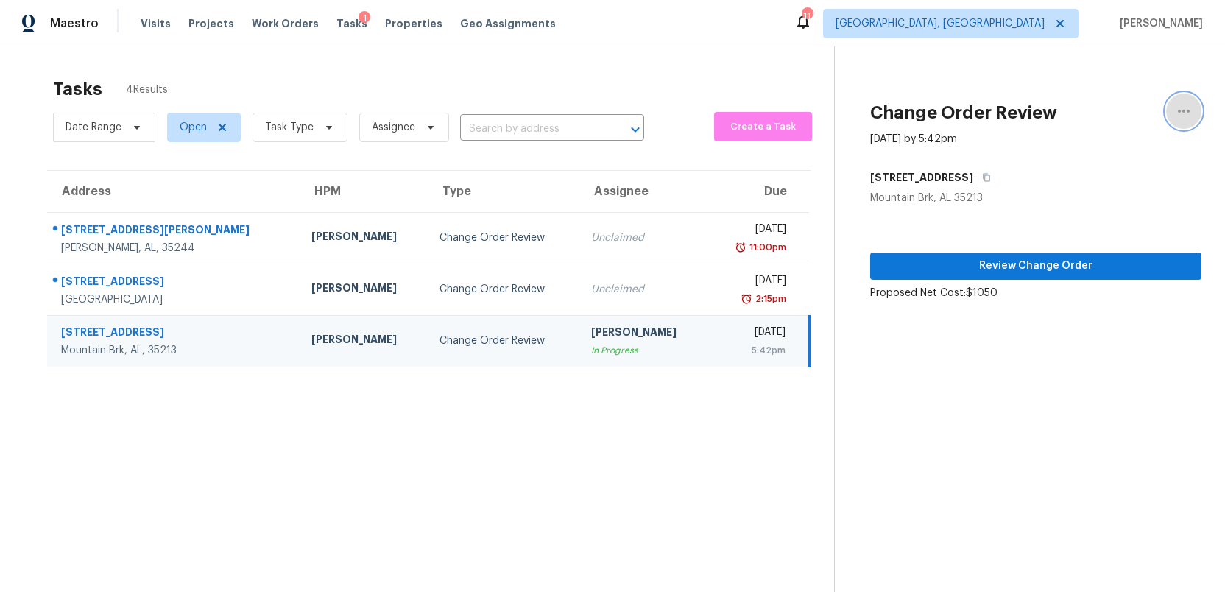
click at [1188, 113] on icon "button" at bounding box center [1184, 111] width 18 height 18
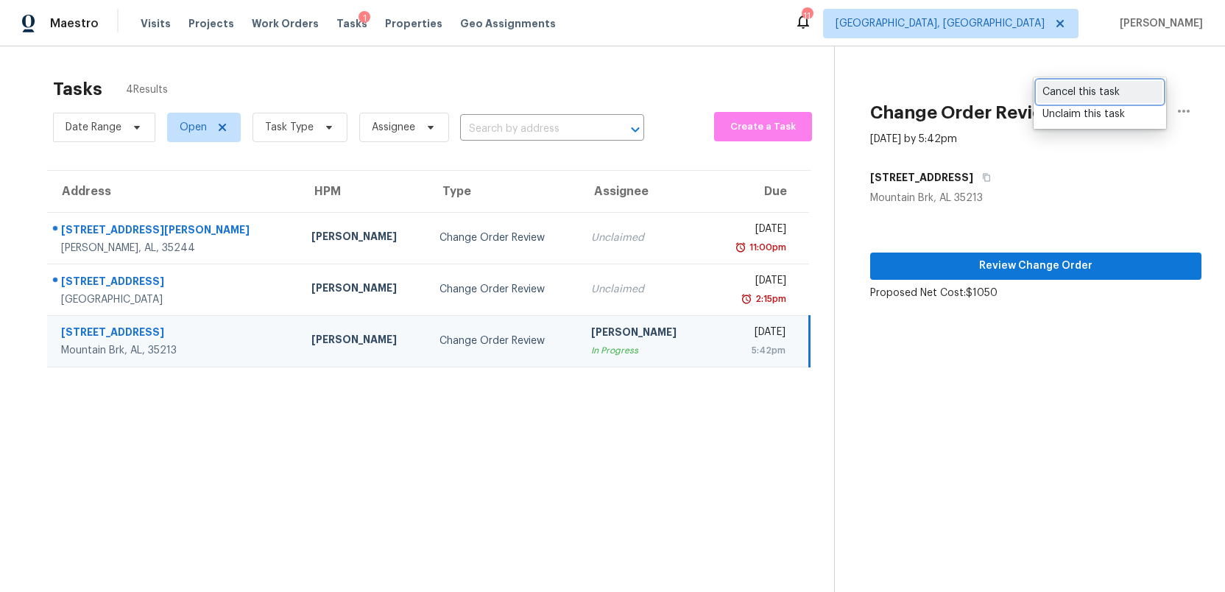
click at [1086, 94] on div "Cancel this task" at bounding box center [1100, 92] width 115 height 15
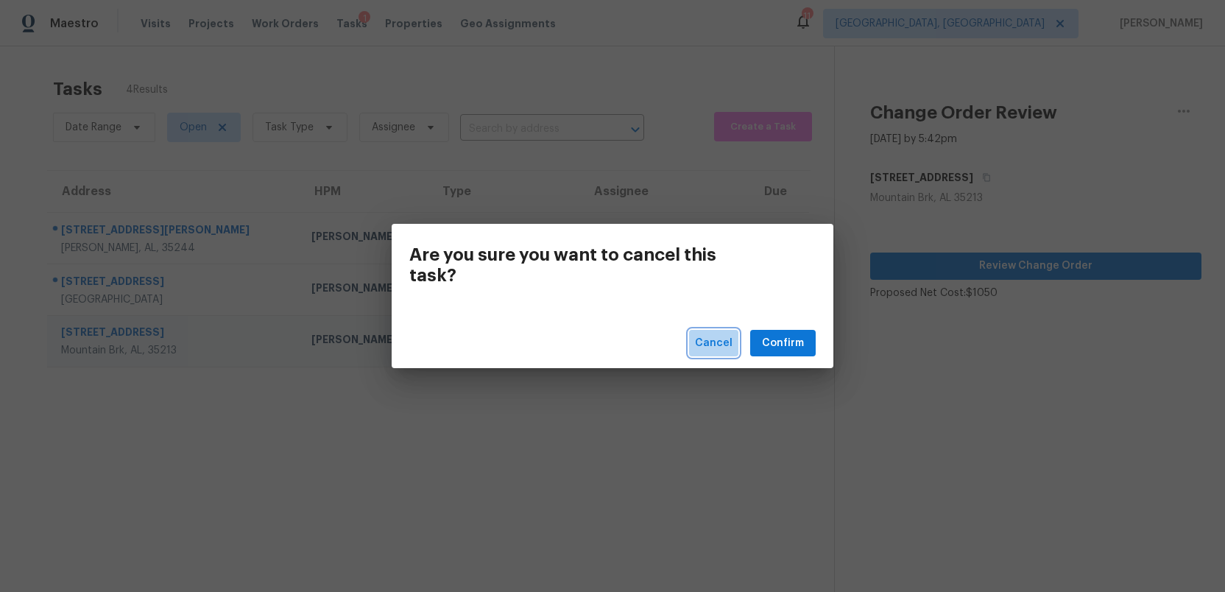
click at [707, 345] on span "Cancel" at bounding box center [714, 343] width 38 height 18
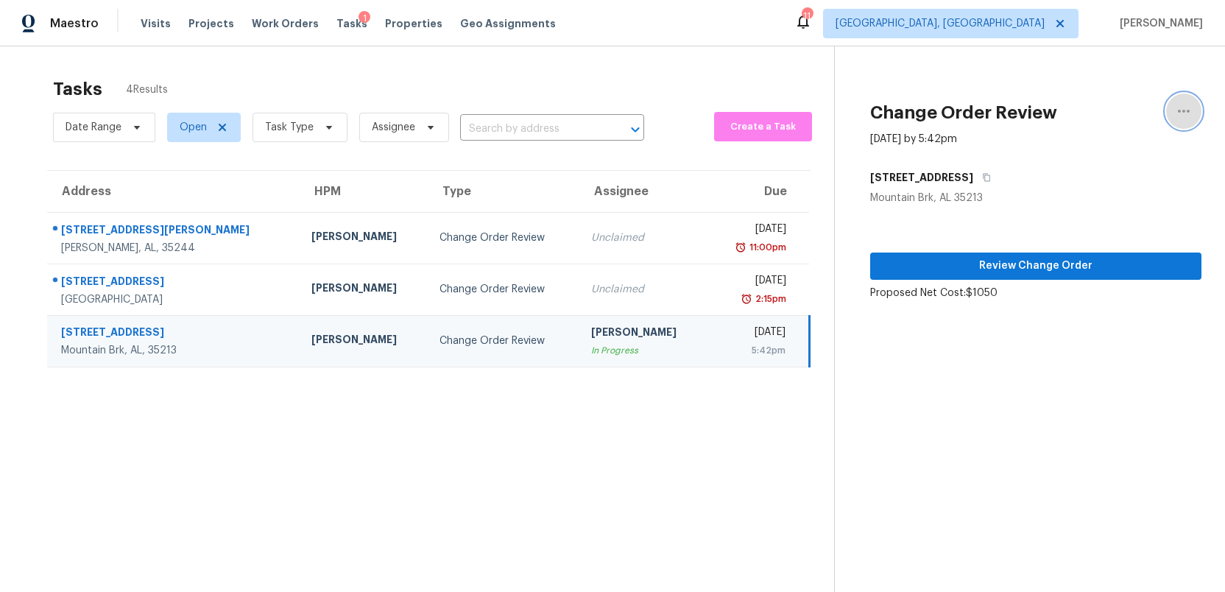
click at [1180, 111] on icon "button" at bounding box center [1184, 111] width 12 height 3
click at [1090, 115] on div "Unclaim this task" at bounding box center [1100, 114] width 115 height 15
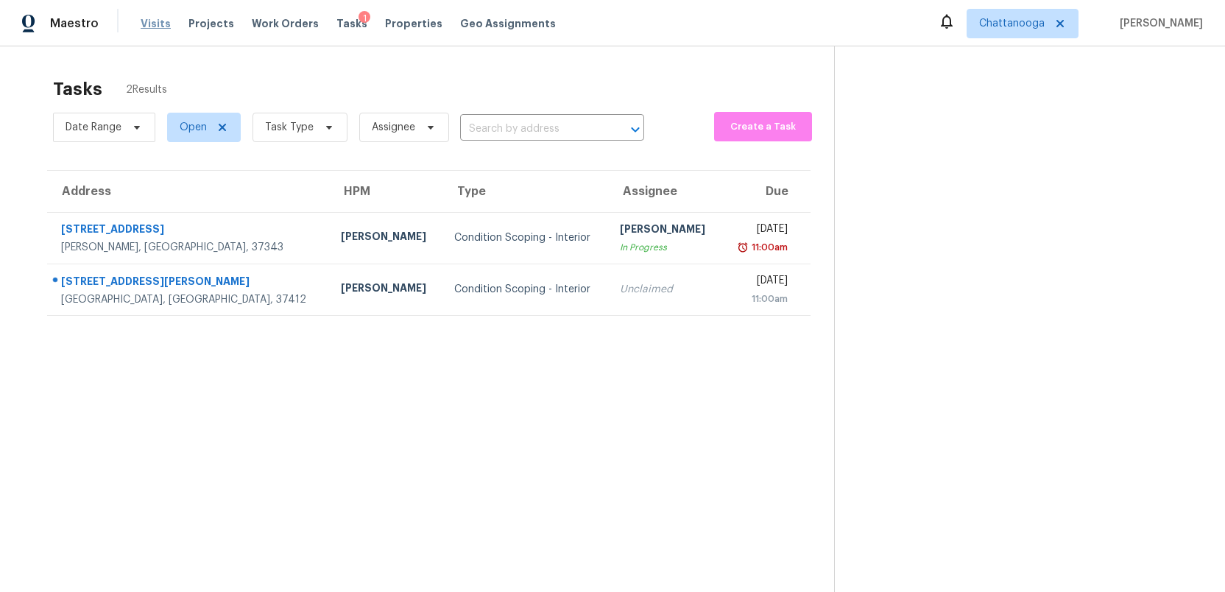
click at [149, 23] on span "Visits" at bounding box center [156, 23] width 30 height 15
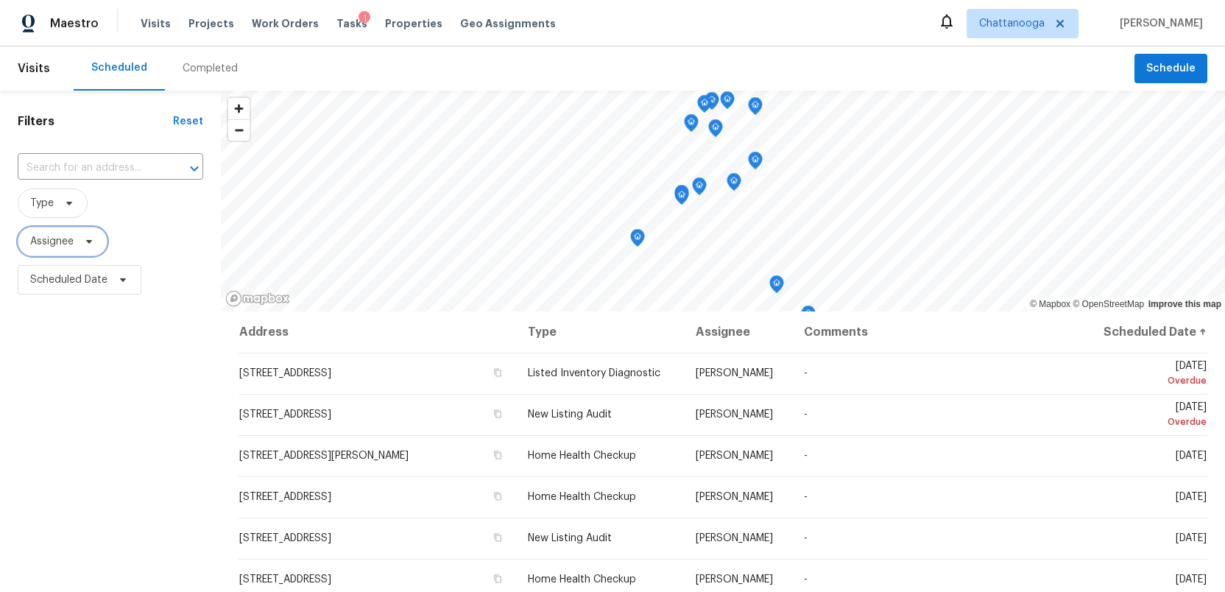
click at [80, 239] on span at bounding box center [87, 242] width 16 height 12
type input "ruth franczyk"
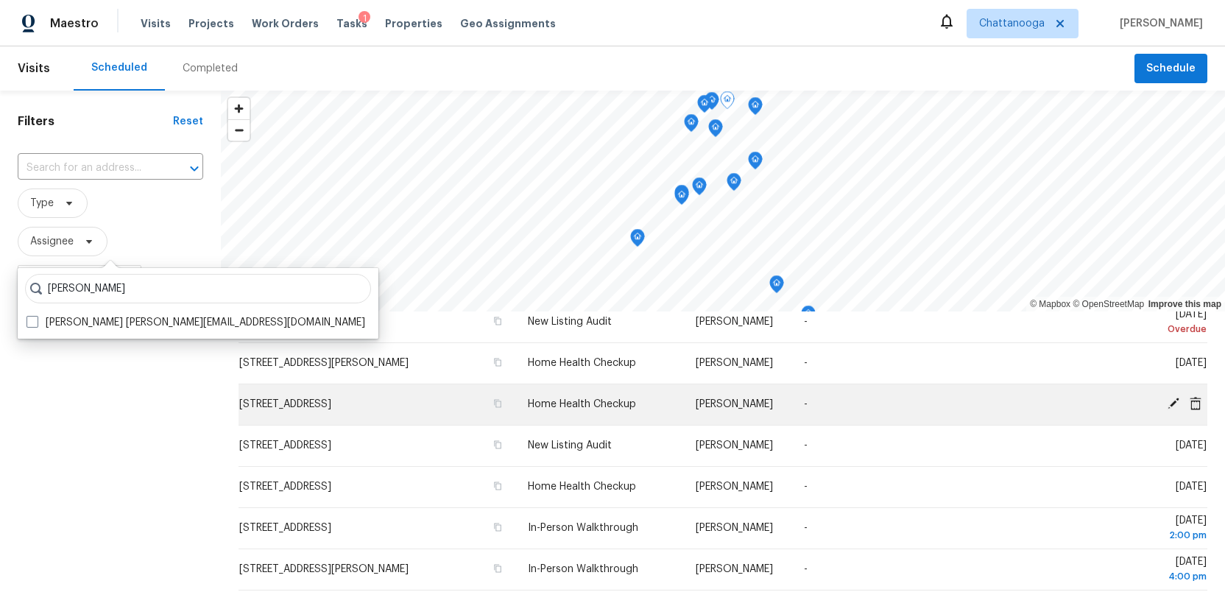
scroll to position [168, 0]
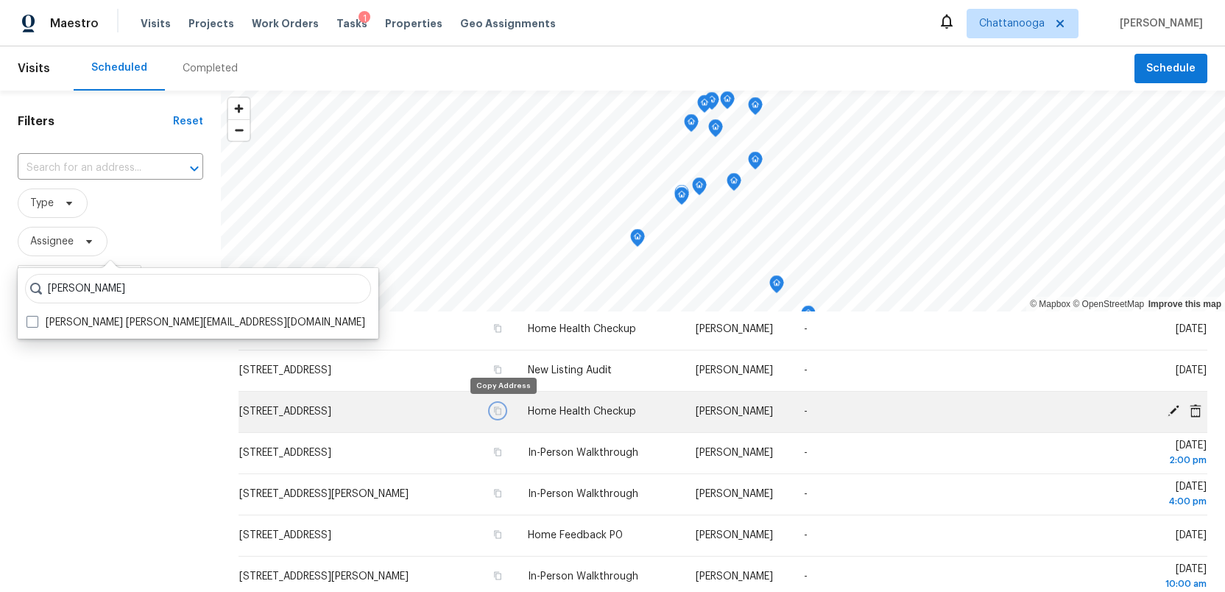
click at [502, 411] on icon "button" at bounding box center [497, 410] width 9 height 9
